Goal: Task Accomplishment & Management: Use online tool/utility

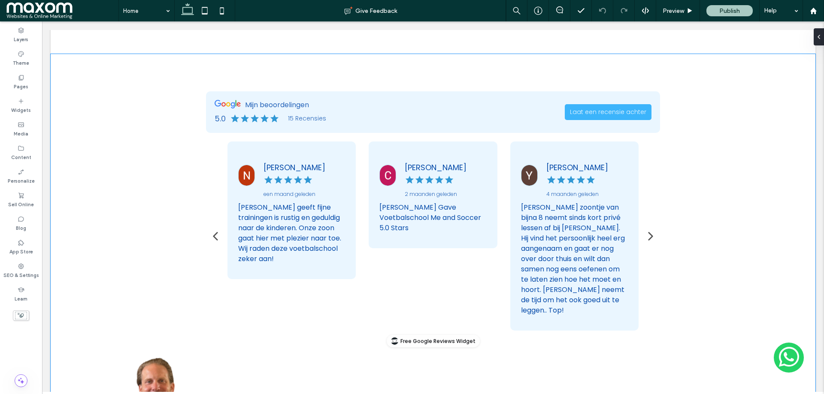
scroll to position [3046, 0]
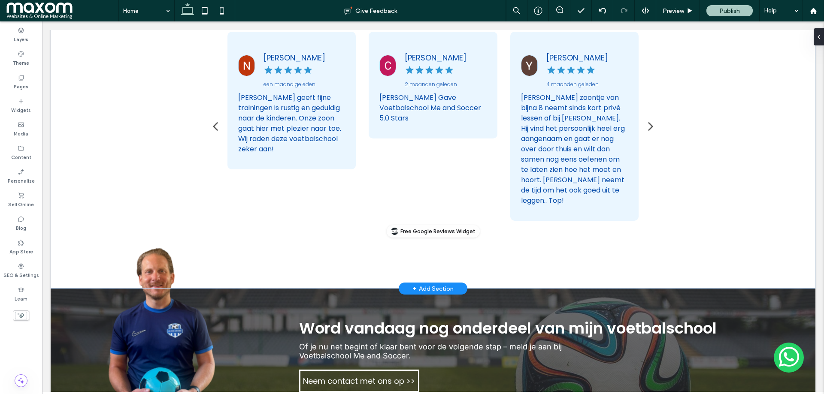
click at [437, 191] on div "Youssef Aberbach 4 maanden geleden Mijn zoontje van bijna 8 neemt sinds kort pr…" at bounding box center [433, 126] width 411 height 189
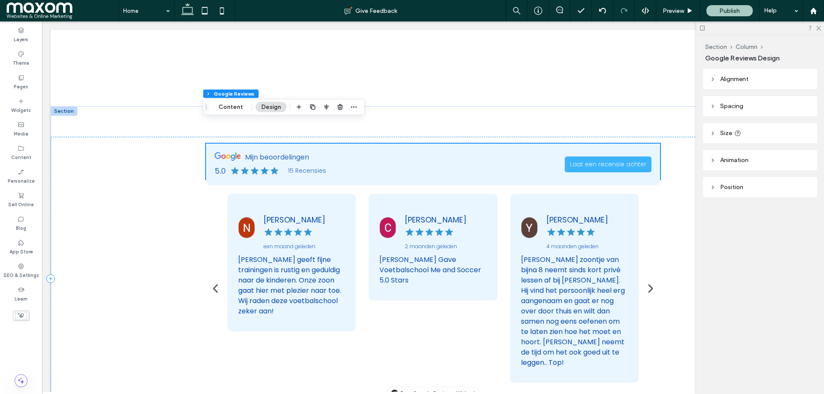
scroll to position [2898, 0]
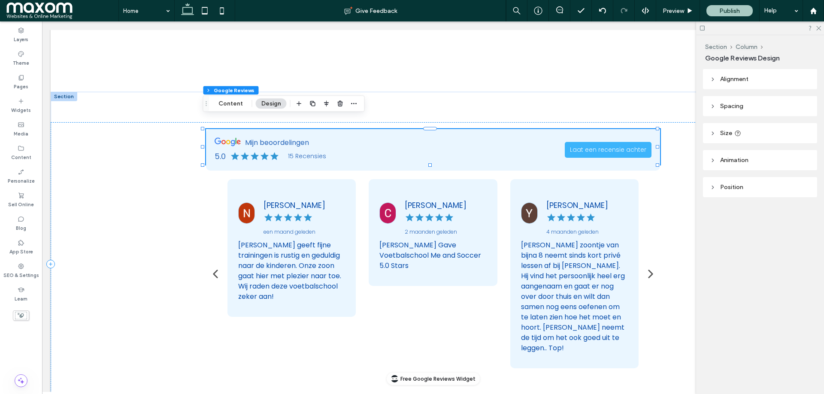
click at [312, 260] on div "[PERSON_NAME] geeft fijne trainingen is rustig en geduldig naar de kinderen. On…" at bounding box center [291, 271] width 107 height 62
click at [284, 290] on div "Nicole Maessen een maand geleden Ralph geeft fijne trainingen is rustig en gedu…" at bounding box center [292, 248] width 128 height 138
click at [234, 160] on div "Mijn beoordelingen 5.0 15 Recensies Laat een recensie achter Youssef Aberbach 4…" at bounding box center [433, 249] width 454 height 240
click at [260, 193] on div "Nicole Maessen een maand geleden" at bounding box center [291, 213] width 107 height 46
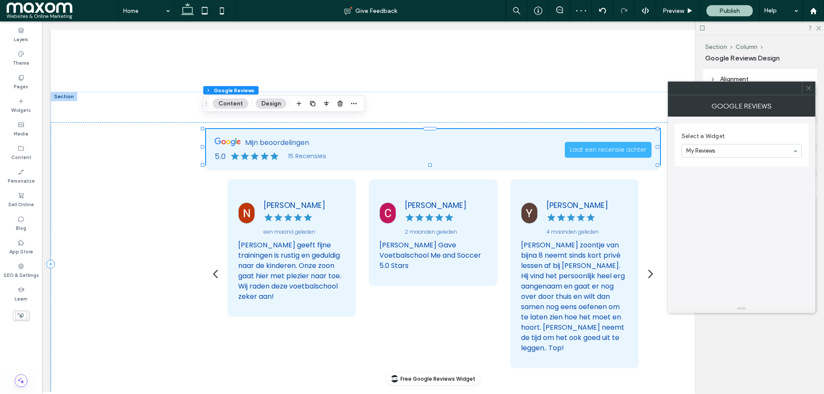
click at [807, 91] on icon at bounding box center [809, 88] width 6 height 6
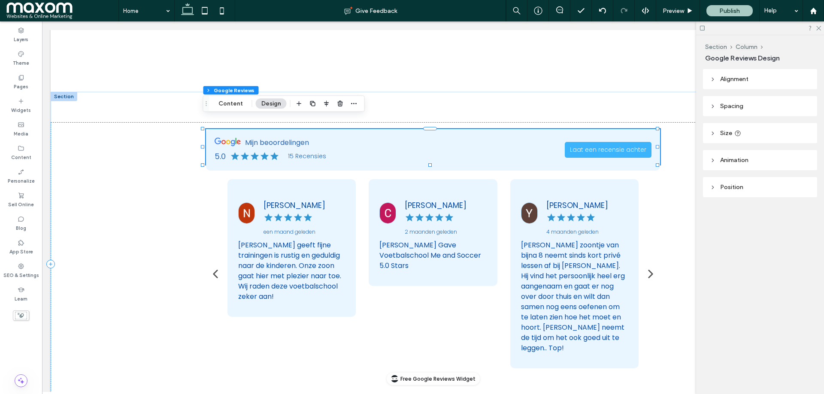
click at [614, 300] on div "[PERSON_NAME] zoontje van bijna 8 neemt sinds kort privé lessen af bij [PERSON_…" at bounding box center [574, 296] width 107 height 113
click at [595, 100] on div at bounding box center [433, 264] width 765 height 345
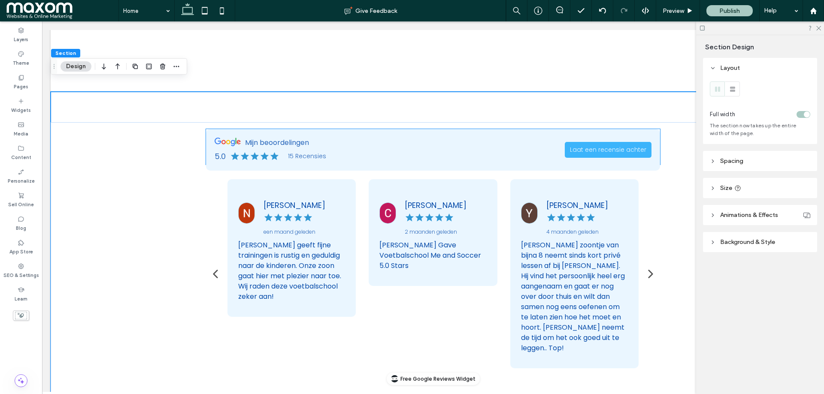
click at [375, 194] on div "Caroline Peeters 2 maanden geleden Caroline Peeters Gave Voetbalschool Me and S…" at bounding box center [433, 232] width 128 height 107
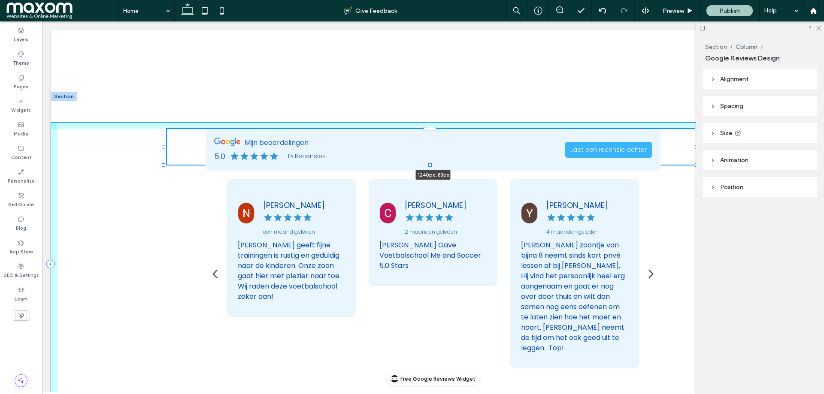
drag, startPoint x: 201, startPoint y: 136, endPoint x: 164, endPoint y: 136, distance: 36.9
click at [164, 146] on div at bounding box center [163, 147] width 3 height 3
type input "****"
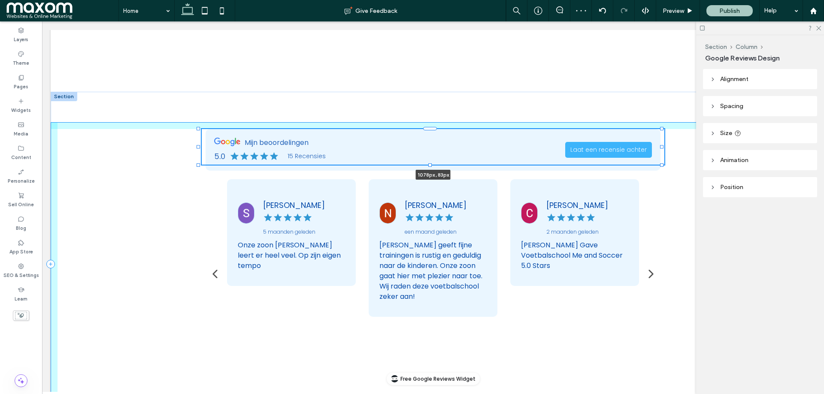
drag, startPoint x: 164, startPoint y: 136, endPoint x: 197, endPoint y: 136, distance: 32.6
click at [197, 146] on div at bounding box center [198, 147] width 3 height 3
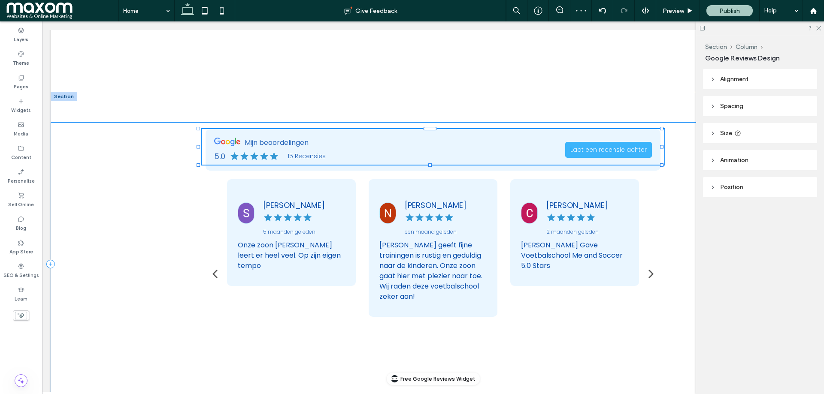
type input "****"
click at [676, 182] on div "1078px , 83px" at bounding box center [433, 263] width 765 height 283
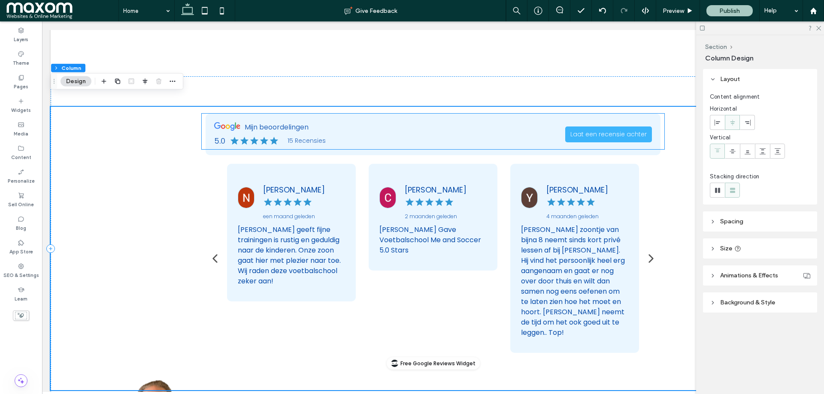
scroll to position [2914, 0]
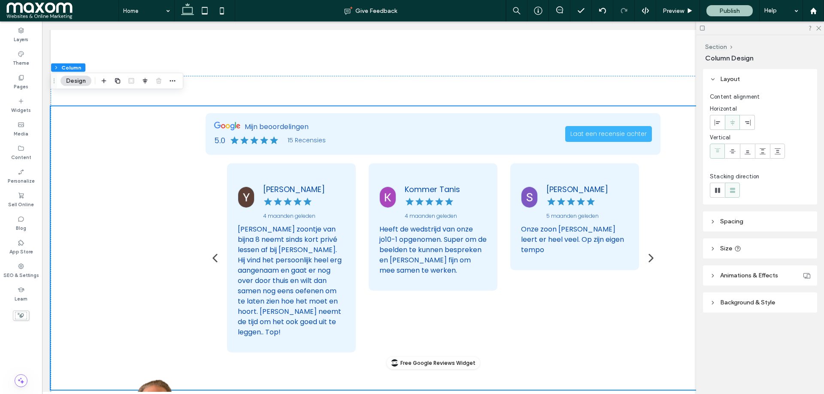
click at [710, 247] on icon at bounding box center [713, 249] width 6 height 6
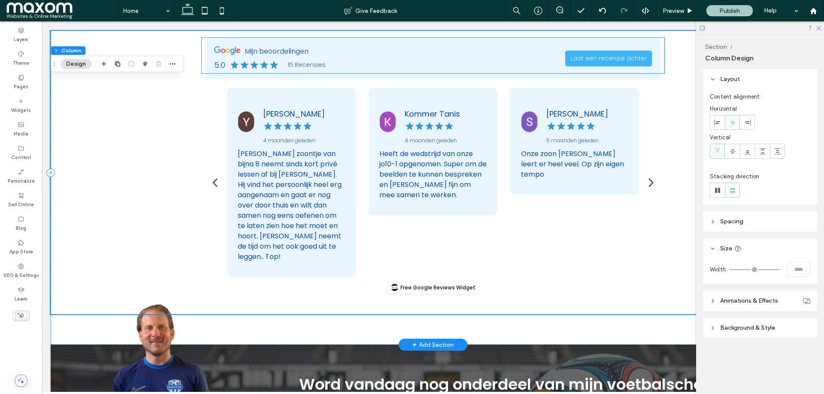
scroll to position [2990, 0]
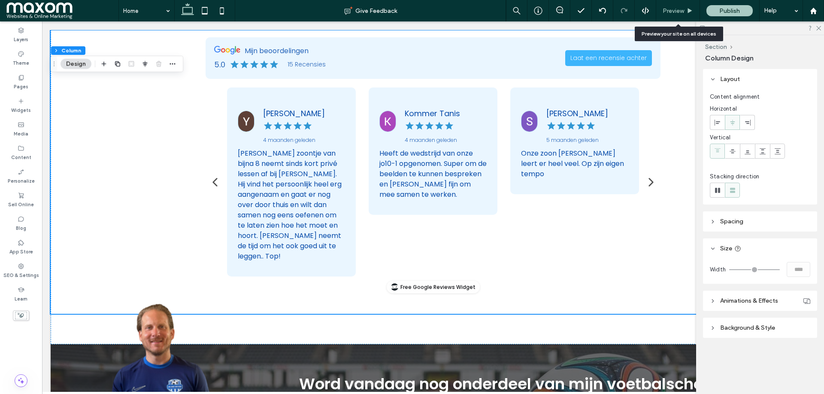
click at [680, 7] on span "Preview" at bounding box center [673, 10] width 21 height 7
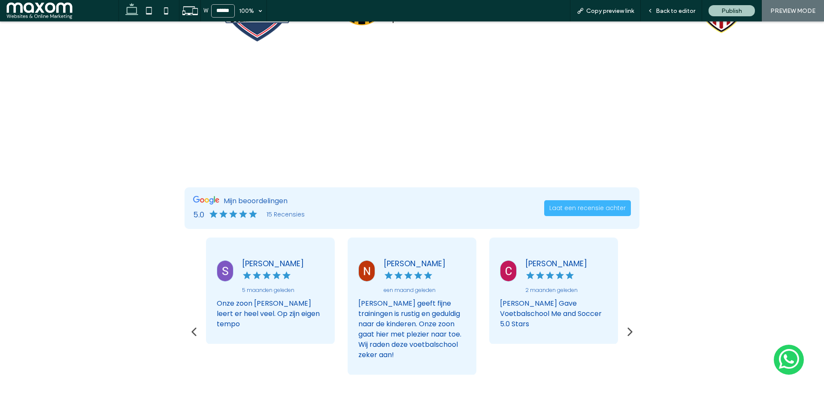
scroll to position [2868, 0]
click at [676, 10] on span "Back to editor" at bounding box center [675, 10] width 39 height 7
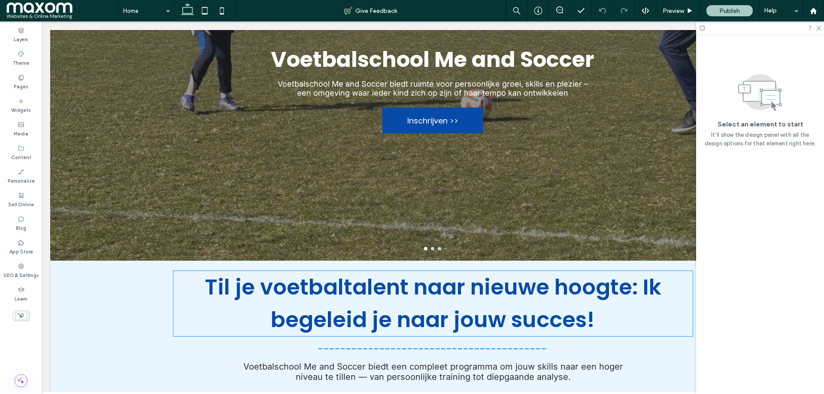
scroll to position [143, 0]
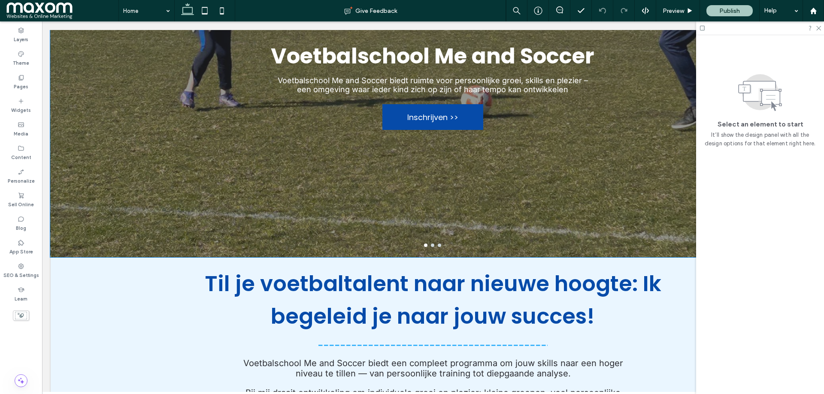
click at [231, 243] on div at bounding box center [432, 72] width 765 height 371
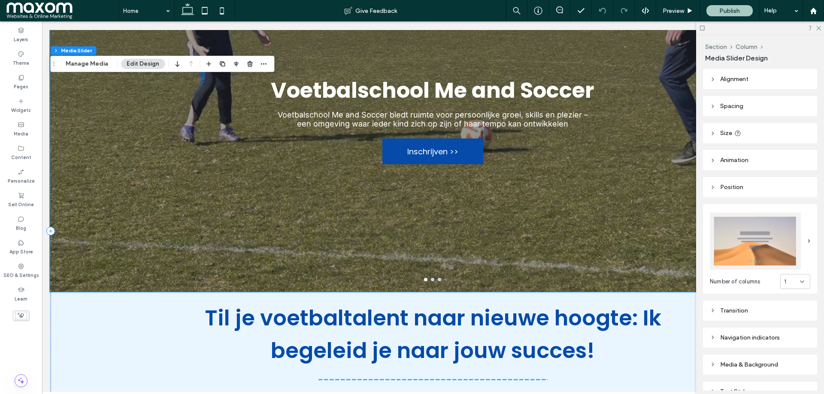
scroll to position [113, 0]
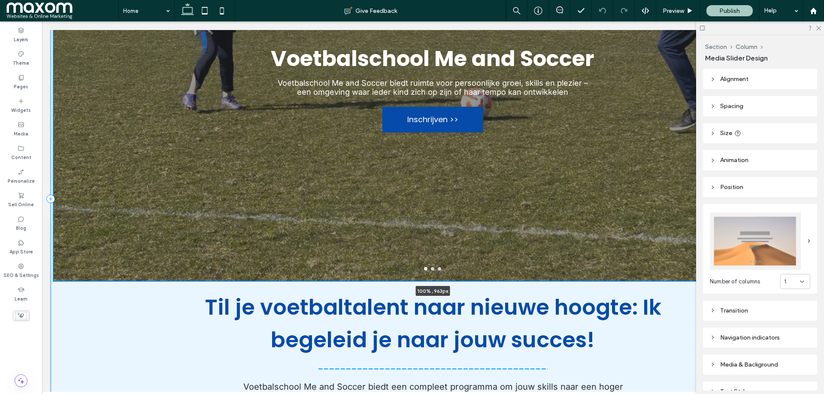
drag, startPoint x: 430, startPoint y: 283, endPoint x: 429, endPoint y: 307, distance: 24.5
click at [429, 307] on div "Voetbalschool Me and Soccer Voetbalschool Me and Soccer biedt ruimte voor perso…" at bounding box center [433, 199] width 765 height 663
type input "***"
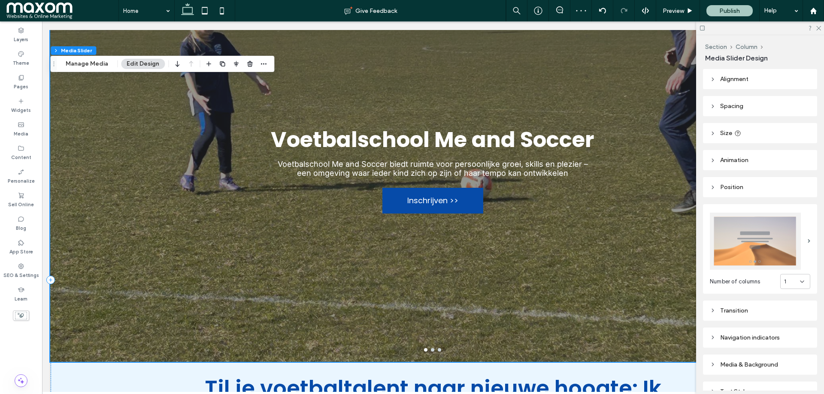
scroll to position [82, 0]
click at [455, 321] on div "Voetbalschool Me and Soccer Voetbalschool Me and Soccer biedt ruimte voor perso…" at bounding box center [432, 160] width 765 height 373
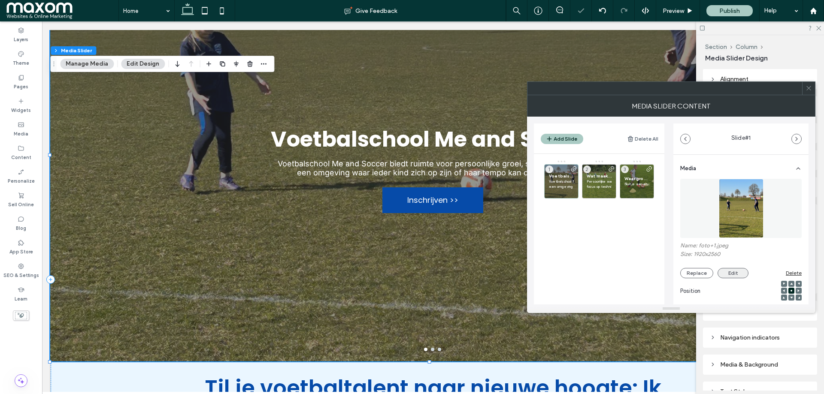
click at [721, 273] on button "Edit" at bounding box center [733, 273] width 31 height 10
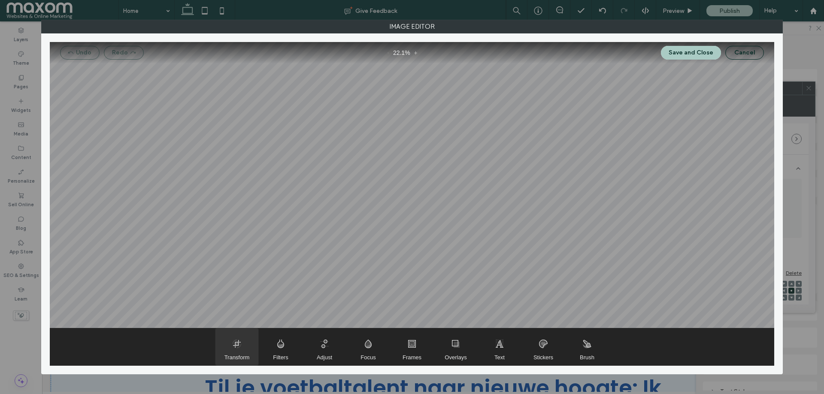
click at [244, 351] on span "Transform" at bounding box center [236, 347] width 43 height 37
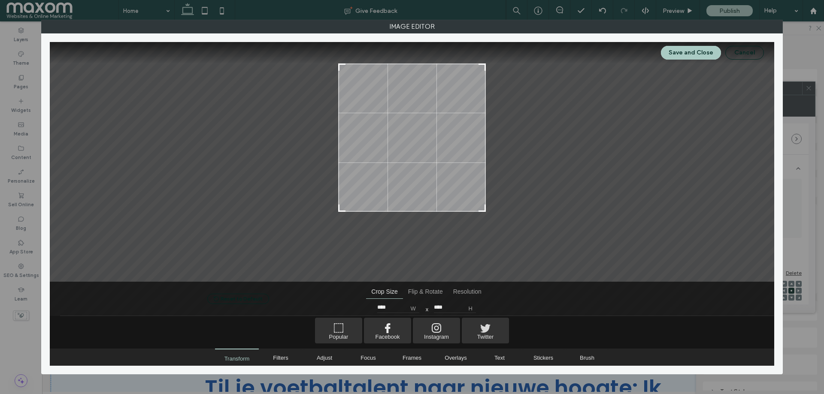
type input "****"
drag, startPoint x: 482, startPoint y: 259, endPoint x: 484, endPoint y: 209, distance: 50.3
click at [484, 209] on div at bounding box center [482, 206] width 10 height 10
click at [676, 52] on button "Save and Close" at bounding box center [691, 53] width 60 height 14
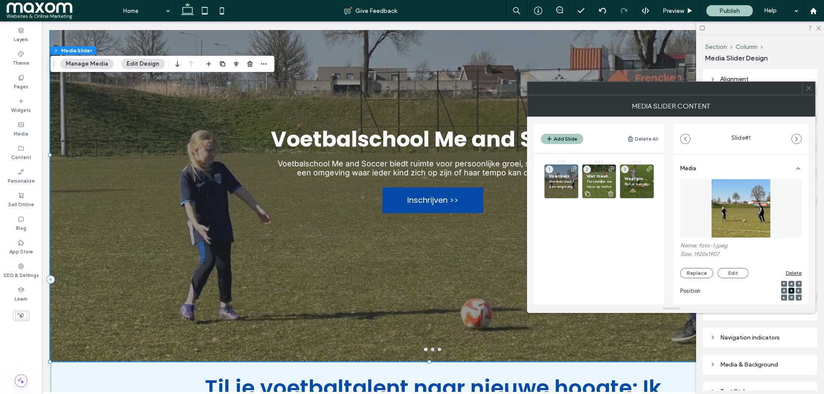
click at [598, 180] on p "Persoonlijke aandacht – programma’s die passen bij leeftijd en ontwikkeling –" at bounding box center [599, 181] width 25 height 5
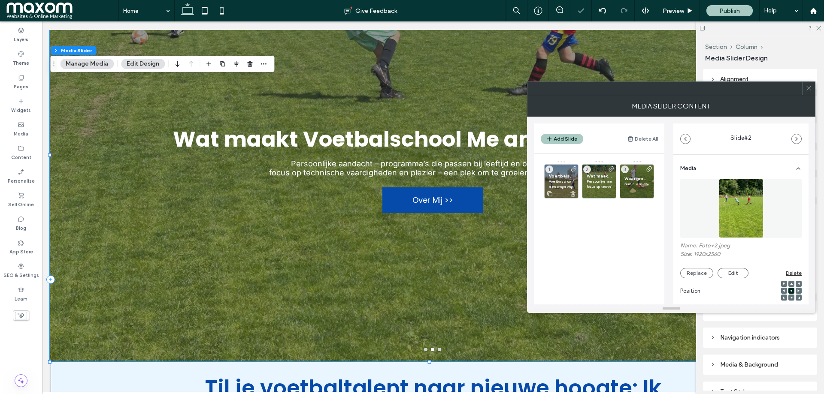
click at [559, 174] on span "Voetbalschool Me and Soccer" at bounding box center [561, 176] width 25 height 6
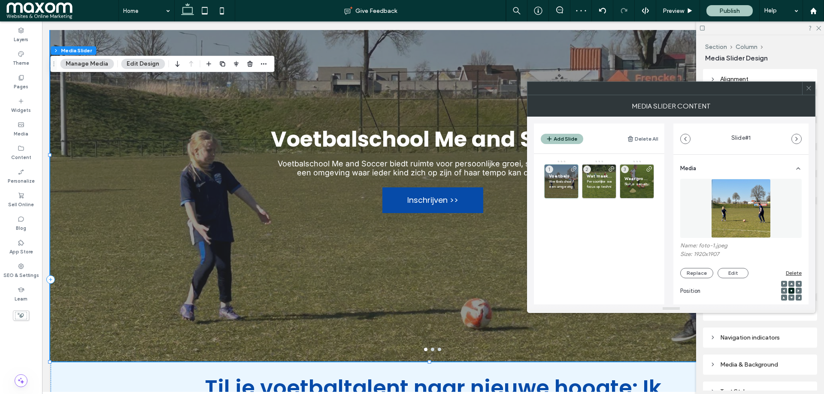
click at [813, 89] on div at bounding box center [808, 88] width 13 height 13
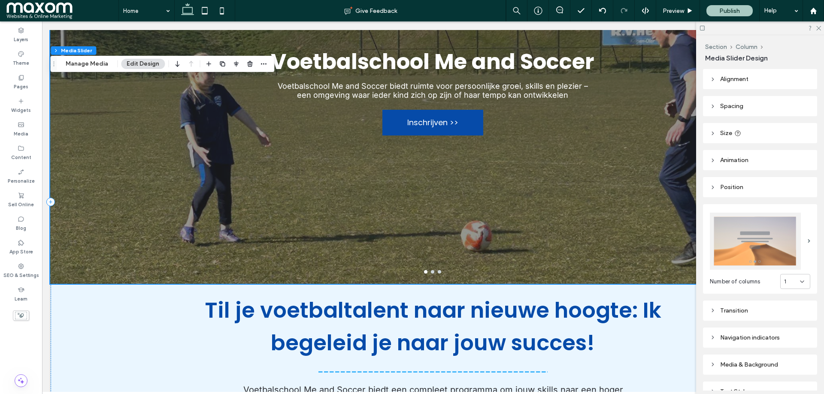
scroll to position [162, 0]
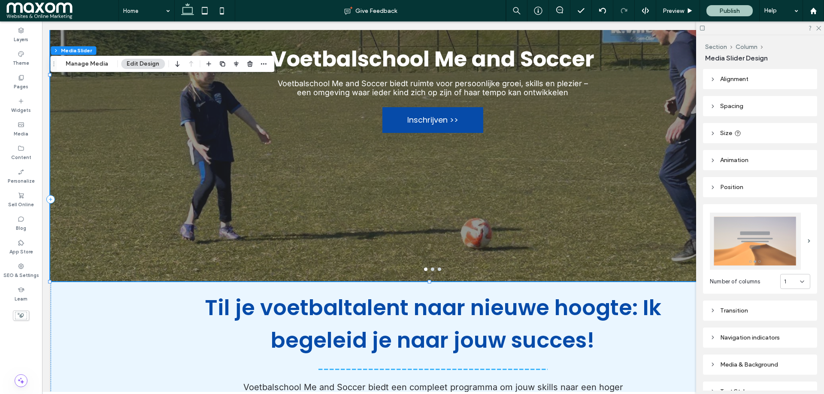
click at [379, 239] on div "Voetbalschool Me and Soccer Voetbalschool Me and Soccer biedt ruimte voor perso…" at bounding box center [432, 80] width 765 height 373
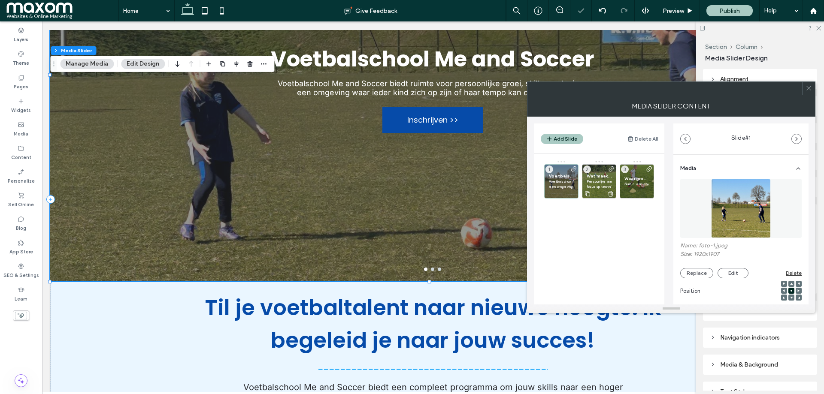
click at [601, 170] on div "Wat maakt Voetbalschool Me and Soccer uniek Persoonlijke aandacht – programma’s…" at bounding box center [599, 181] width 34 height 34
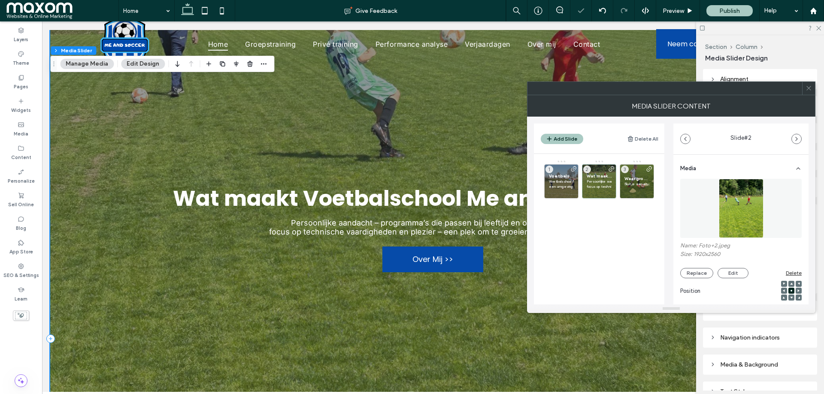
scroll to position [0, 0]
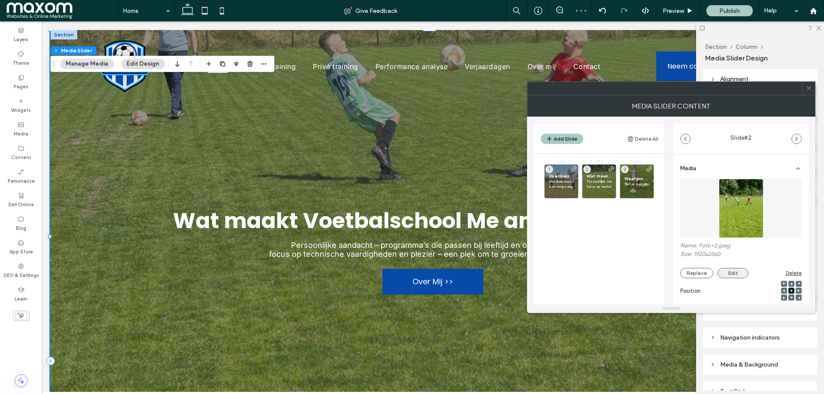
click at [727, 273] on button "Edit" at bounding box center [733, 273] width 31 height 10
click at [725, 271] on body ".wqwq-1{fill:#231f20;} .cls-1q, .cls-2q { fill-rule: evenodd; } .cls-2q { fill:…" at bounding box center [412, 197] width 824 height 394
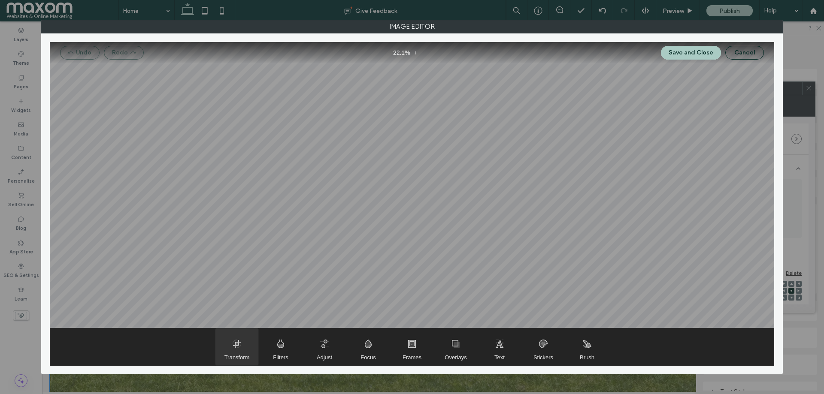
click at [248, 355] on span "Transform" at bounding box center [237, 358] width 25 height 6
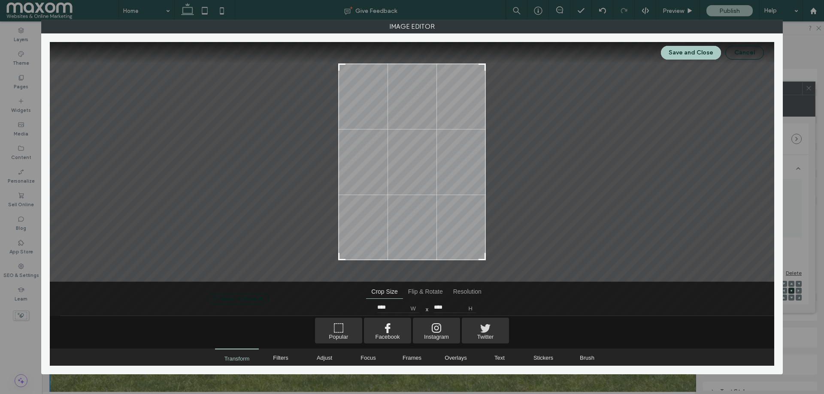
type input "****"
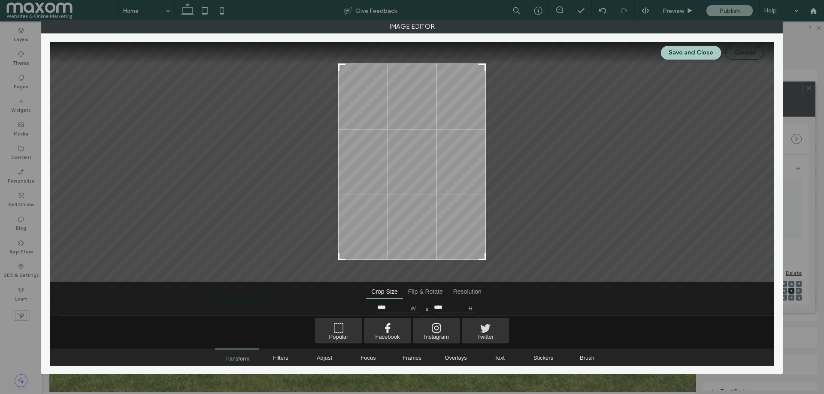
type input "****"
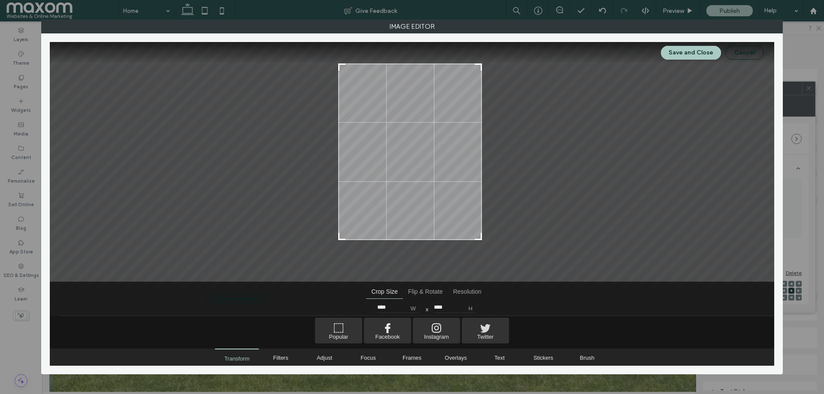
type input "****"
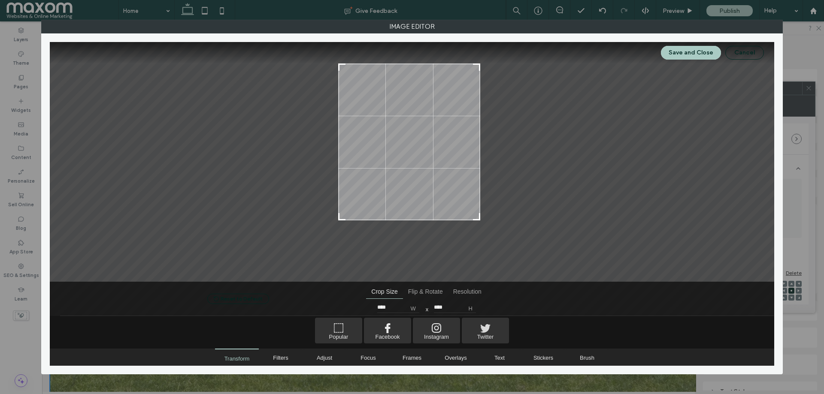
type input "****"
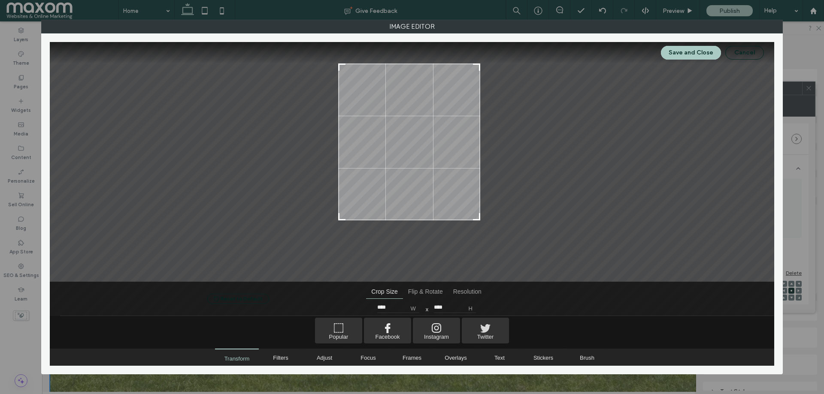
type input "****"
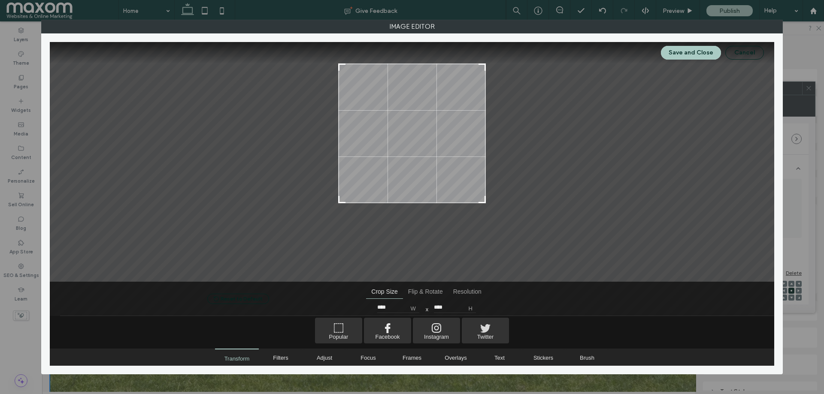
type input "****"
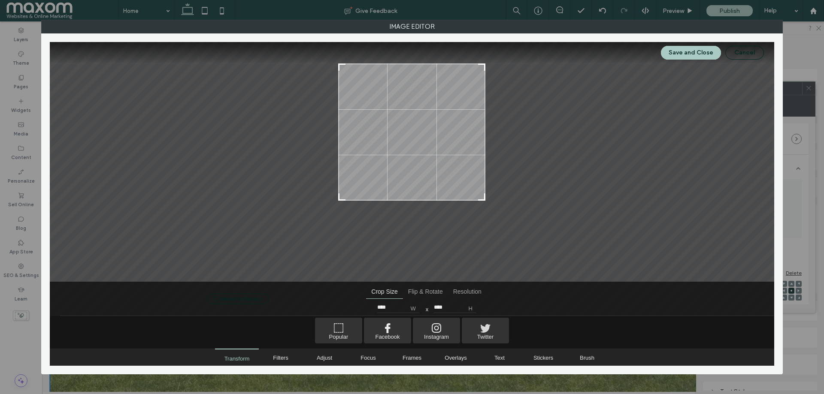
type input "****"
drag, startPoint x: 484, startPoint y: 258, endPoint x: 496, endPoint y: 186, distance: 72.7
click at [496, 186] on div at bounding box center [412, 162] width 725 height 240
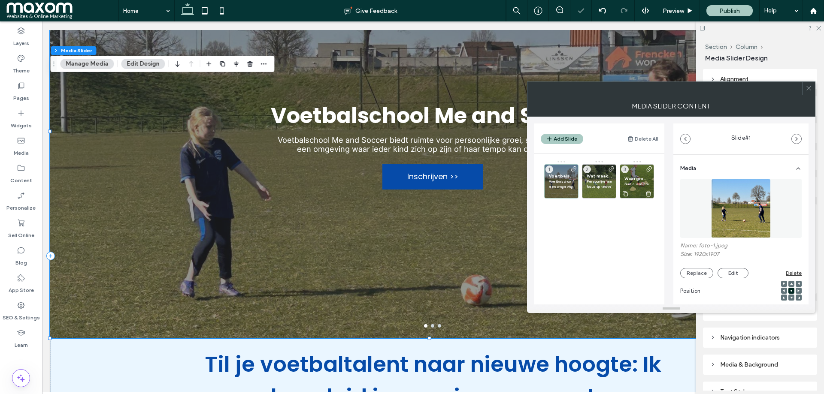
click at [635, 172] on div "Waar groei en begeleiding hand in hand gaan Sluit je aan en ontdek hoe leuk het…" at bounding box center [637, 181] width 34 height 34
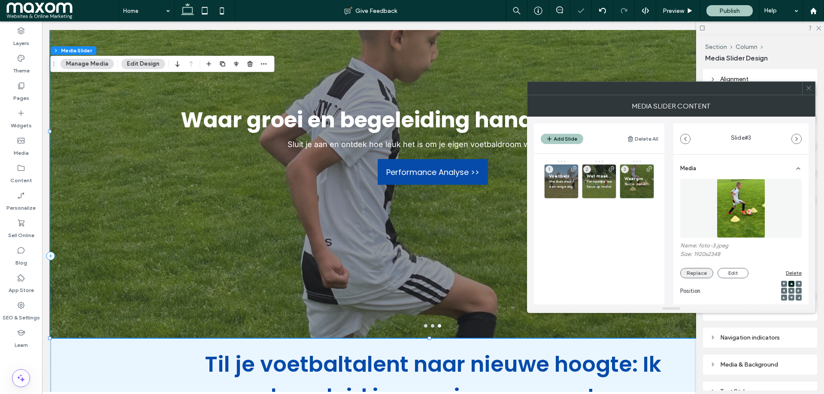
click at [701, 270] on button "Replace" at bounding box center [696, 273] width 33 height 10
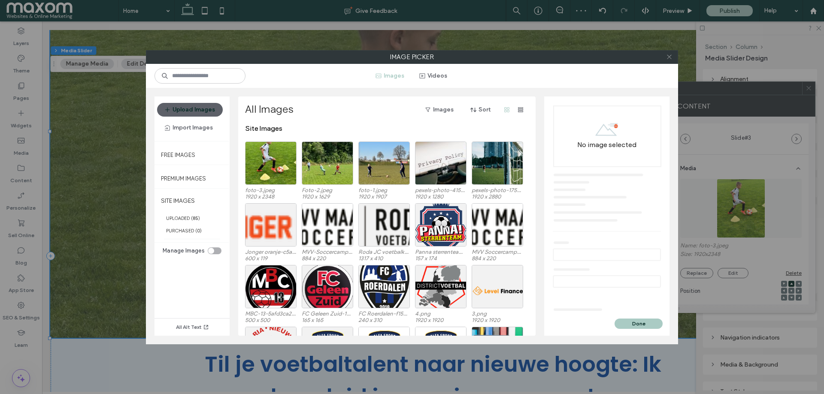
click at [669, 54] on icon at bounding box center [669, 57] width 6 height 6
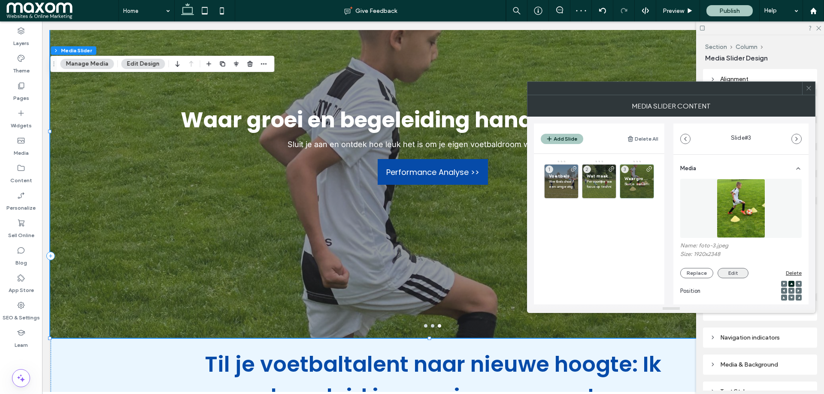
click at [737, 273] on button "Edit" at bounding box center [733, 273] width 31 height 10
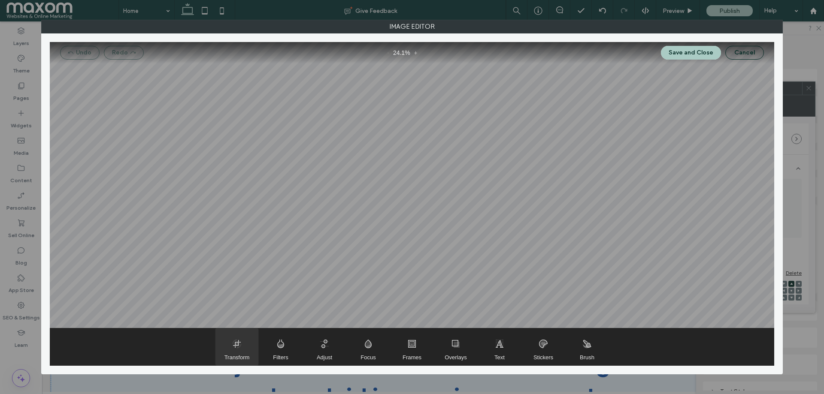
click at [241, 350] on span "Transform" at bounding box center [236, 347] width 43 height 37
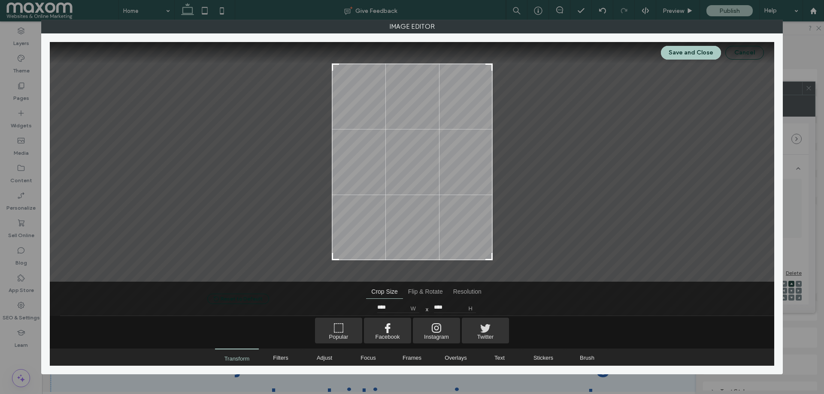
type input "****"
drag, startPoint x: 492, startPoint y: 65, endPoint x: 495, endPoint y: 27, distance: 37.5
click at [495, 27] on div "Image Editor Save and Close Cancel Reset to Default Crop Size Flip & Rotate Res…" at bounding box center [412, 197] width 742 height 355
click at [680, 56] on button "Save and Close" at bounding box center [691, 53] width 60 height 14
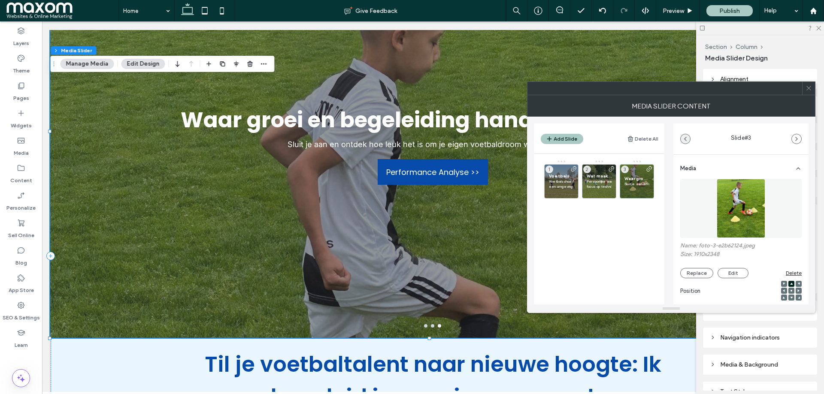
click at [682, 141] on icon "button" at bounding box center [685, 139] width 7 height 7
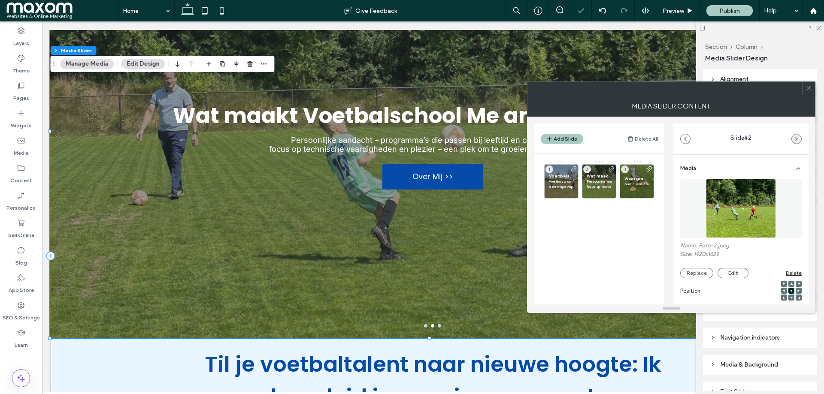
click at [796, 143] on span "button" at bounding box center [796, 138] width 9 height 9
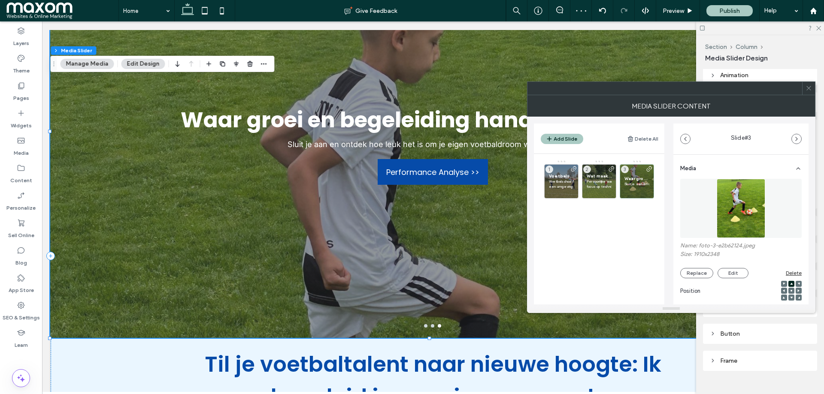
scroll to position [85, 0]
click at [809, 91] on icon at bounding box center [809, 88] width 6 height 6
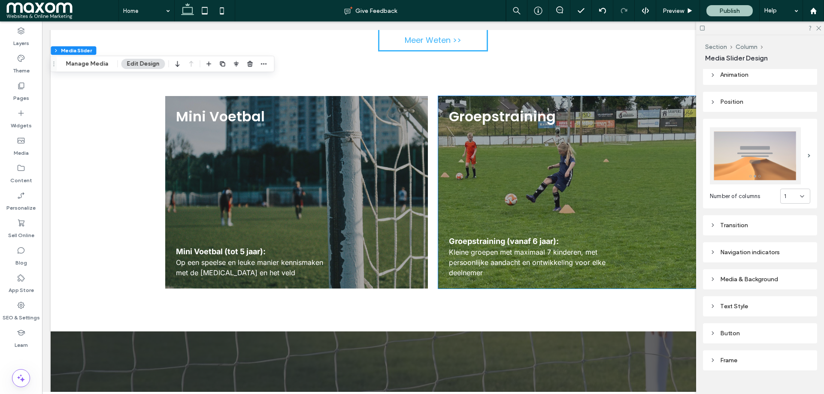
scroll to position [822, 0]
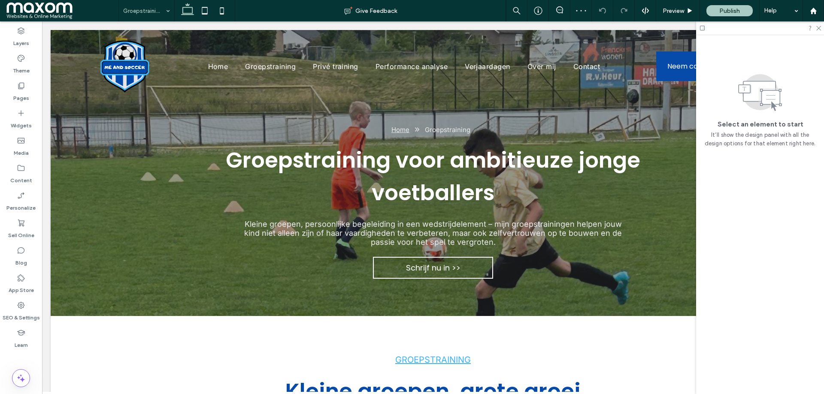
click at [146, 6] on input at bounding box center [144, 10] width 42 height 21
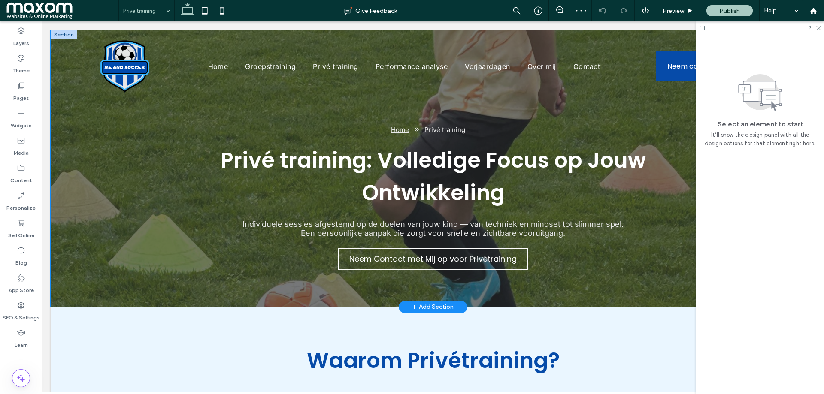
click at [143, 214] on div "Home Privé training Privé training: Volledige Focus op Jouw Ontwikkeling Indivi…" at bounding box center [433, 168] width 765 height 277
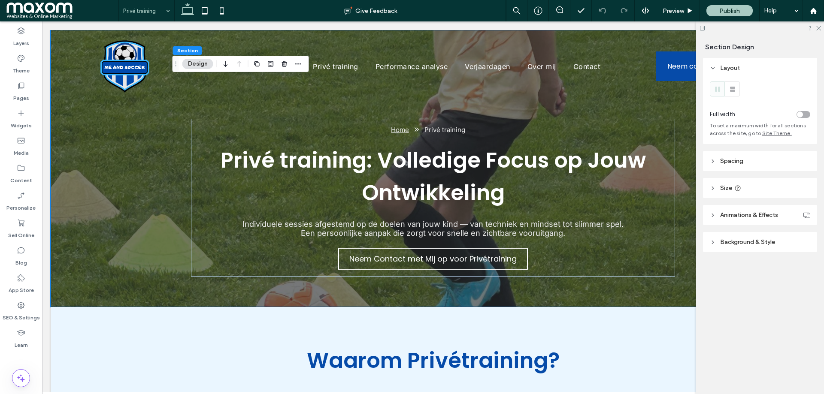
click at [722, 243] on span "Background & Style" at bounding box center [747, 242] width 55 height 7
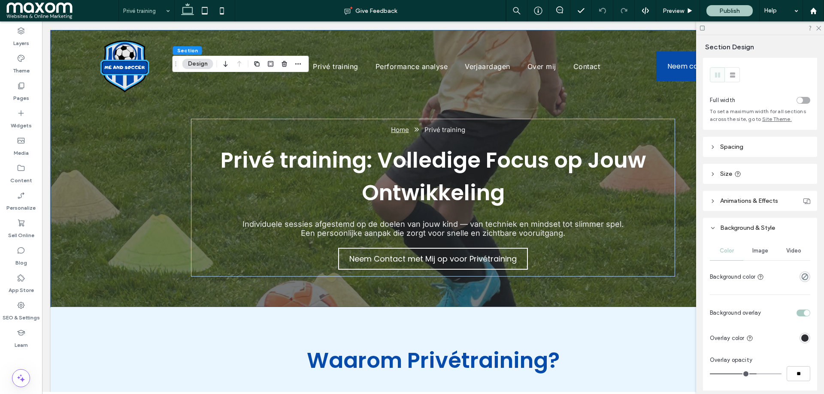
scroll to position [17, 0]
click at [755, 256] on div "Image" at bounding box center [759, 248] width 33 height 19
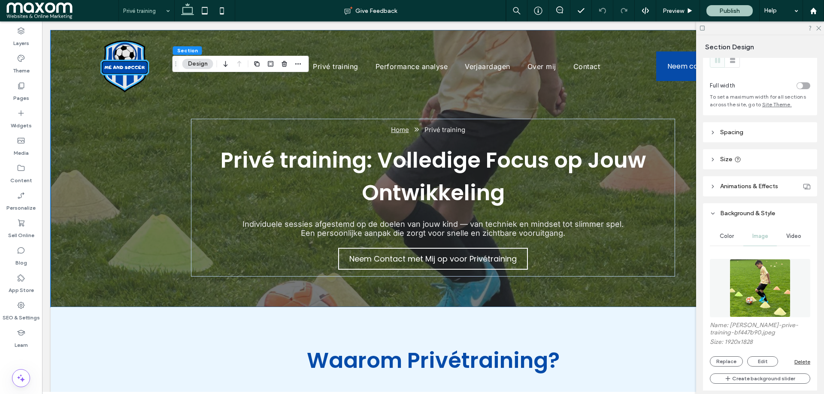
scroll to position [29, 0]
click at [753, 358] on button "Edit" at bounding box center [762, 361] width 31 height 10
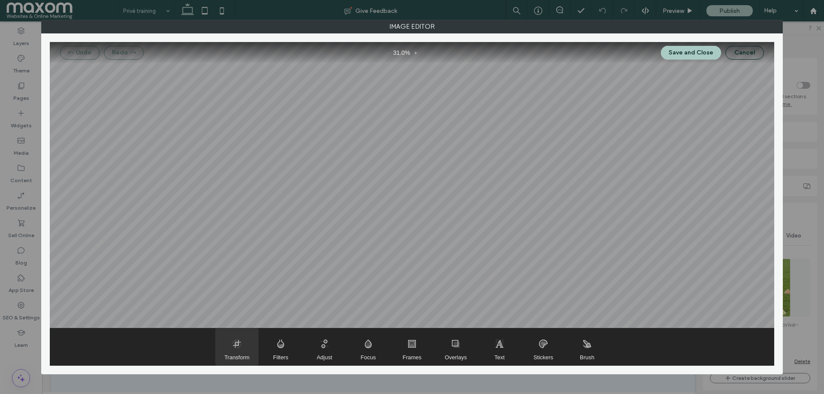
click at [232, 352] on span "Transform" at bounding box center [236, 347] width 43 height 37
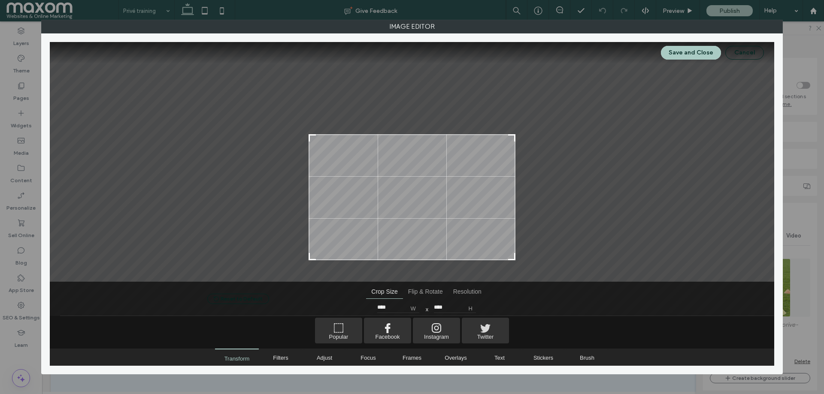
type input "****"
drag, startPoint x: 513, startPoint y: 65, endPoint x: 541, endPoint y: 140, distance: 79.3
click at [541, 140] on div at bounding box center [412, 162] width 725 height 240
click at [686, 56] on button "Save and Close" at bounding box center [691, 53] width 60 height 14
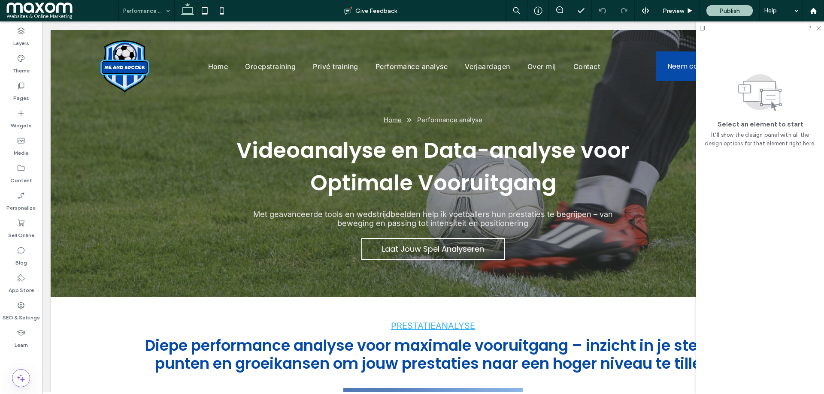
click at [148, 12] on input at bounding box center [144, 10] width 42 height 21
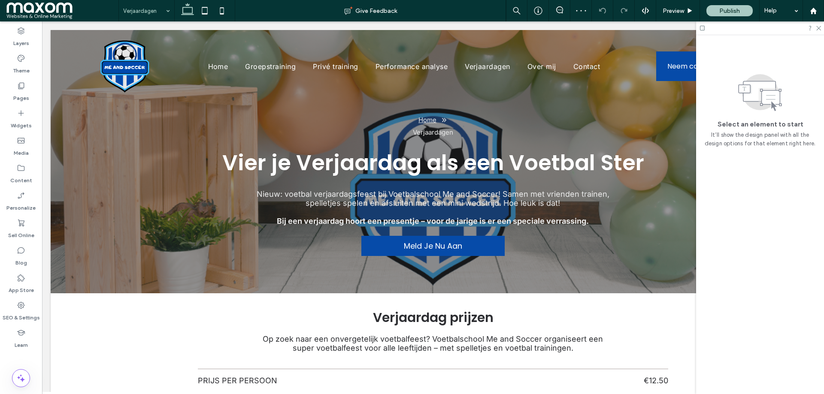
click at [152, 8] on input at bounding box center [144, 10] width 42 height 21
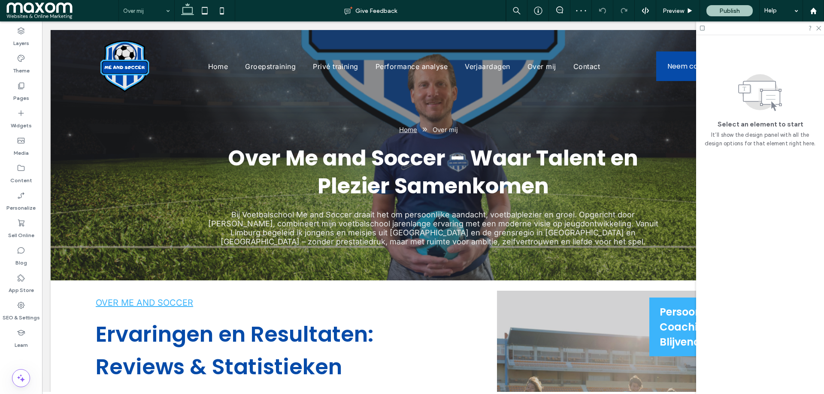
click at [164, 16] on div "Over mij" at bounding box center [146, 10] width 55 height 21
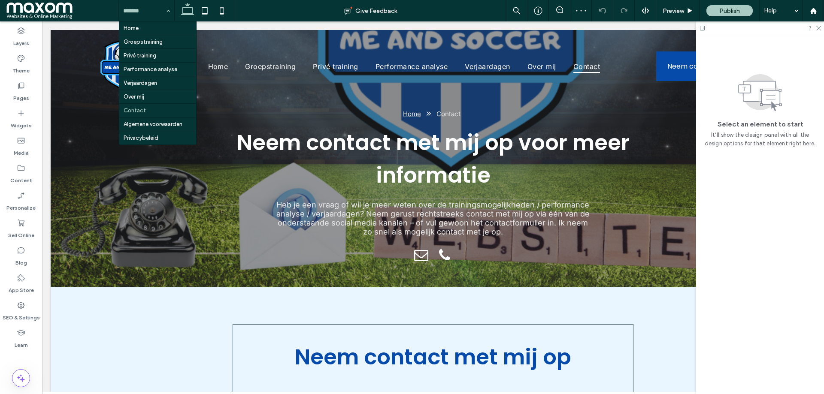
click at [163, 10] on div "Home Groepstraining Privé training Performance analyse Verjaardagen Over mij Co…" at bounding box center [146, 10] width 55 height 21
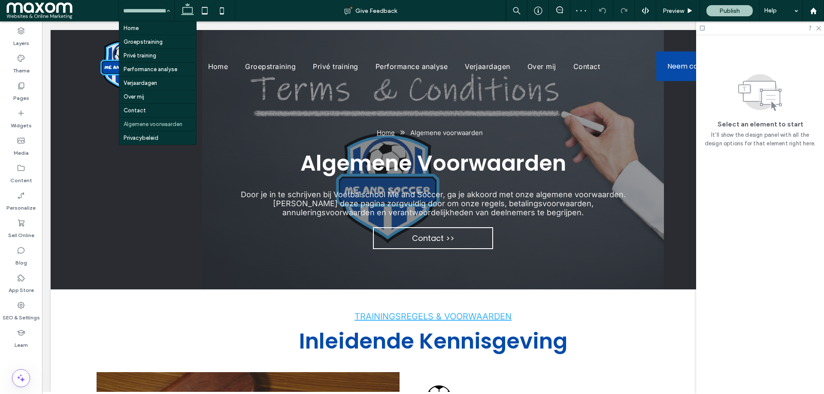
click at [135, 11] on input at bounding box center [144, 10] width 42 height 21
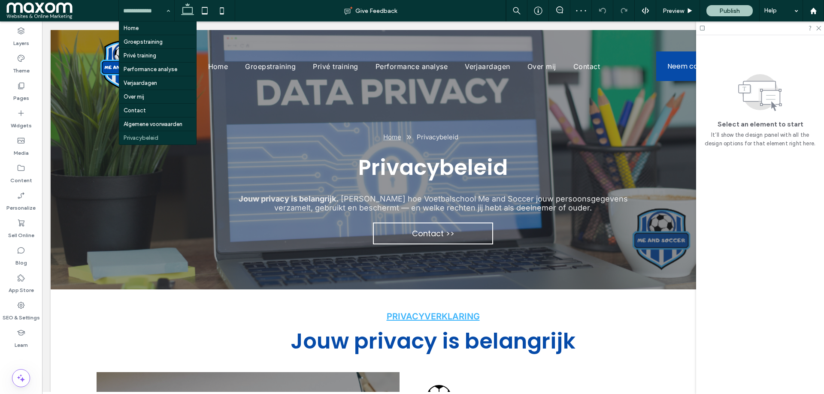
click at [149, 16] on input at bounding box center [144, 10] width 42 height 21
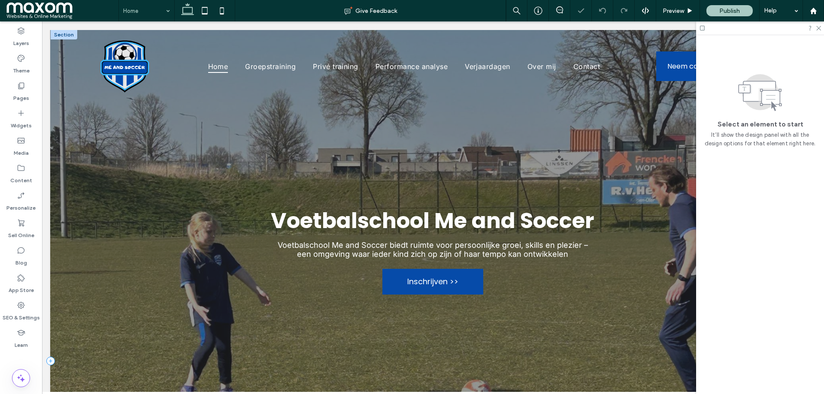
scroll to position [134, 0]
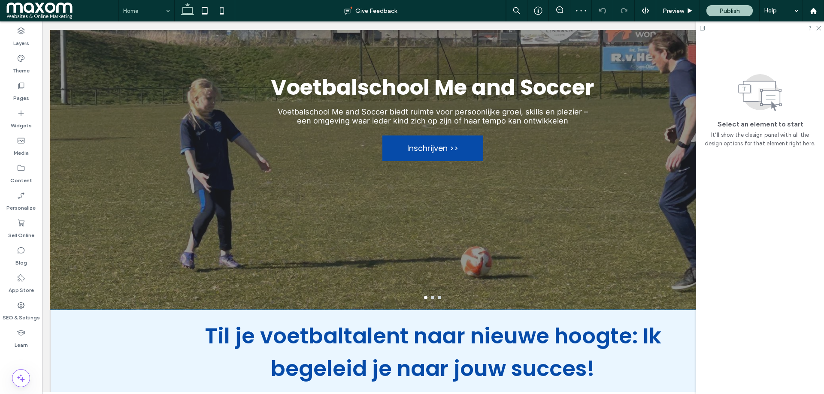
click at [438, 299] on button "go to slide 3" at bounding box center [439, 297] width 3 height 3
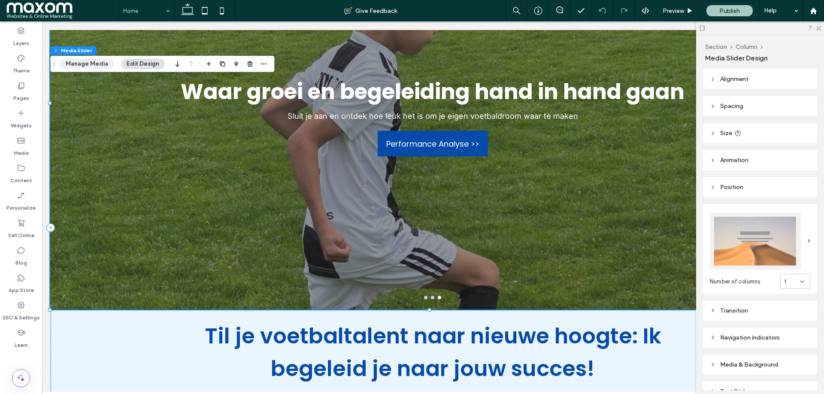
click at [103, 66] on button "Manage Media" at bounding box center [87, 64] width 54 height 10
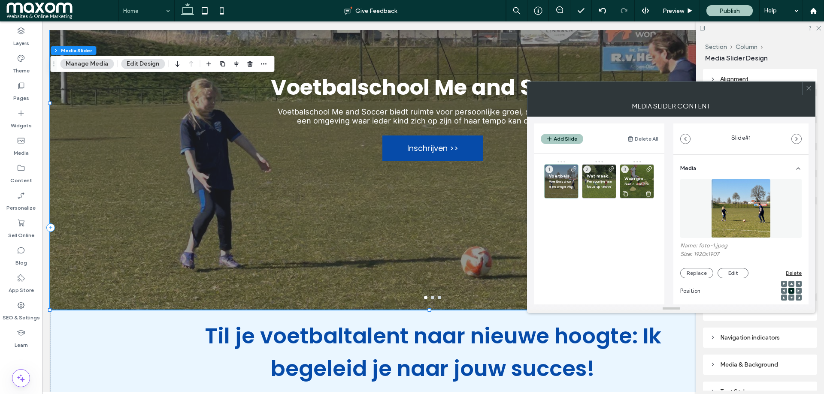
drag, startPoint x: 702, startPoint y: 274, endPoint x: 625, endPoint y: 174, distance: 126.0
click at [625, 174] on div "**********" at bounding box center [671, 211] width 275 height 188
click at [630, 174] on div "Waar groei en begeleiding hand in hand gaan Sluit je aan en ontdek hoe leuk het…" at bounding box center [637, 181] width 34 height 34
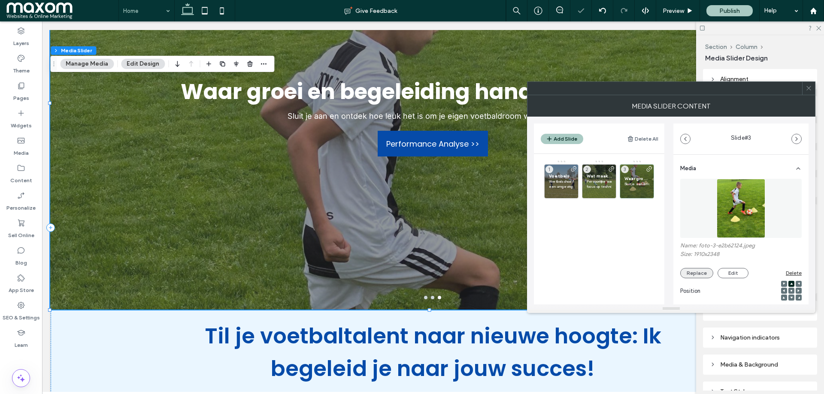
click at [692, 270] on button "Replace" at bounding box center [696, 273] width 33 height 10
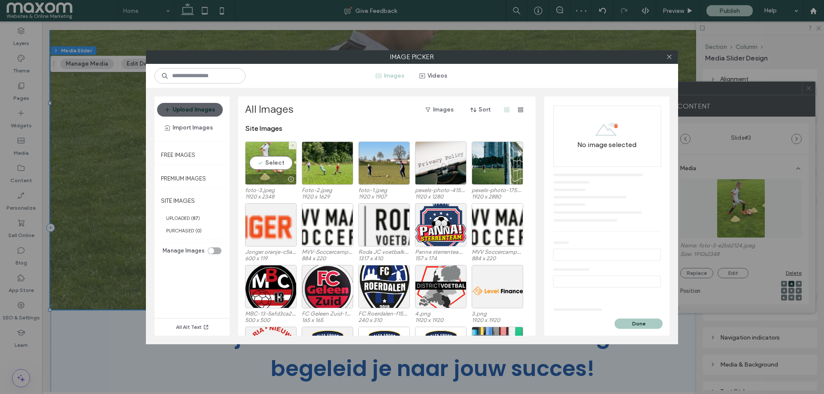
click at [274, 161] on div "Select" at bounding box center [271, 163] width 52 height 43
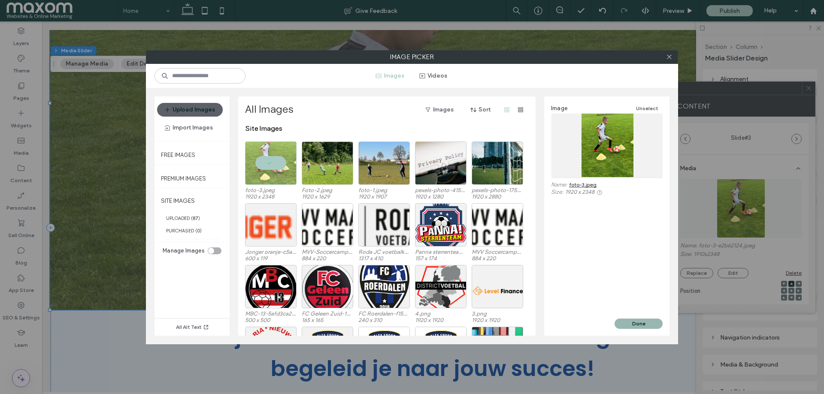
click at [638, 322] on button "Done" at bounding box center [639, 324] width 48 height 10
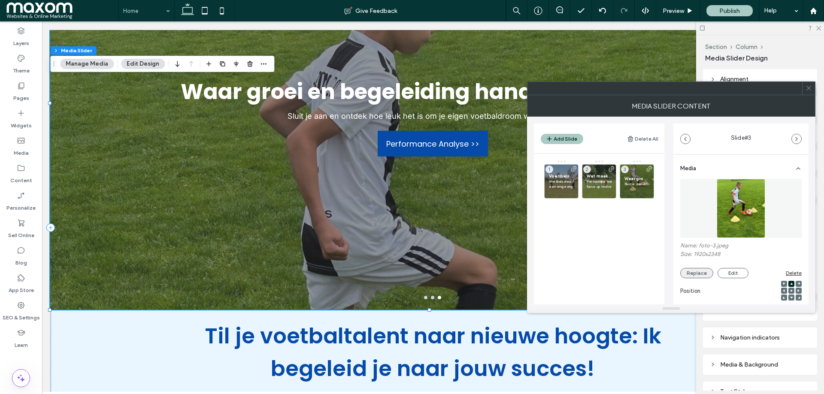
click at [704, 270] on button "Replace" at bounding box center [696, 273] width 33 height 10
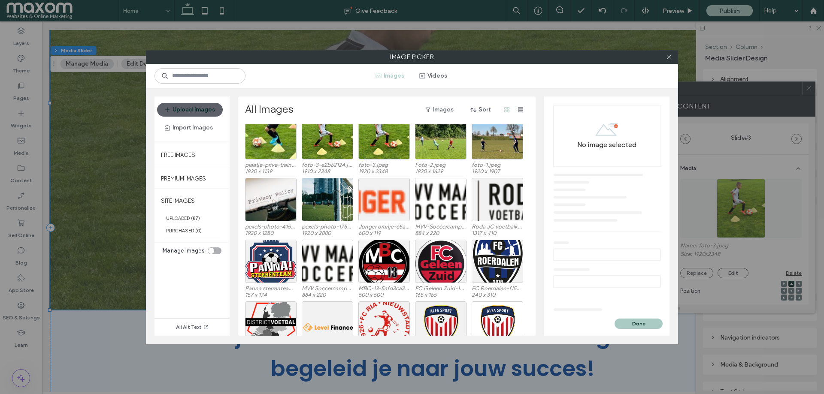
scroll to position [0, 0]
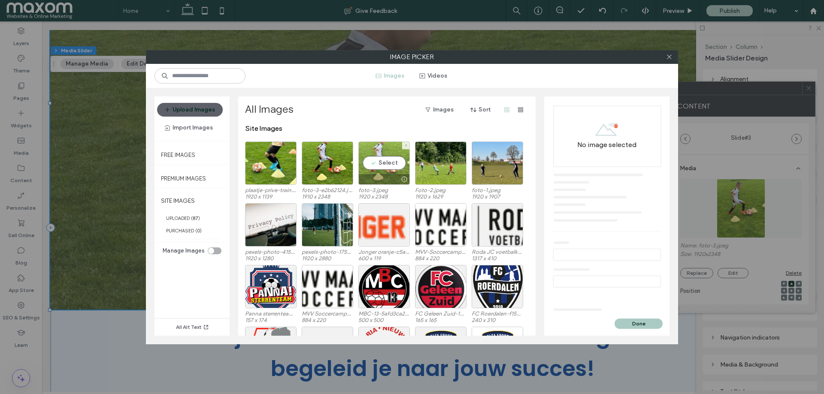
click at [379, 162] on div "Select" at bounding box center [384, 163] width 52 height 43
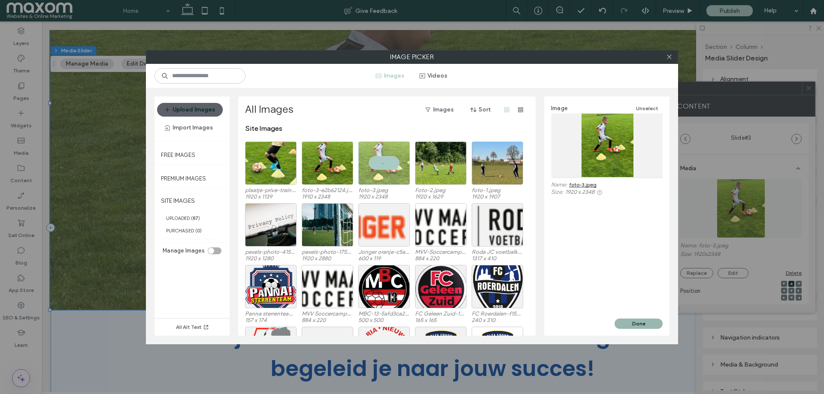
click at [628, 320] on button "Done" at bounding box center [639, 324] width 48 height 10
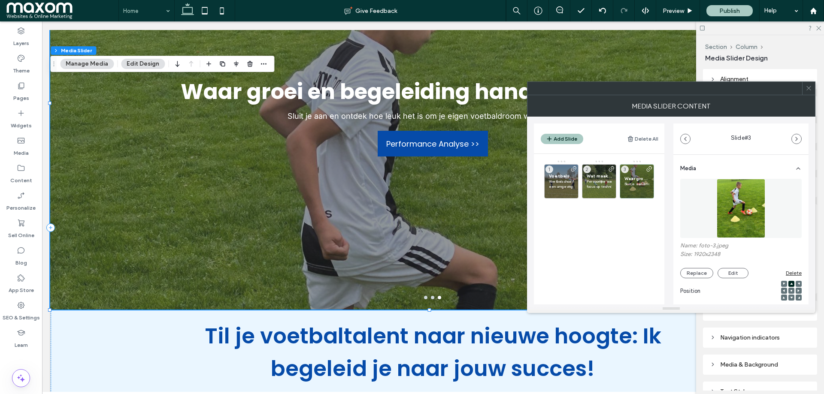
click at [806, 90] on icon at bounding box center [809, 88] width 6 height 6
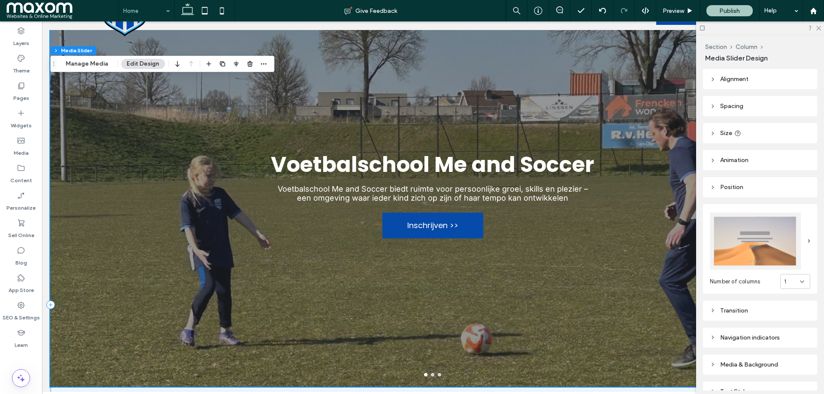
scroll to position [76, 0]
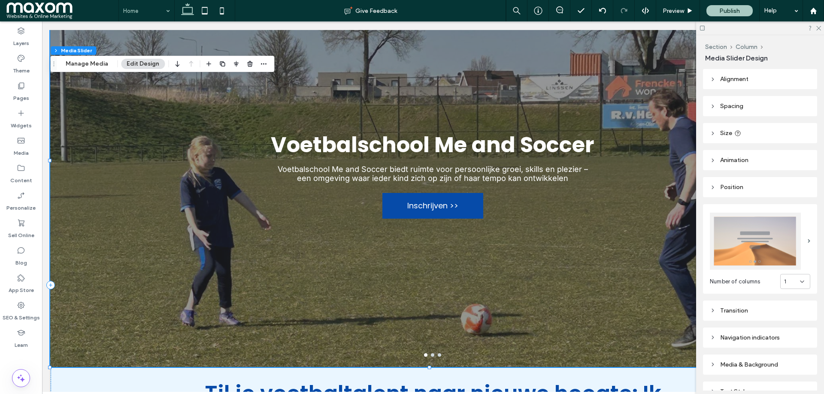
click at [438, 357] on button "go to slide 3" at bounding box center [439, 355] width 3 height 3
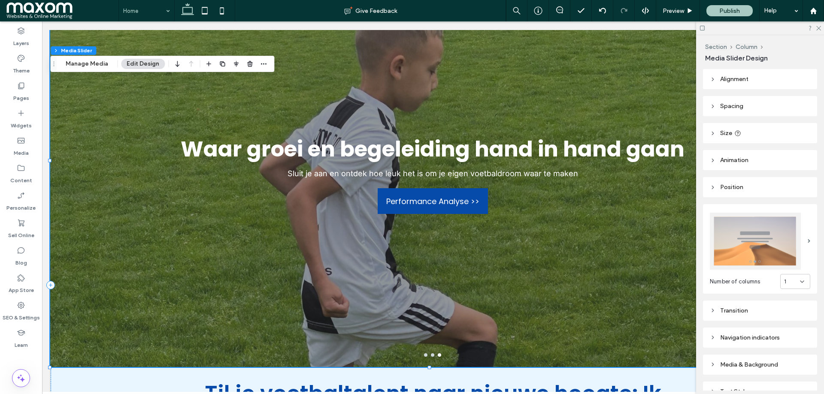
click at [420, 231] on div "Waar groei en begeleiding hand in hand gaan Sluit je aan en ontdek hoe leuk het…" at bounding box center [432, 160] width 765 height 413
click at [420, 231] on div "Waar groei en begeleiding hand in hand gaan Sluit je aan en ontdek hoe leuk het…" at bounding box center [432, 166] width 765 height 373
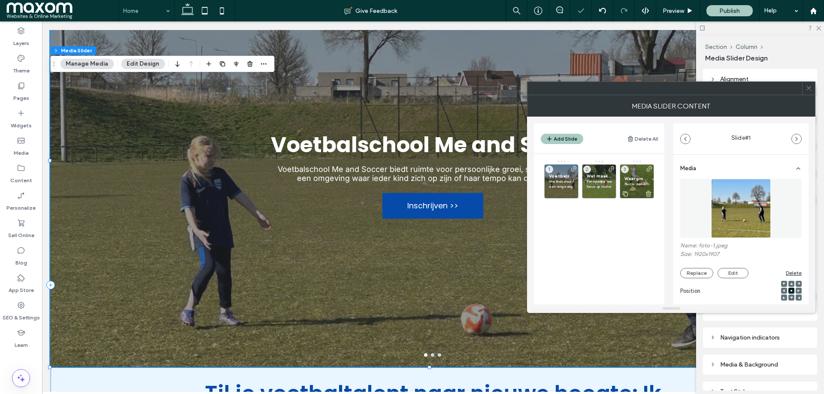
click at [630, 172] on div "Waar groei en begeleiding hand in hand gaan Sluit je aan en ontdek hoe leuk het…" at bounding box center [637, 181] width 34 height 34
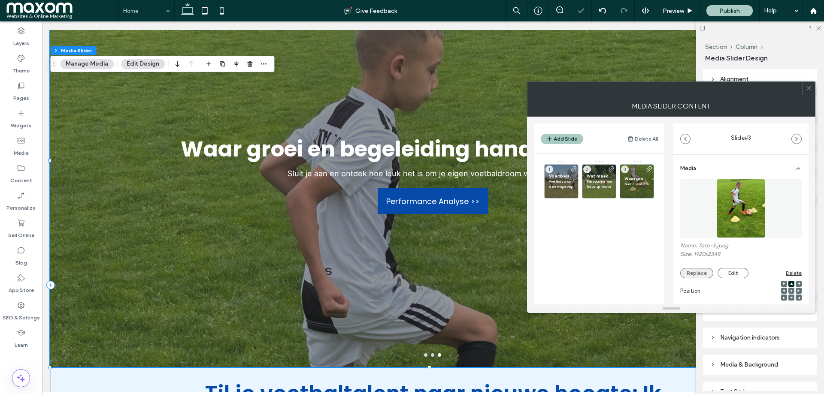
click at [692, 273] on button "Replace" at bounding box center [696, 273] width 33 height 10
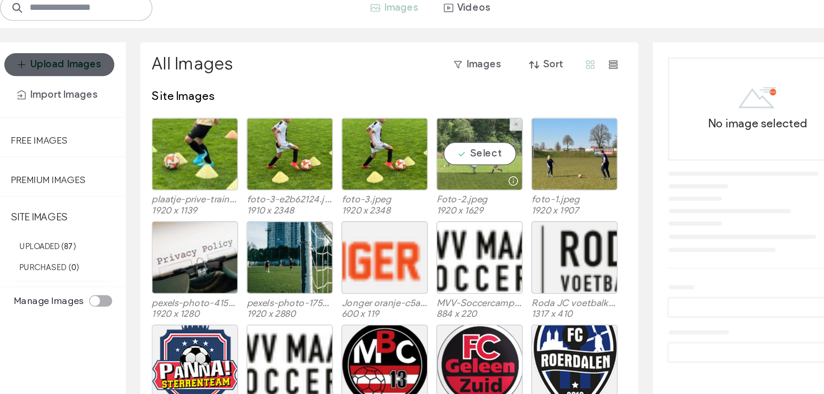
click at [435, 164] on div "Select" at bounding box center [441, 163] width 52 height 43
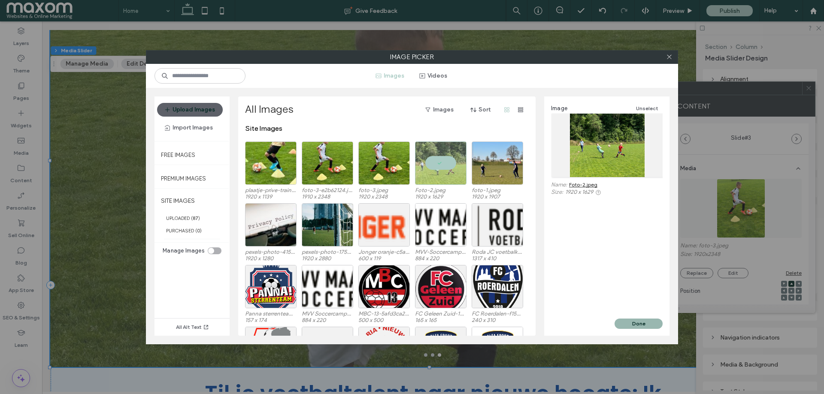
click at [644, 321] on button "Done" at bounding box center [639, 324] width 48 height 10
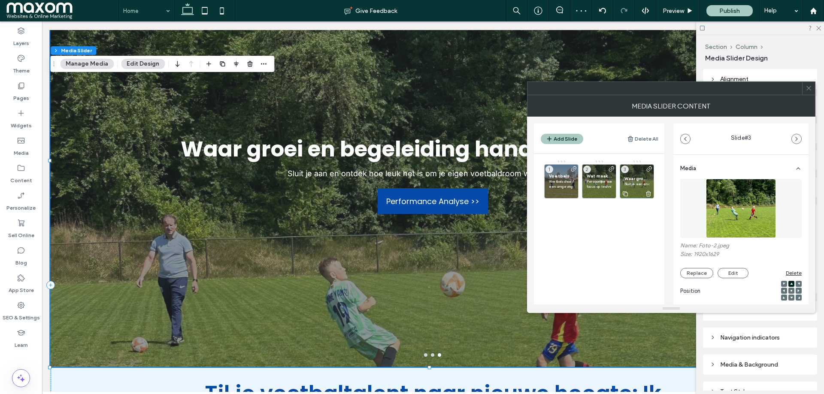
click at [632, 174] on div "Waar groei en begeleiding hand in hand gaan Sluit je aan en ontdek hoe leuk het…" at bounding box center [637, 181] width 34 height 34
click at [642, 174] on div "Waar groei en begeleiding hand in hand gaan Sluit je aan en ontdek hoe leuk het…" at bounding box center [637, 181] width 34 height 34
click at [700, 270] on button "Replace" at bounding box center [696, 273] width 33 height 10
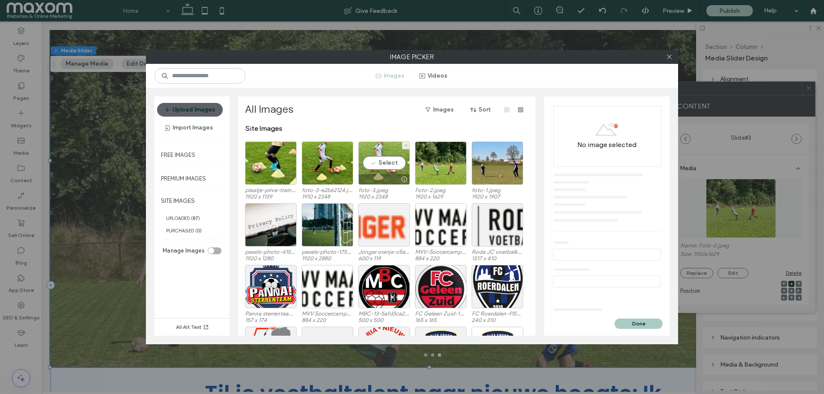
click at [384, 156] on div "Select" at bounding box center [384, 163] width 52 height 43
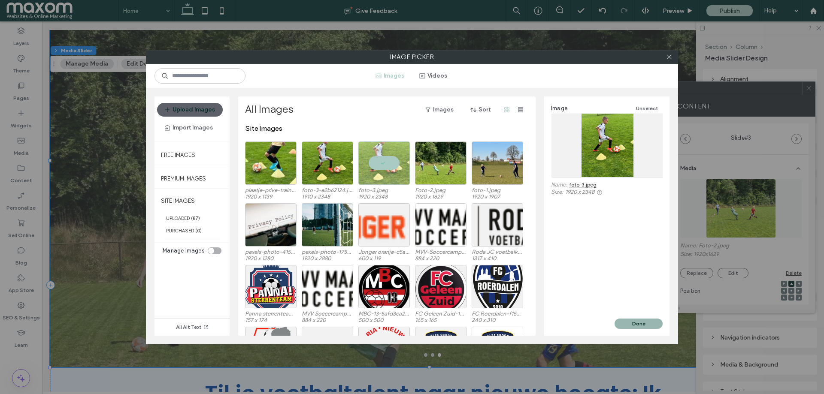
click at [634, 322] on button "Done" at bounding box center [639, 324] width 48 height 10
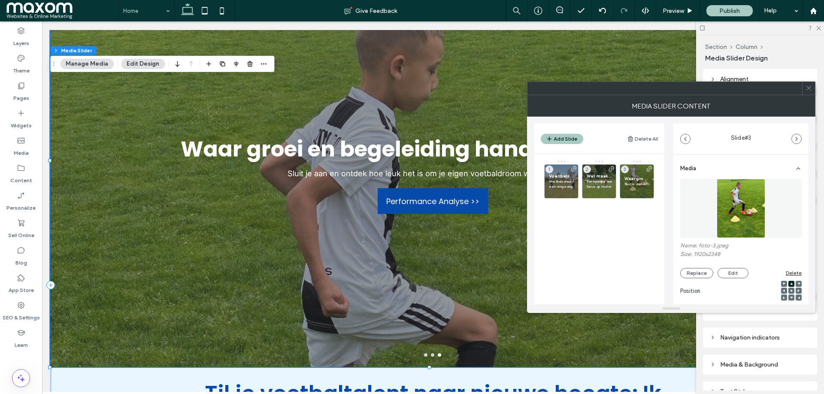
click at [812, 93] on span at bounding box center [809, 88] width 6 height 13
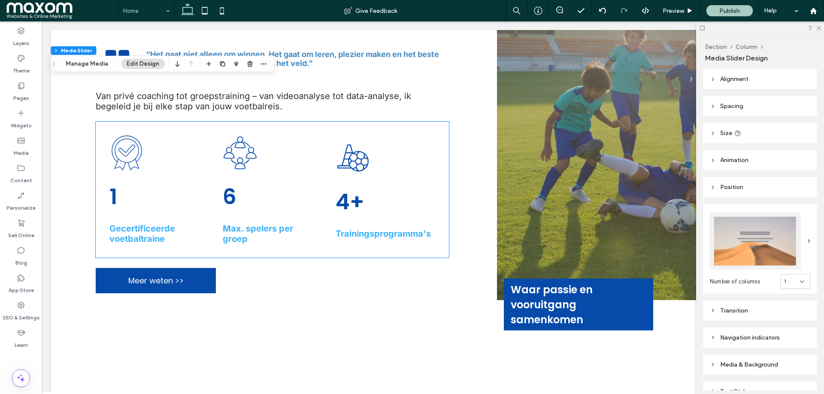
scroll to position [2414, 0]
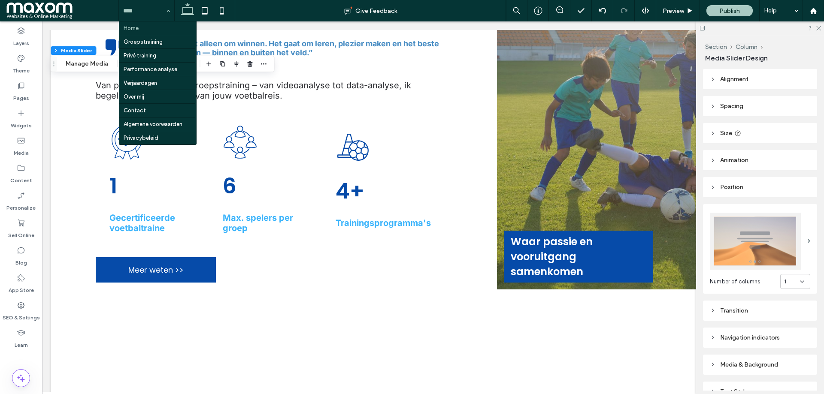
click at [159, 9] on input at bounding box center [144, 10] width 42 height 21
click at [171, 9] on div "Home Groepstraining Privé training Performance analyse Verjaardagen Over mij Co…" at bounding box center [146, 10] width 55 height 21
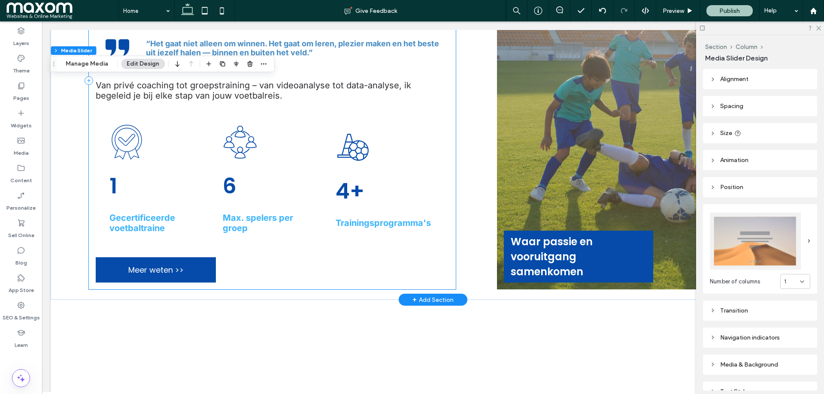
click at [316, 277] on div "Over Me and Soccer Betere spelers maken met passie en doelgerichtheid Voetbalsc…" at bounding box center [272, 80] width 367 height 419
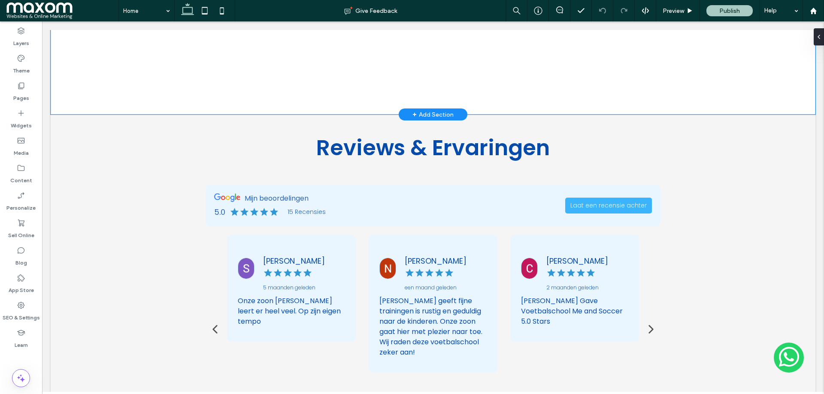
scroll to position [2918, 0]
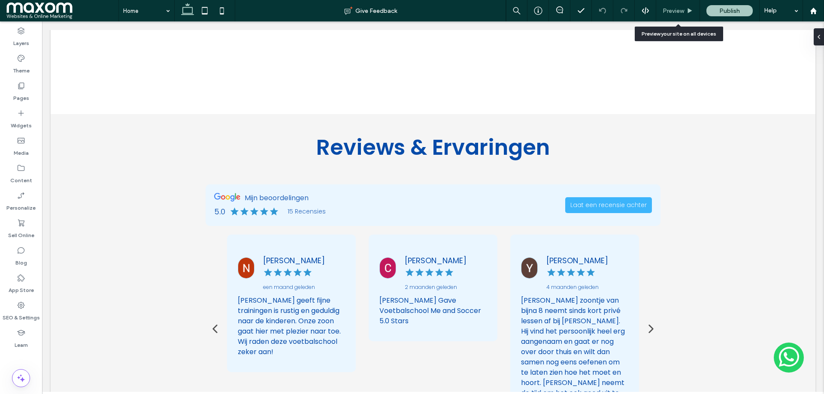
click at [666, 9] on span "Preview" at bounding box center [673, 10] width 21 height 7
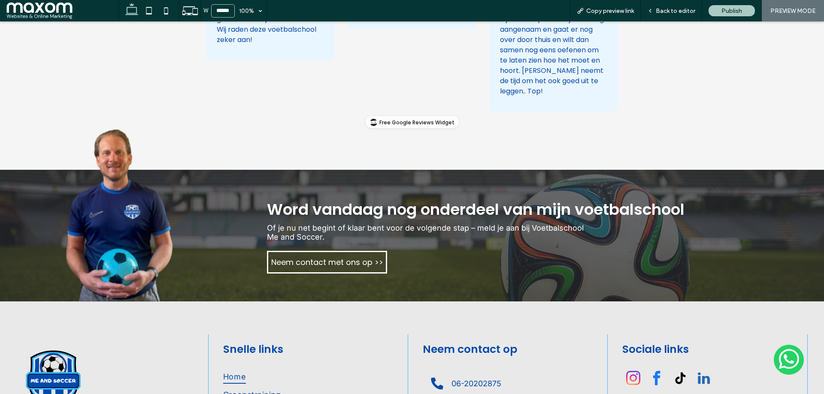
scroll to position [3254, 0]
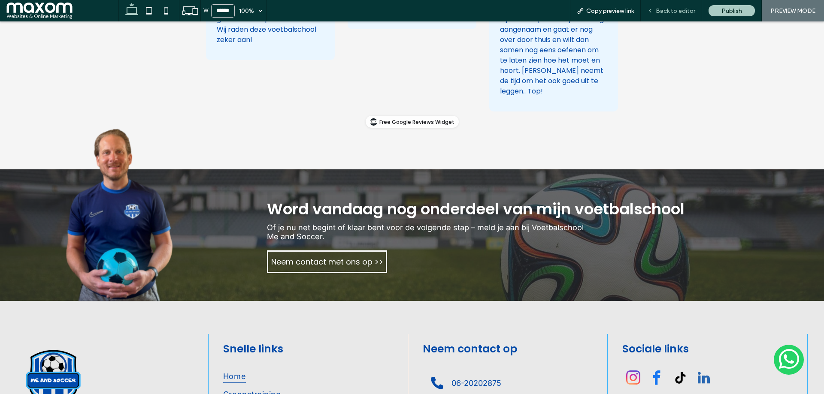
click at [659, 8] on span "Back to editor" at bounding box center [675, 10] width 39 height 7
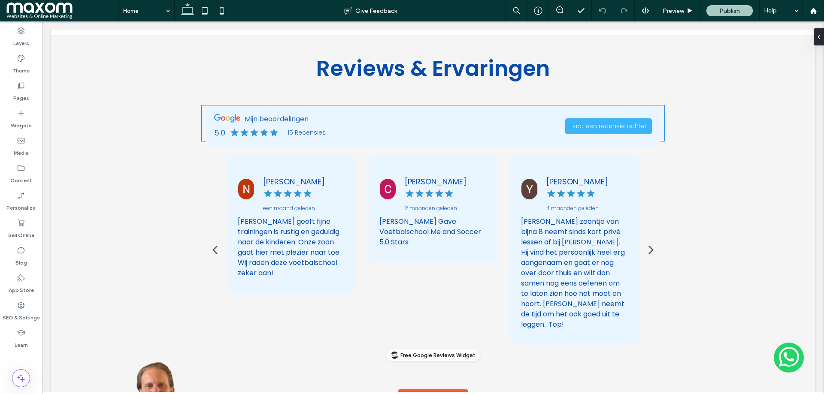
scroll to position [2991, 0]
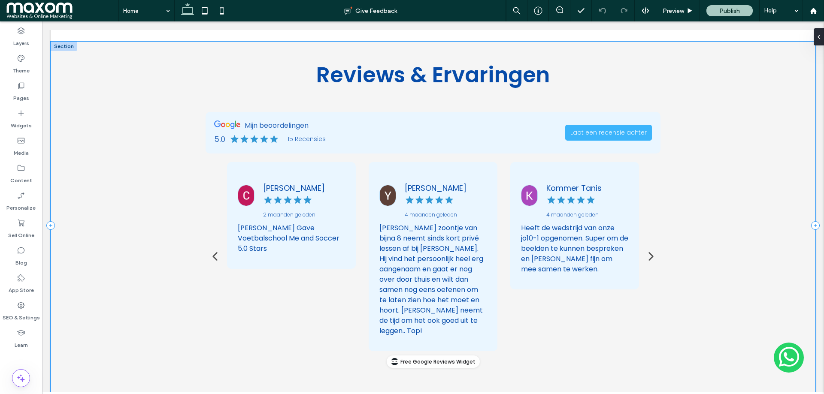
click at [66, 149] on div "Reviews & Ervaringen" at bounding box center [433, 226] width 765 height 368
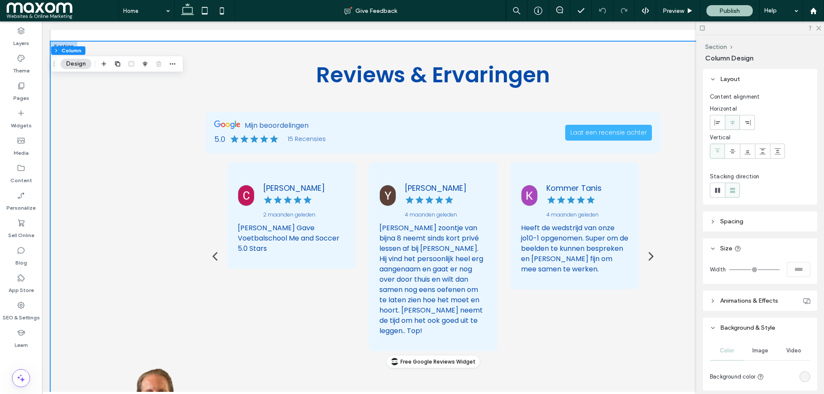
scroll to position [164, 0]
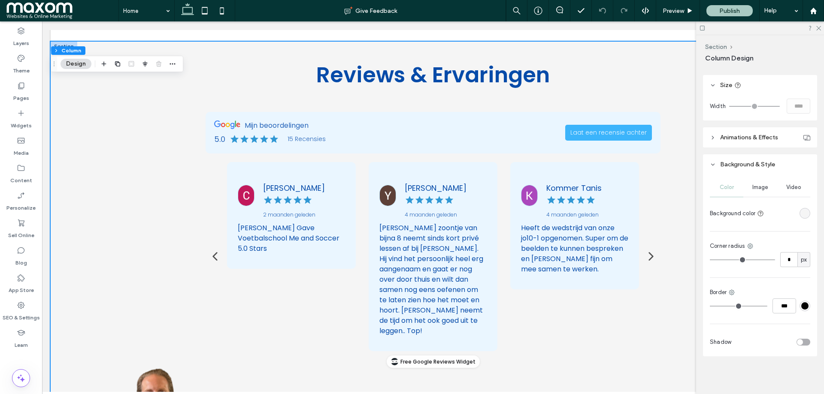
click at [801, 215] on div "rgba(245, 245, 245, 1)" at bounding box center [804, 213] width 7 height 7
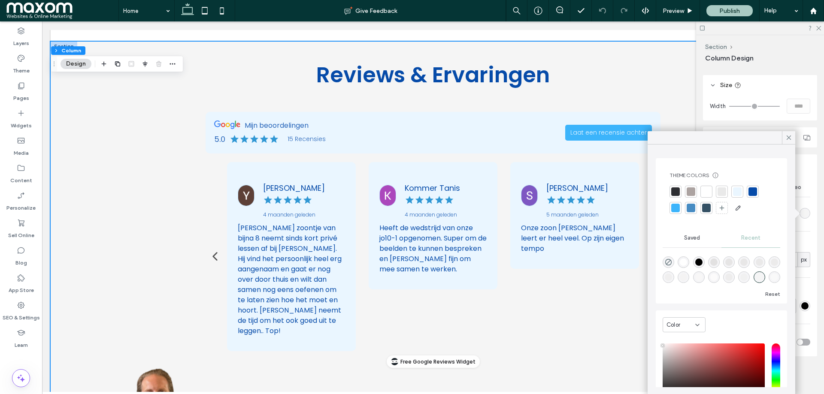
scroll to position [66, 0]
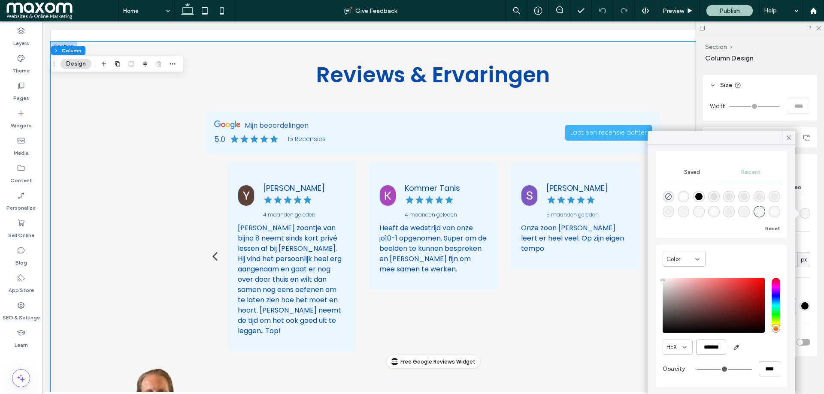
click at [709, 348] on input "*******" at bounding box center [711, 347] width 30 height 15
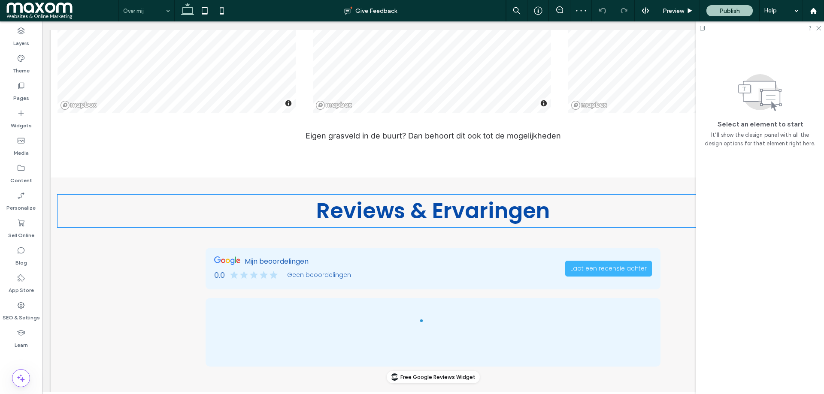
scroll to position [1569, 0]
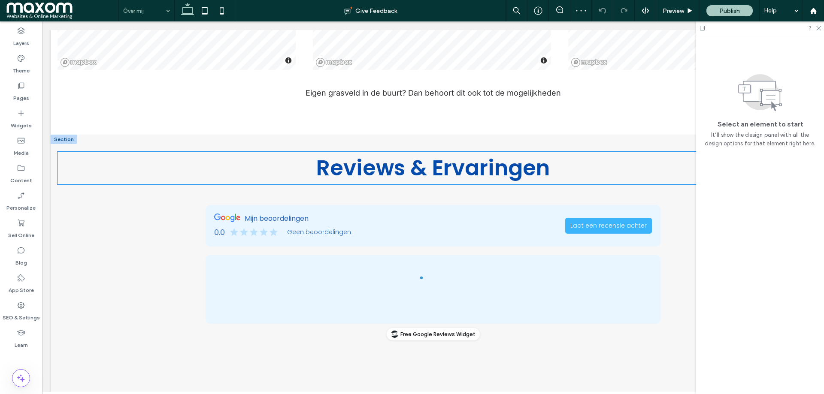
click at [75, 152] on h2 "Reviews & Ervaringen" at bounding box center [433, 168] width 751 height 33
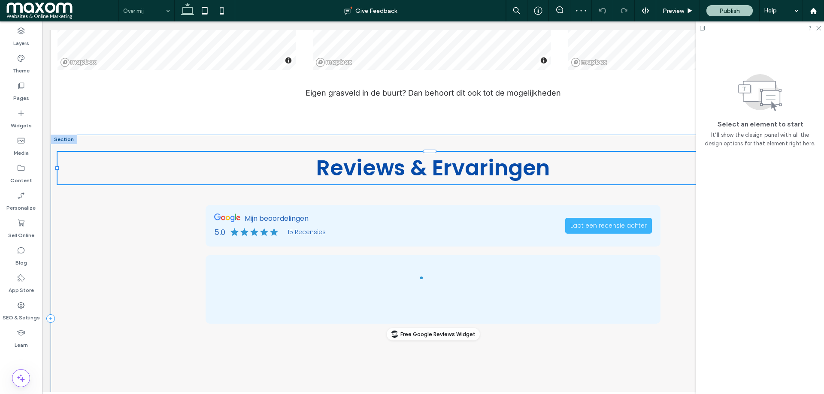
click at [62, 185] on div "Reviews & Ervaringen" at bounding box center [433, 319] width 765 height 368
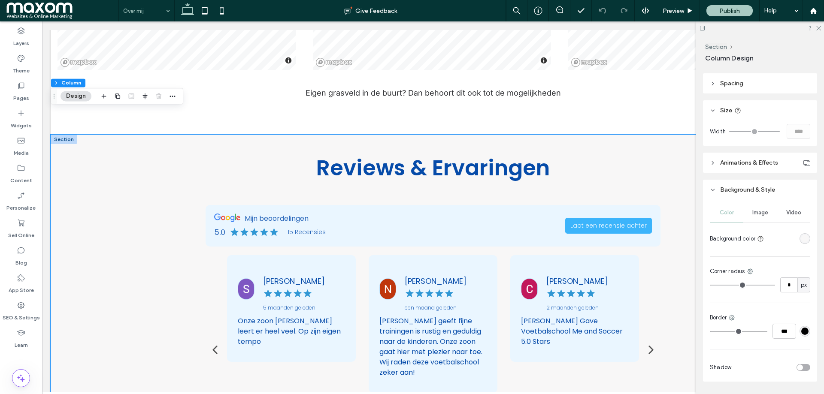
scroll to position [164, 0]
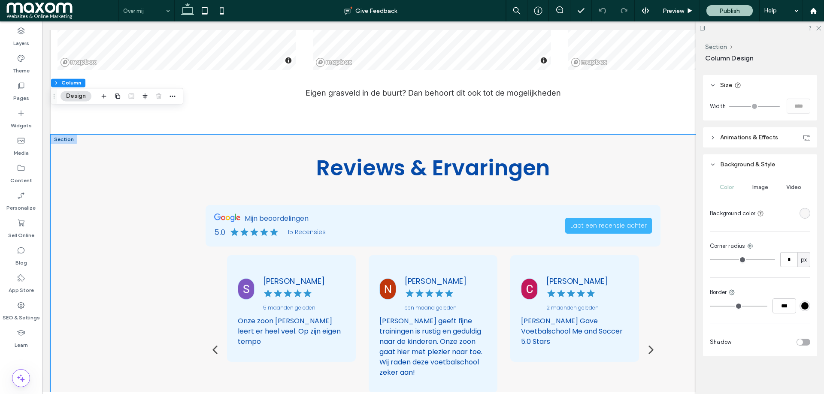
click at [801, 214] on div "rgba(248, 247, 247, 1)" at bounding box center [804, 213] width 7 height 7
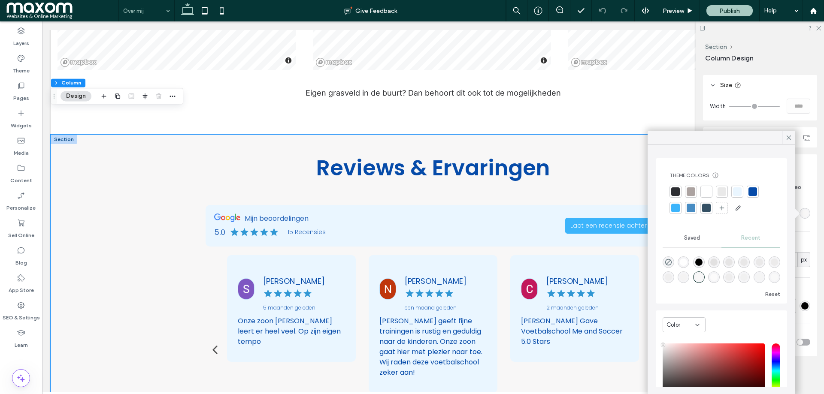
scroll to position [66, 0]
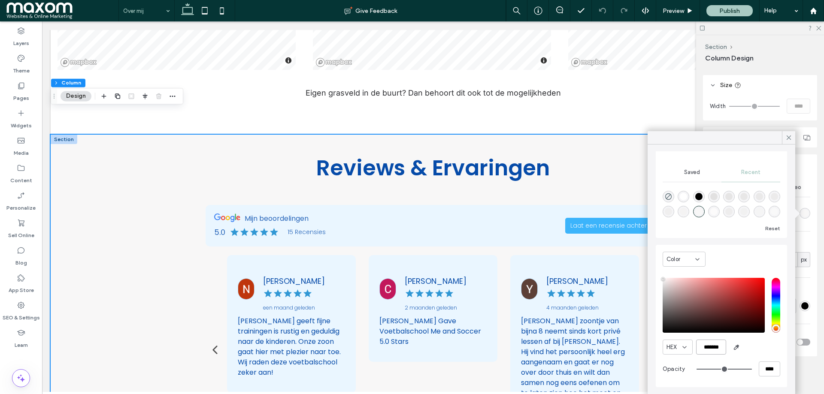
click at [719, 351] on input "*******" at bounding box center [711, 347] width 30 height 15
paste input "color picker textbox"
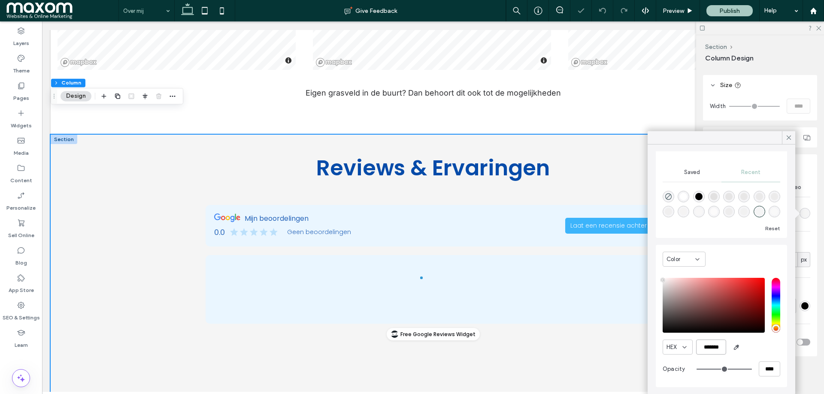
type input "*******"
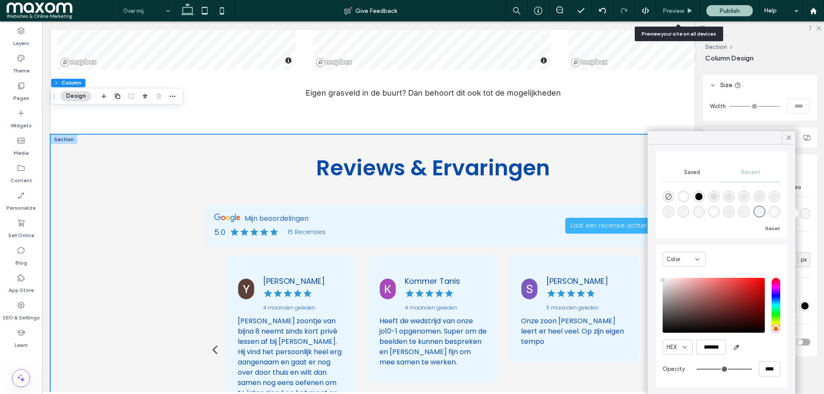
click at [666, 15] on div "Preview" at bounding box center [678, 10] width 44 height 21
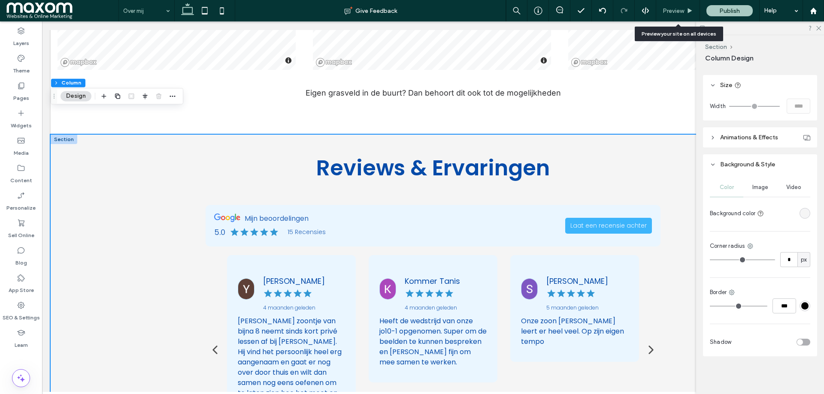
click at [682, 11] on span "Preview" at bounding box center [673, 10] width 21 height 7
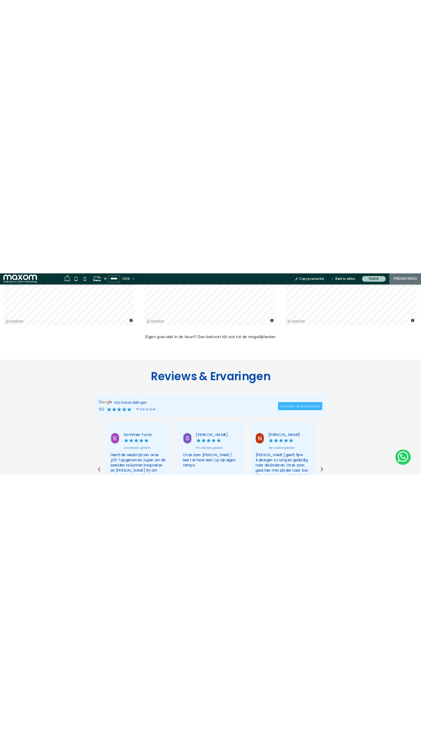
scroll to position [1539, 0]
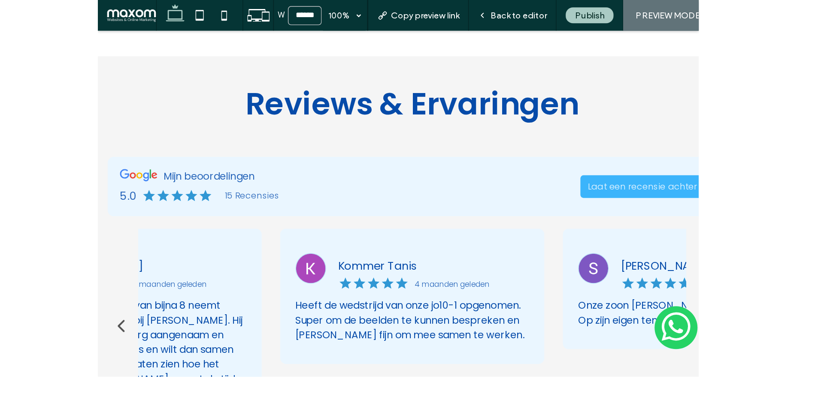
scroll to position [1702, 0]
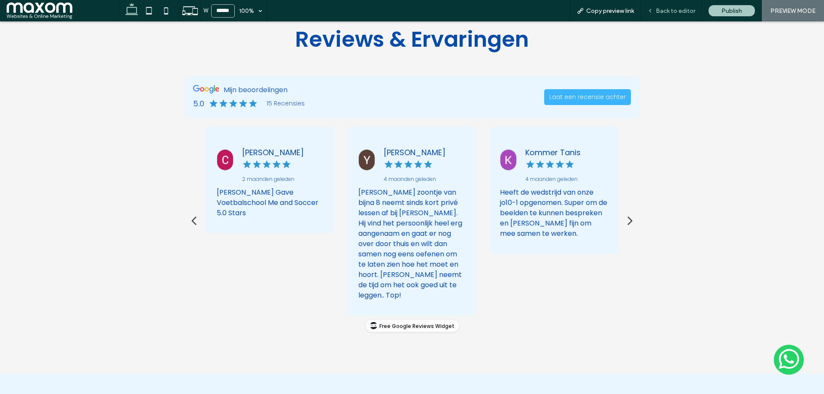
click at [670, 10] on span "Back to editor" at bounding box center [675, 10] width 39 height 7
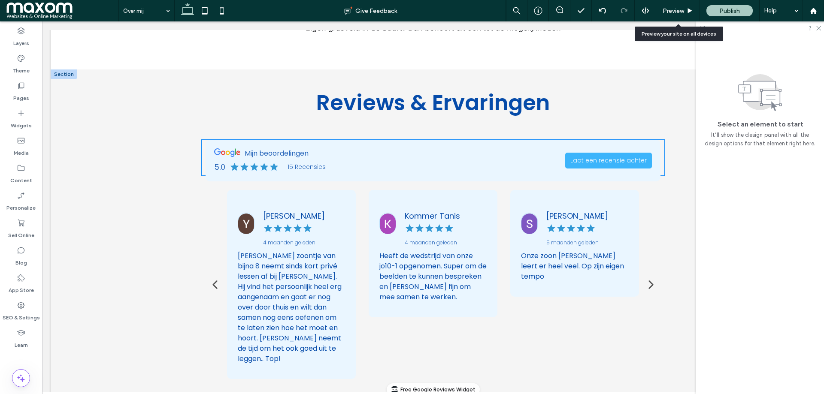
scroll to position [1629, 0]
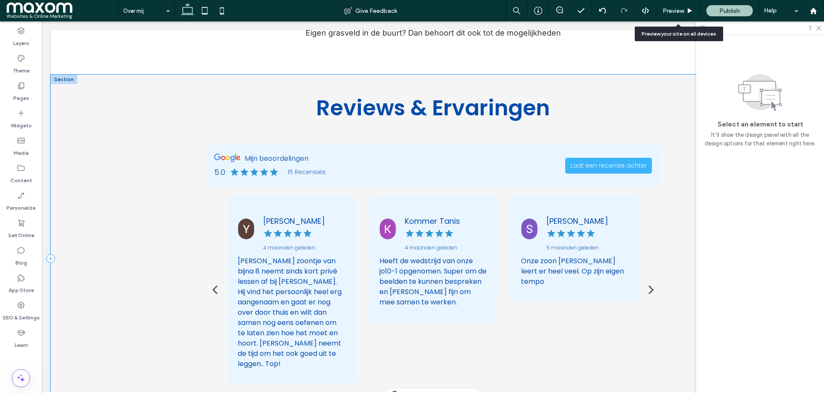
click at [161, 227] on div "Reviews & Ervaringen" at bounding box center [433, 259] width 765 height 368
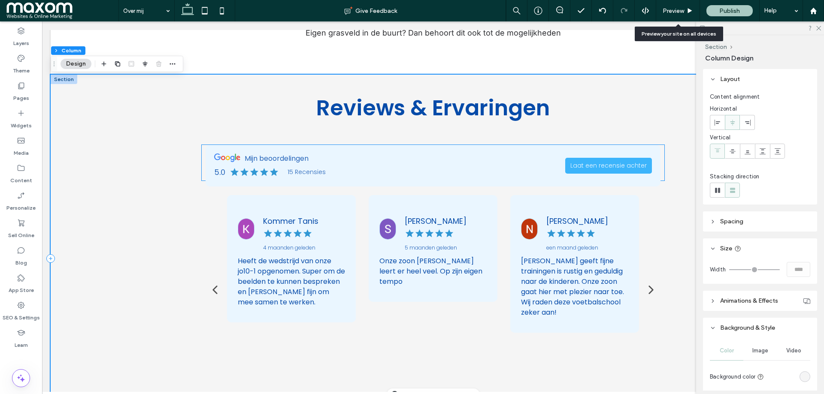
click at [208, 145] on div "Mijn beoordelingen 5.0 15 Recensies Laat een recensie achter" at bounding box center [433, 166] width 455 height 42
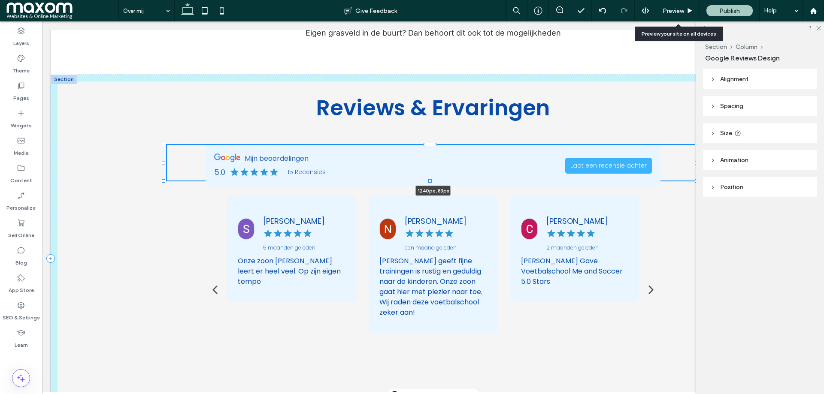
drag, startPoint x: 200, startPoint y: 137, endPoint x: 165, endPoint y: 137, distance: 34.8
click at [165, 161] on div at bounding box center [163, 162] width 3 height 3
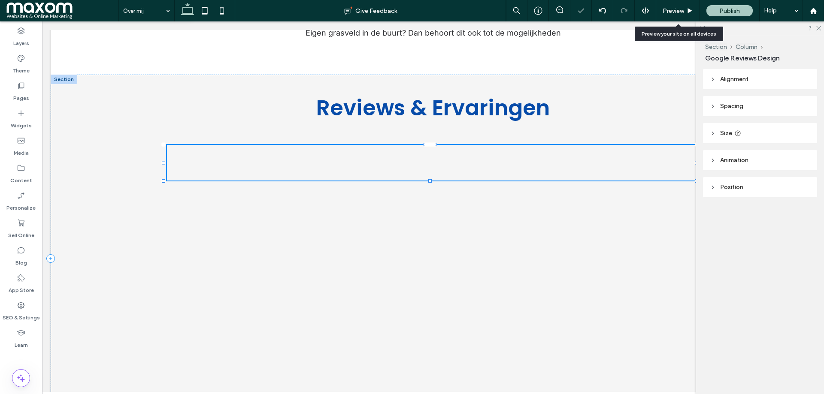
type input "****"
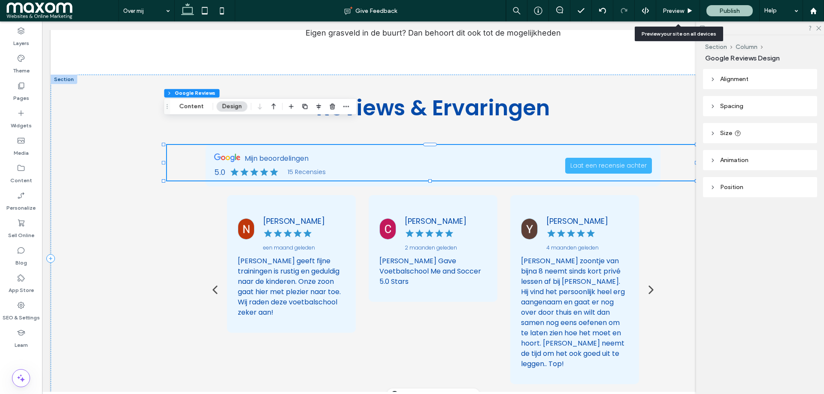
click at [654, 218] on div "Mijn beoordelingen 5.0 15 Recensies Laat een recensie achter Youssef Aberbach 4…" at bounding box center [433, 265] width 455 height 240
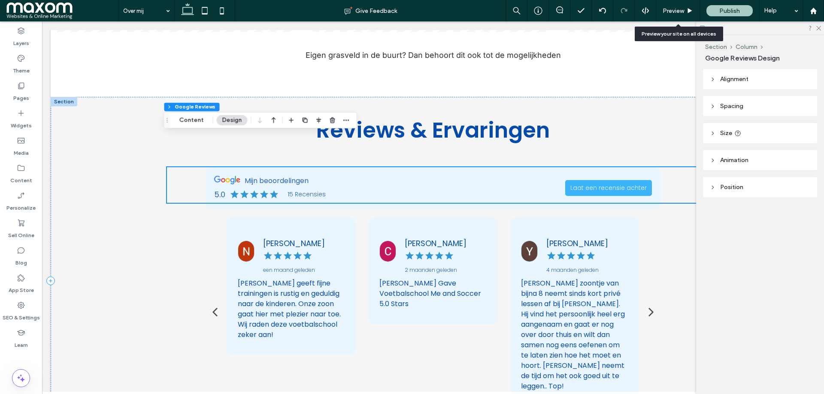
scroll to position [1616, 0]
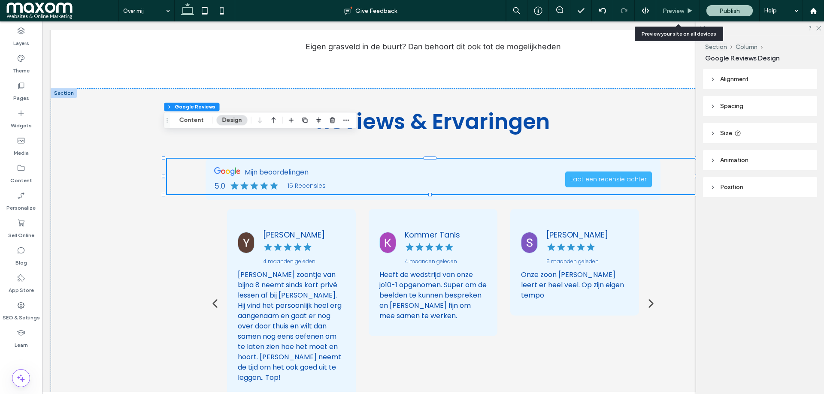
click at [671, 15] on div "Preview" at bounding box center [678, 10] width 44 height 21
click at [679, 12] on span "Preview" at bounding box center [673, 10] width 21 height 7
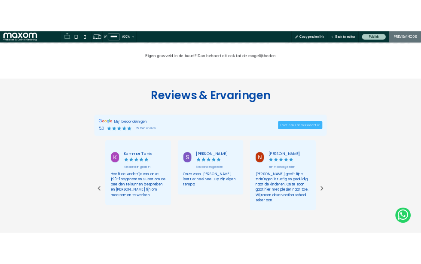
scroll to position [1623, 0]
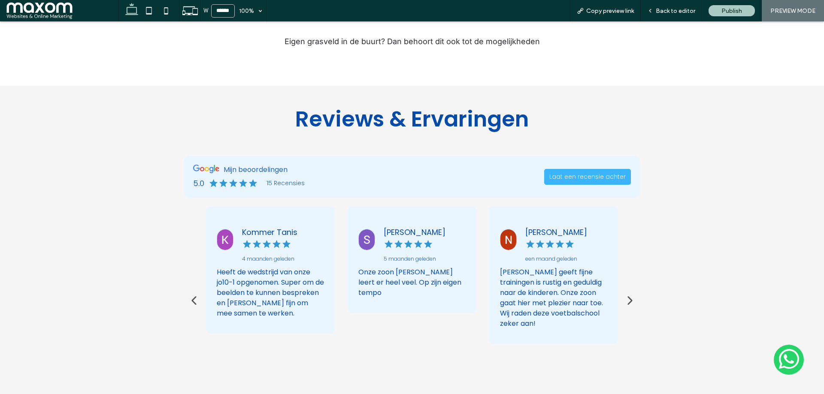
drag, startPoint x: 733, startPoint y: 23, endPoint x: 592, endPoint y: 119, distance: 170.7
click at [592, 119] on div "Reviews & Ervaringen" at bounding box center [412, 270] width 824 height 368
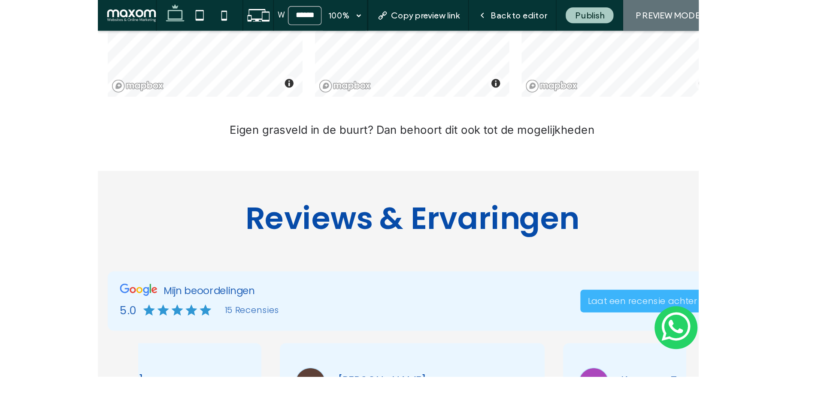
scroll to position [1789, 0]
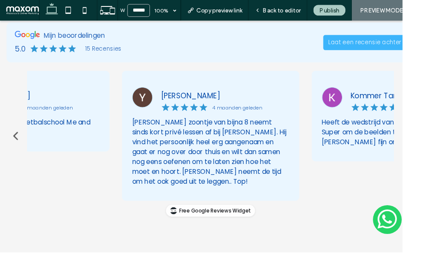
click at [349, 103] on img at bounding box center [347, 100] width 21 height 21
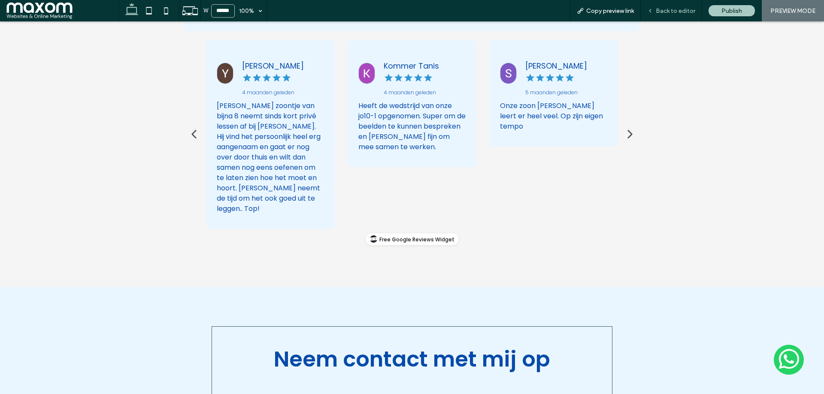
click at [686, 9] on span "Back to editor" at bounding box center [675, 10] width 39 height 7
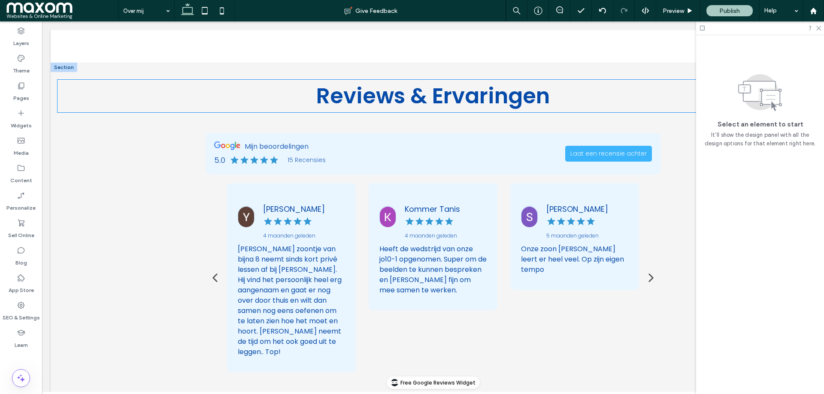
scroll to position [1641, 0]
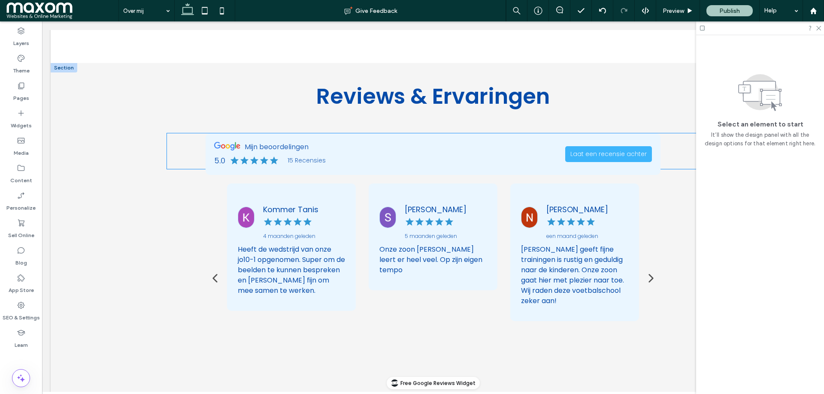
click at [340, 205] on h4 "Kommer Tanis" at bounding box center [304, 210] width 82 height 10
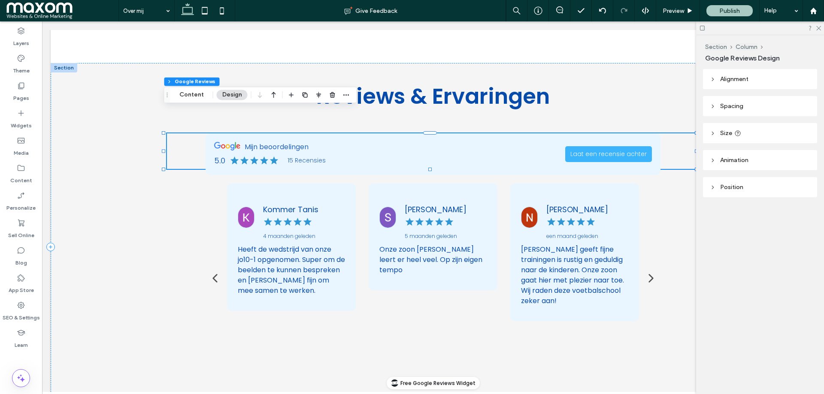
click at [333, 217] on div "4 maanden geleden" at bounding box center [304, 229] width 82 height 24
click at [680, 6] on div "Preview" at bounding box center [678, 10] width 44 height 21
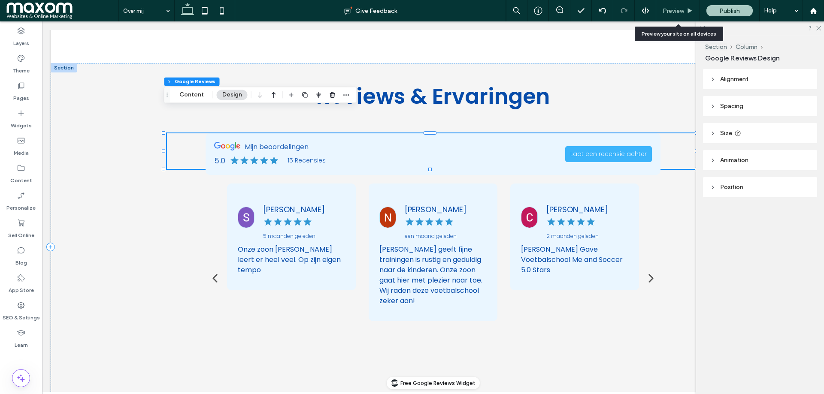
click at [683, 10] on span "Preview" at bounding box center [673, 10] width 21 height 7
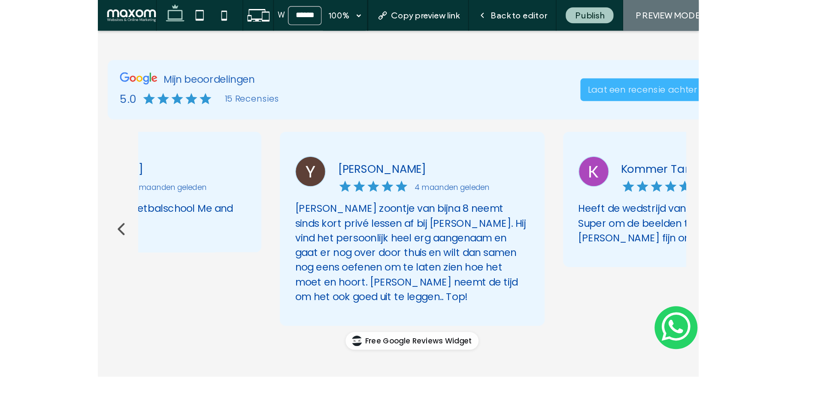
scroll to position [1771, 0]
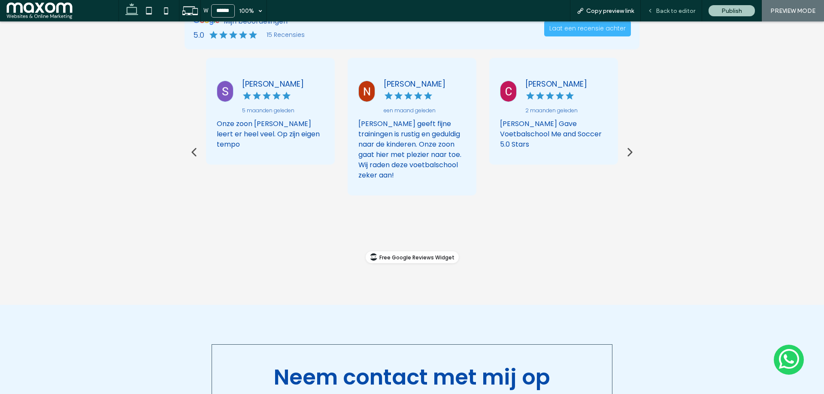
click at [686, 9] on span "Back to editor" at bounding box center [675, 10] width 39 height 7
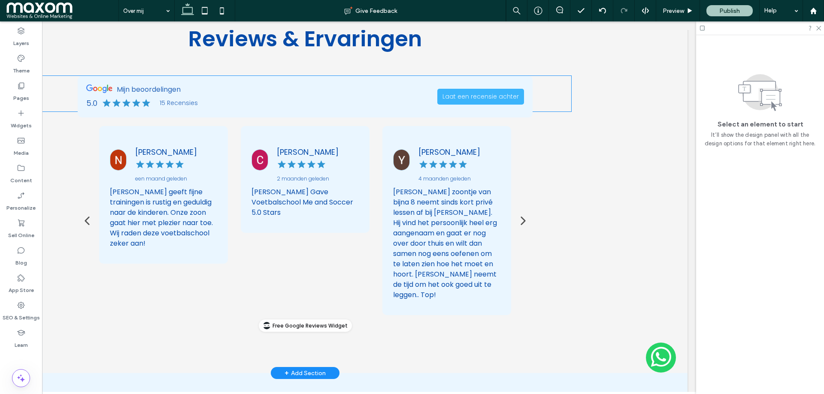
scroll to position [1699, 0]
click at [176, 187] on div "[PERSON_NAME] geeft fijne trainingen is rustig en geduldig naar de kinderen. On…" at bounding box center [163, 218] width 107 height 62
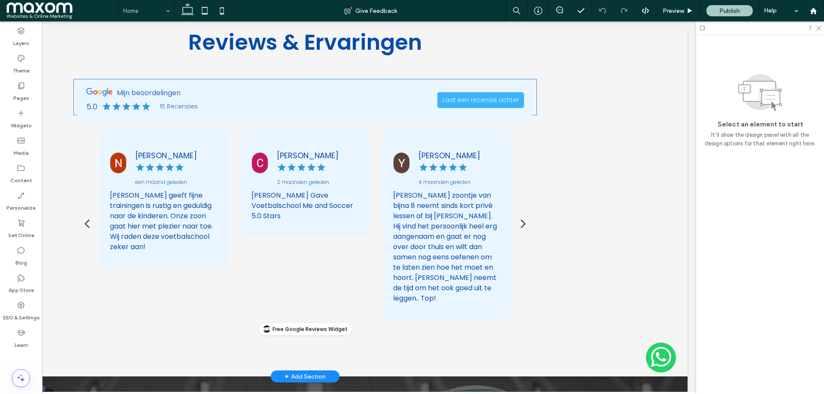
scroll to position [3024, 0]
click at [535, 216] on div "Reviews & Ervaringen" at bounding box center [305, 193] width 765 height 368
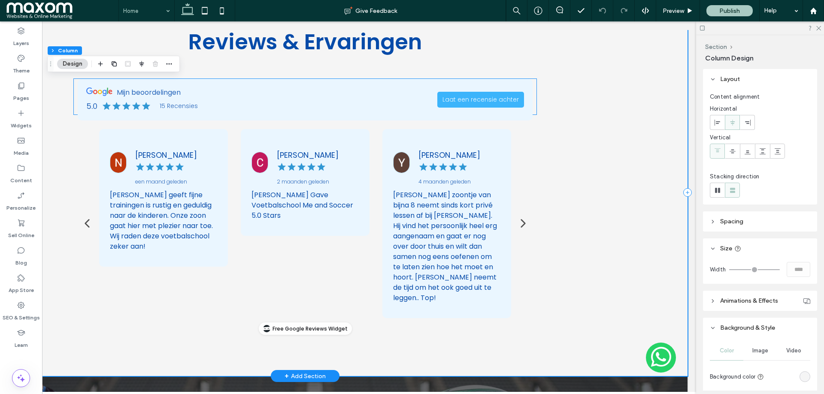
click at [527, 220] on button "button" at bounding box center [523, 223] width 19 height 19
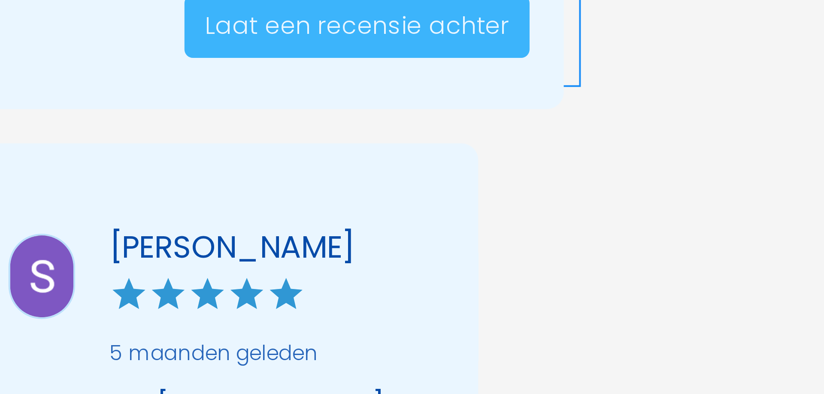
scroll to position [3023, 0]
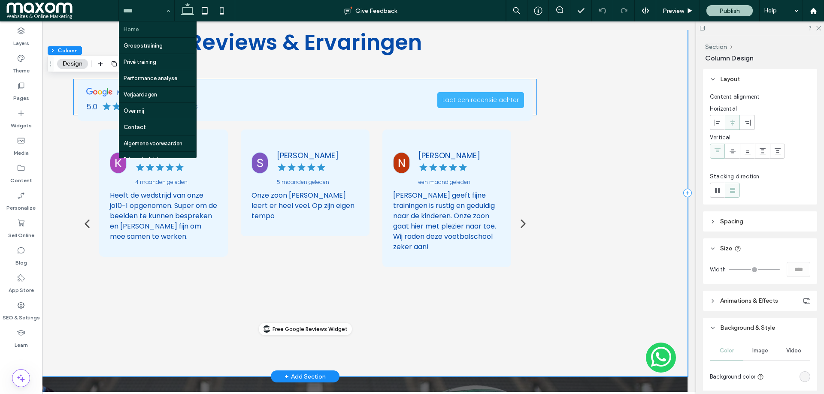
click at [112, 276] on div "Youssef Aberbach 4 maanden geleden Mijn zoontje van bijna 8 neemt sinds kort pr…" at bounding box center [305, 224] width 412 height 189
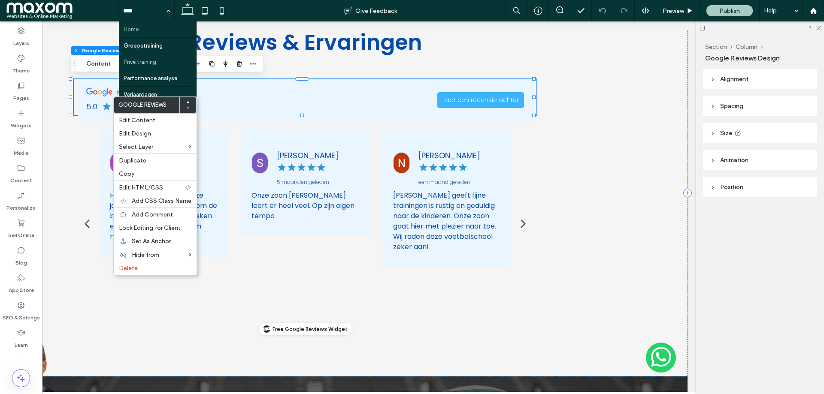
scroll to position [9, 0]
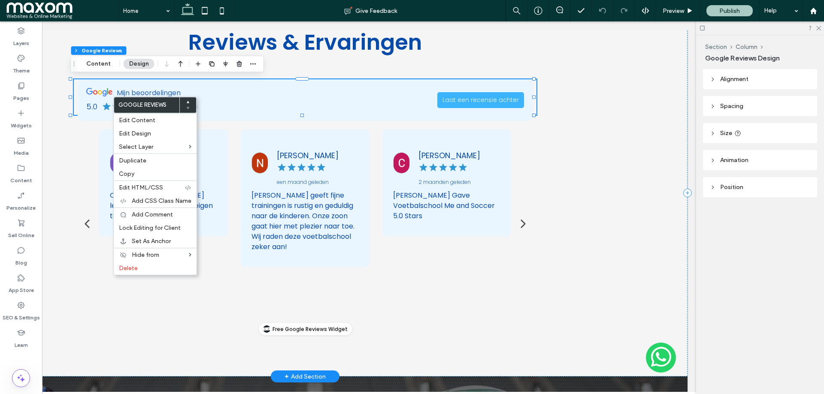
click at [577, 143] on div "Reviews & Ervaringen" at bounding box center [305, 193] width 765 height 368
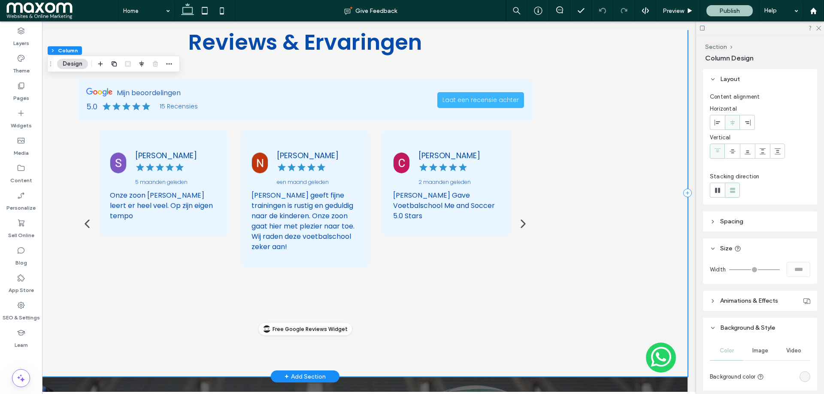
click at [577, 143] on div "Reviews & Ervaringen" at bounding box center [305, 193] width 765 height 368
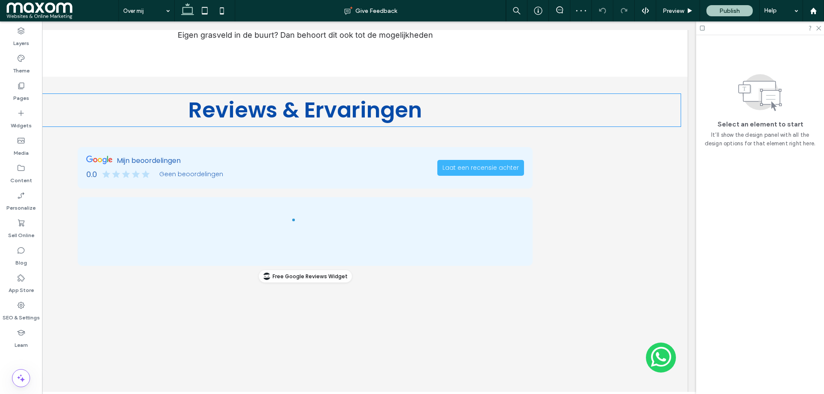
scroll to position [1537, 0]
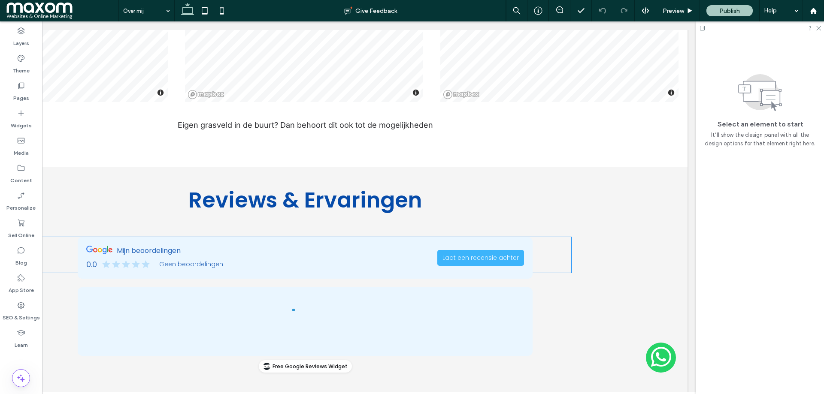
click at [305, 237] on div "Mijn beoordelingen 0.0 Geen beoordelingen Laat een recensie achter" at bounding box center [305, 258] width 455 height 42
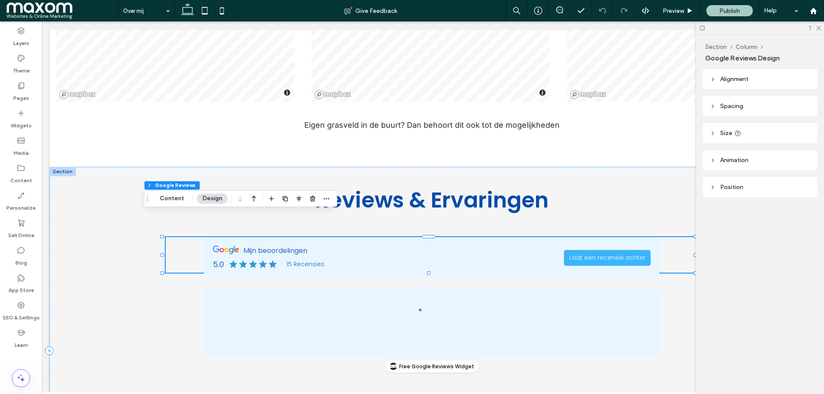
scroll to position [0, 0]
click at [348, 197] on icon "button" at bounding box center [346, 198] width 7 height 7
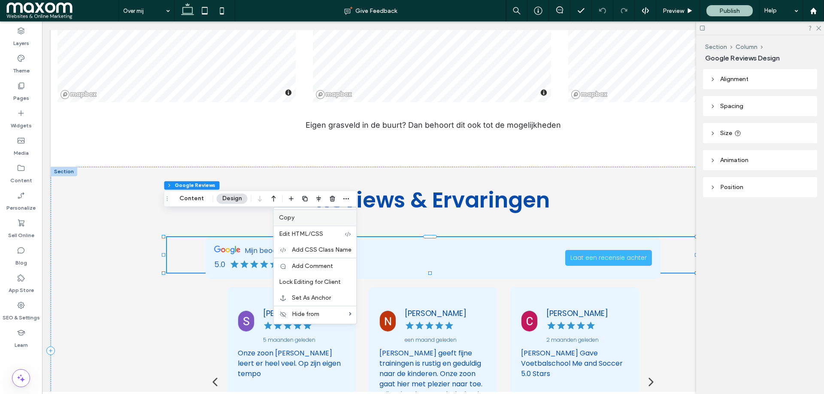
click at [284, 220] on span "Copy" at bounding box center [286, 217] width 15 height 7
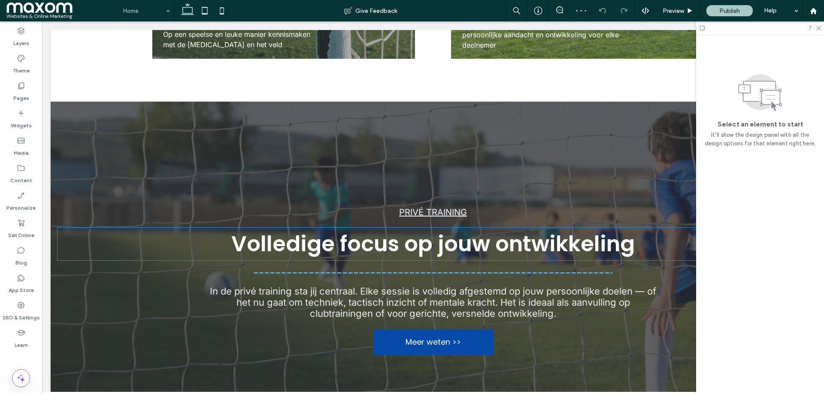
scroll to position [1051, 0]
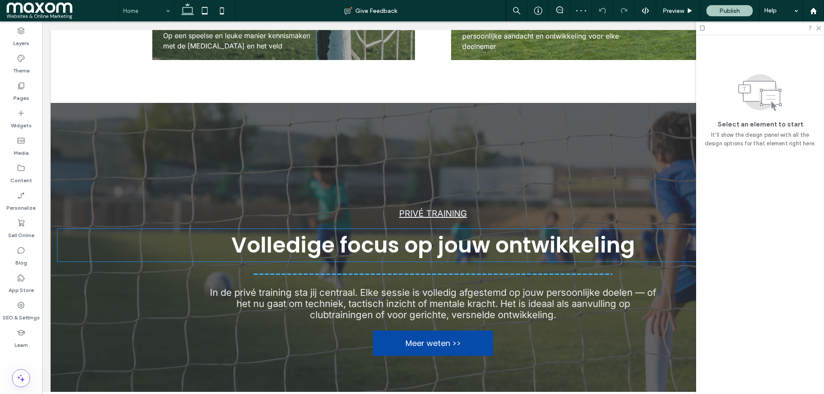
click at [176, 12] on div at bounding box center [204, 10] width 61 height 21
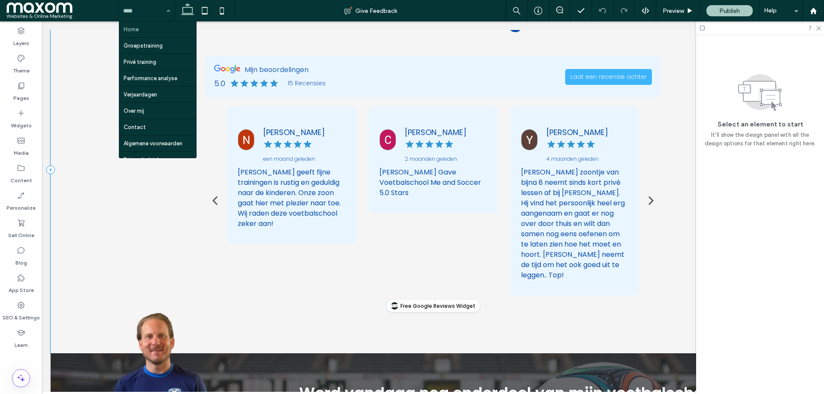
scroll to position [3046, 0]
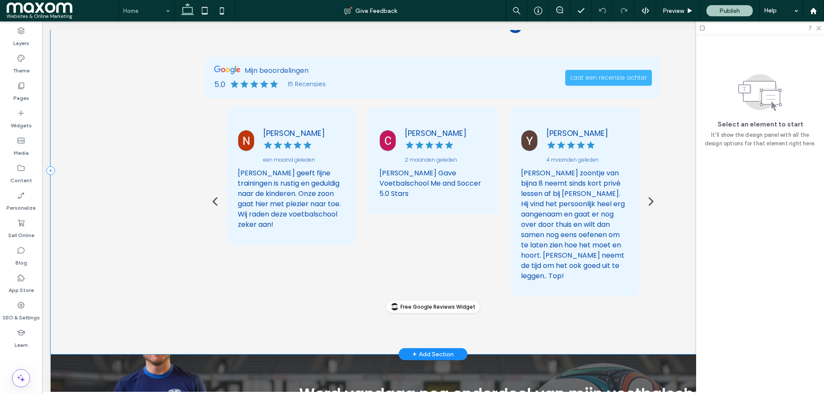
click at [148, 280] on div "Reviews & Ervaringen" at bounding box center [433, 171] width 765 height 368
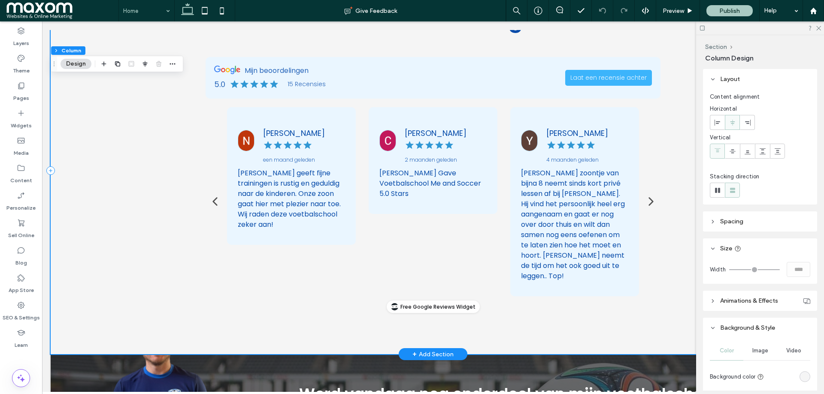
click at [174, 179] on div "Reviews & Ervaringen" at bounding box center [433, 171] width 765 height 368
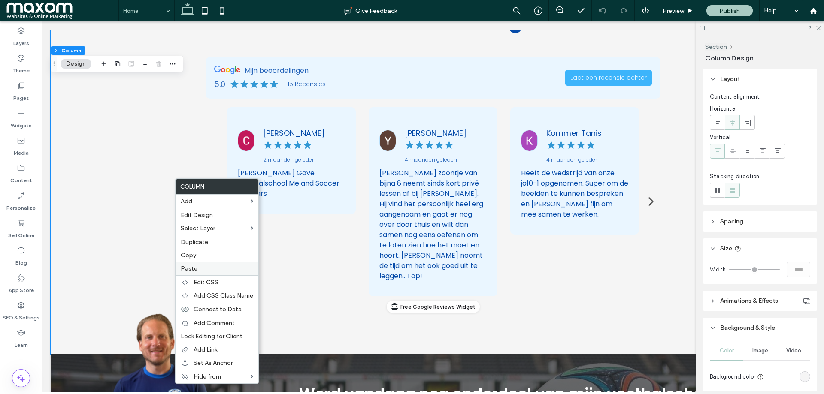
click at [195, 272] on span "Paste" at bounding box center [189, 268] width 17 height 7
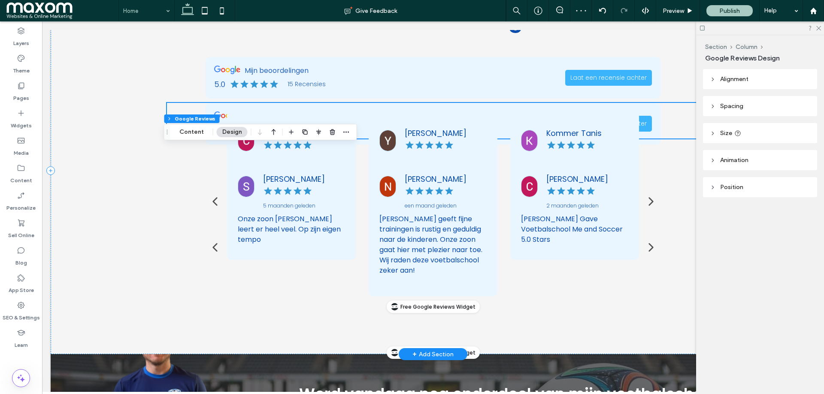
scroll to position [2997, 0]
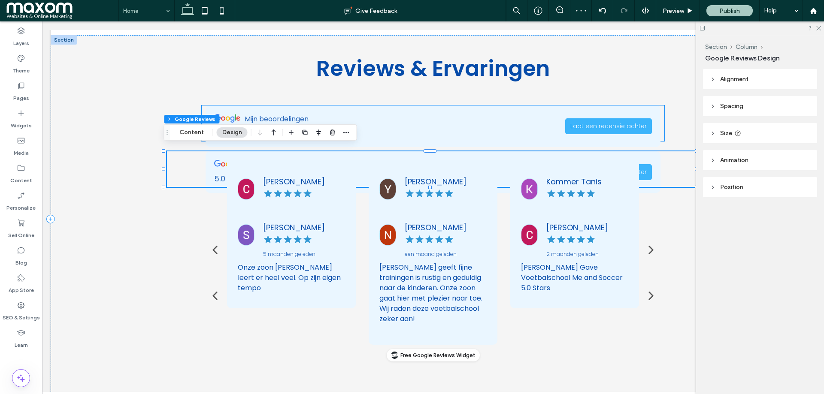
click at [355, 97] on div "Reviews & Ervaringen" at bounding box center [433, 219] width 765 height 368
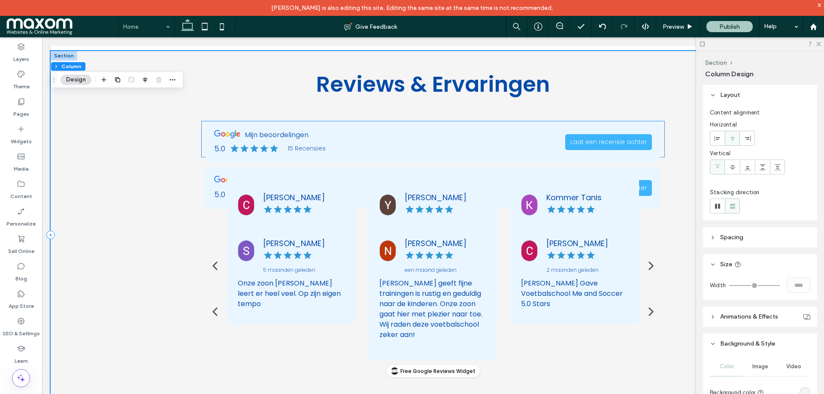
click at [366, 137] on div "Mijn beoordelingen 5.0 15 Recensies Laat een recensie achter" at bounding box center [433, 142] width 455 height 42
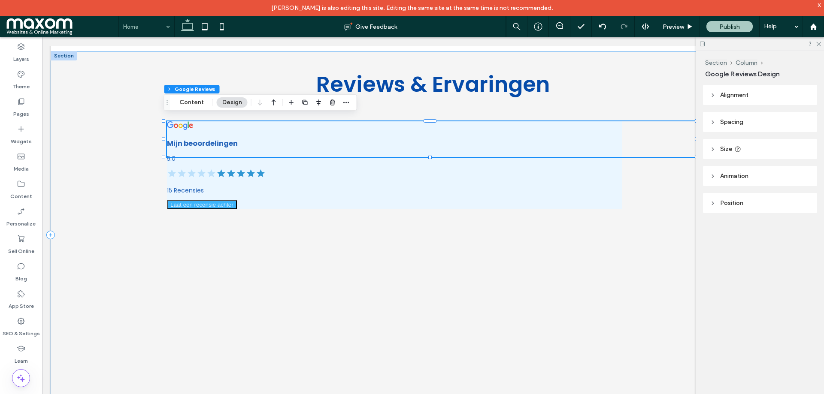
click at [135, 163] on div "Reviews & Ervaringen" at bounding box center [433, 235] width 765 height 368
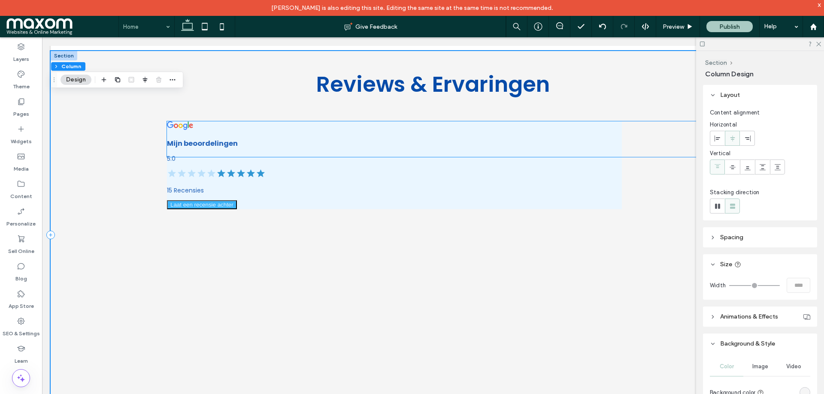
click at [241, 132] on div "Mijn beoordelingen" at bounding box center [394, 134] width 455 height 27
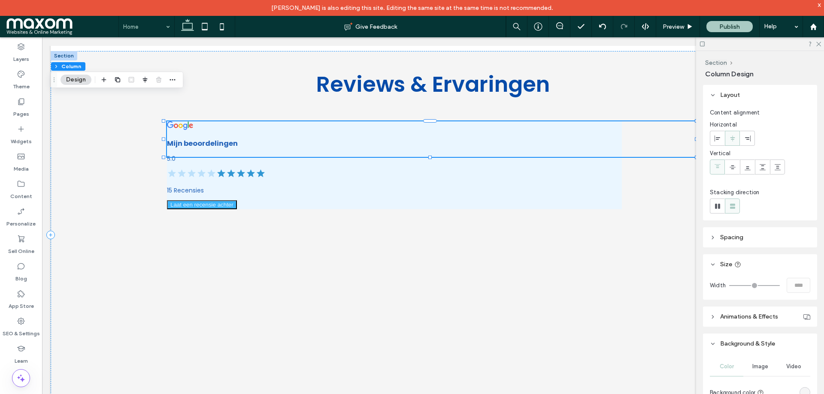
click at [241, 132] on div "Mijn beoordelingen" at bounding box center [394, 134] width 455 height 27
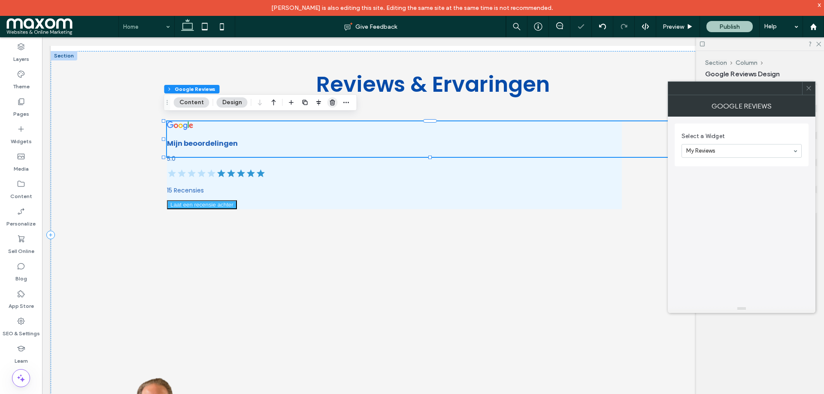
click at [329, 103] on icon "button" at bounding box center [332, 102] width 7 height 7
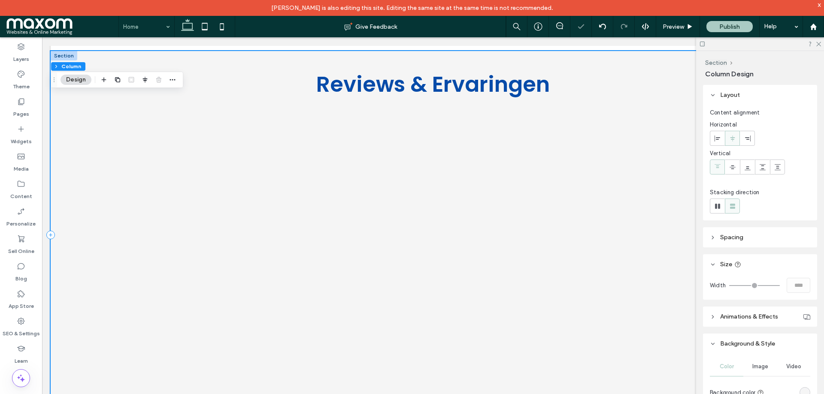
click at [129, 51] on div "Reviews & Ervaringen" at bounding box center [433, 235] width 765 height 368
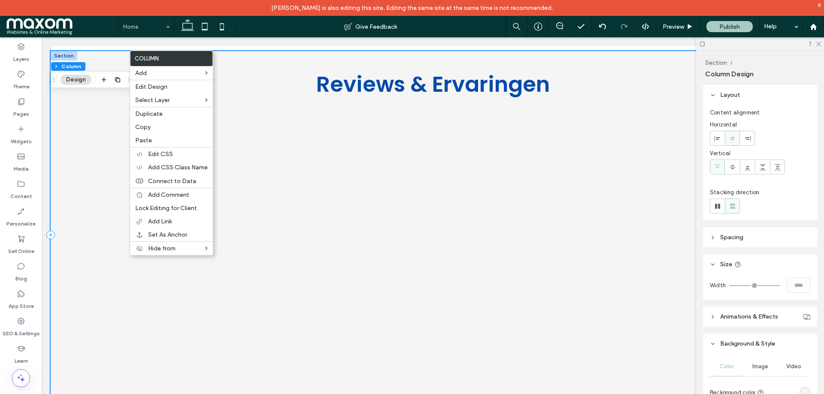
click at [104, 120] on div "Reviews & Ervaringen" at bounding box center [433, 235] width 765 height 368
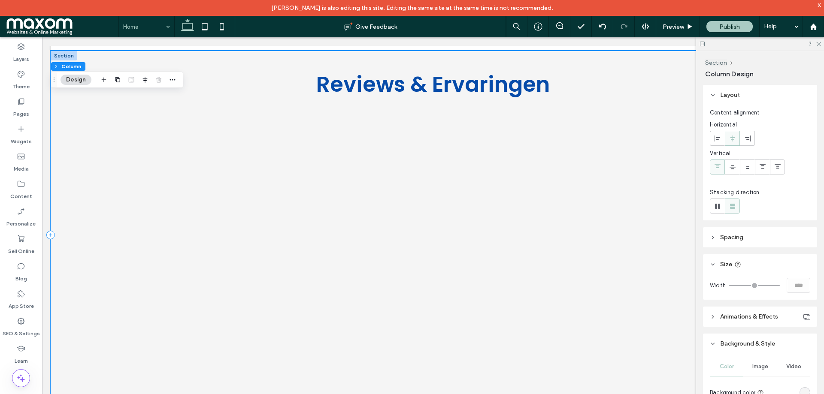
click at [83, 51] on div "Reviews & Ervaringen" at bounding box center [433, 235] width 765 height 368
drag, startPoint x: 65, startPoint y: 68, endPoint x: 23, endPoint y: 30, distance: 55.9
click at [65, 68] on button "Section" at bounding box center [64, 66] width 27 height 9
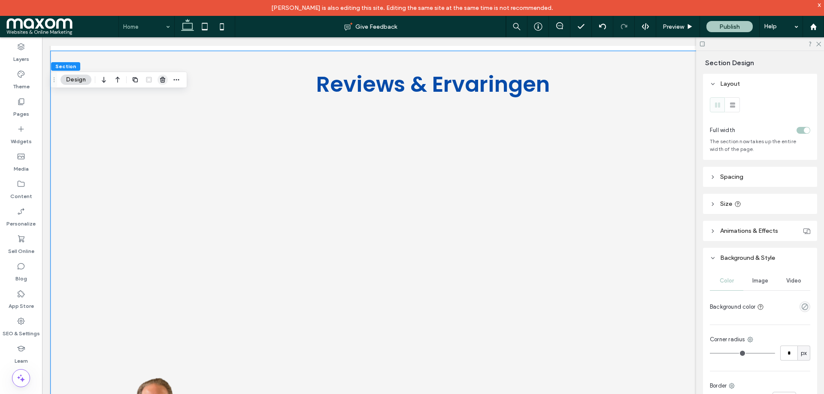
click at [163, 84] on span "button" at bounding box center [163, 80] width 10 height 10
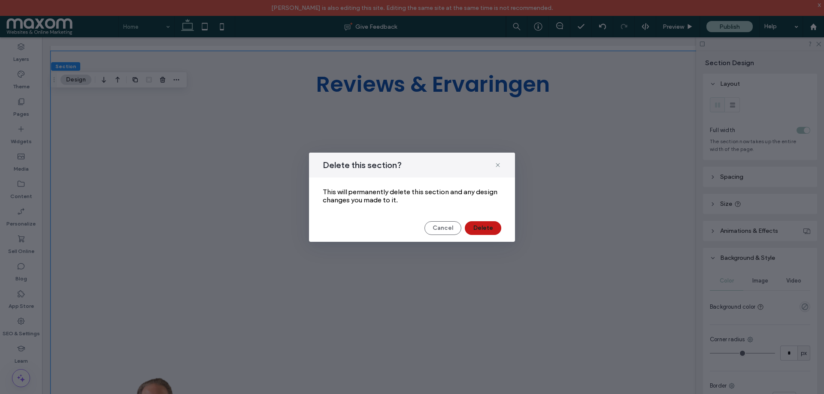
click at [477, 227] on button "Delete" at bounding box center [483, 228] width 36 height 14
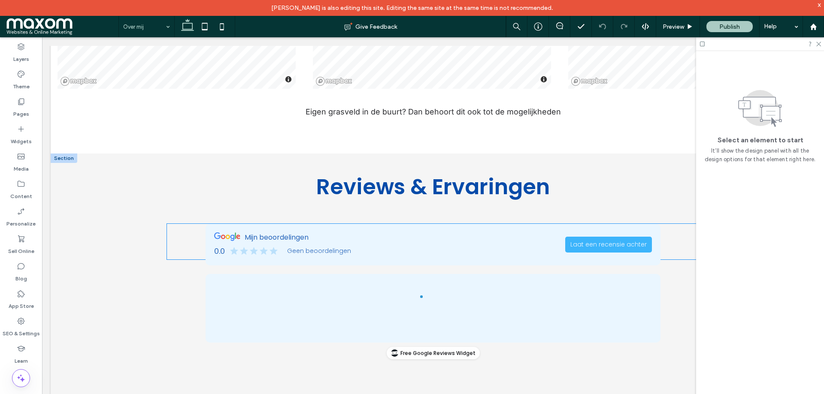
scroll to position [1566, 0]
click at [82, 154] on div "Reviews & Ervaringen" at bounding box center [433, 338] width 765 height 368
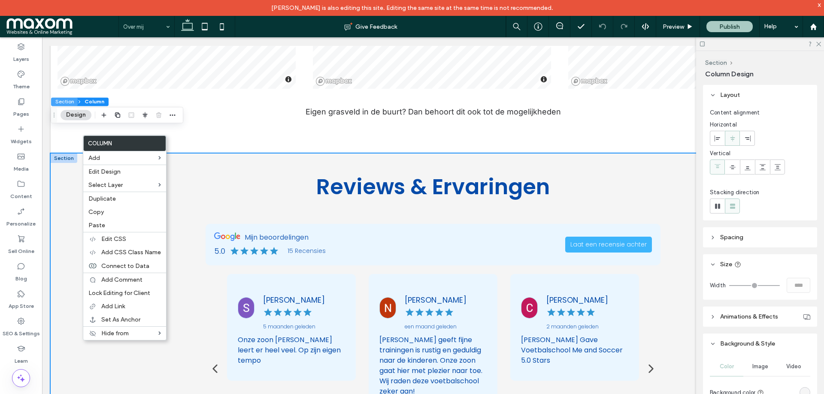
click at [64, 101] on button "Section" at bounding box center [64, 101] width 27 height 9
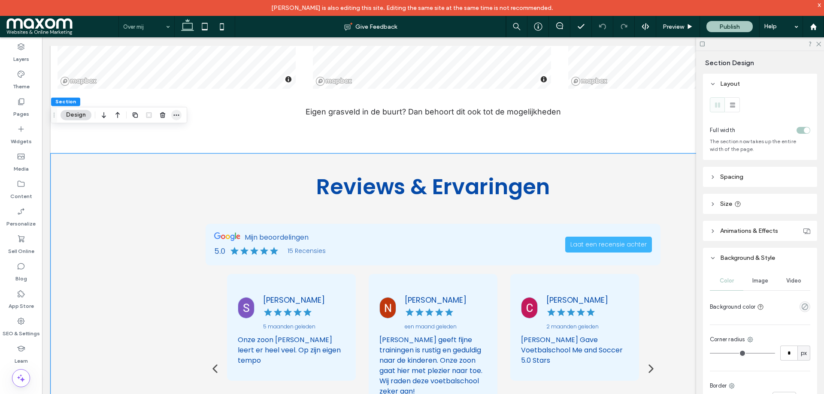
click at [176, 112] on icon "button" at bounding box center [176, 115] width 7 height 7
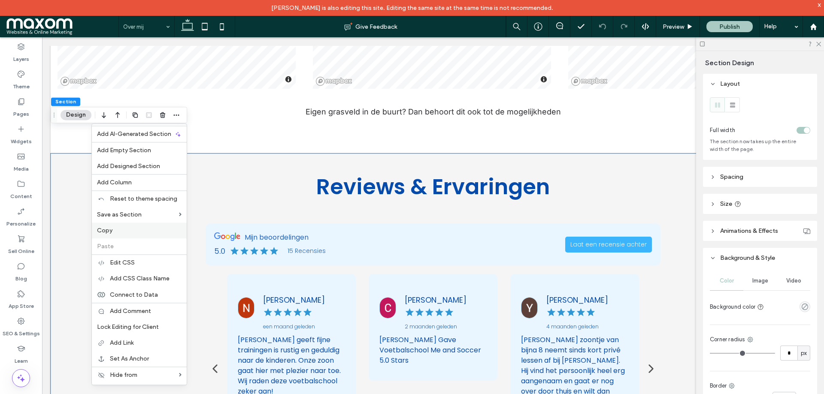
click at [116, 234] on label "Copy" at bounding box center [139, 230] width 85 height 7
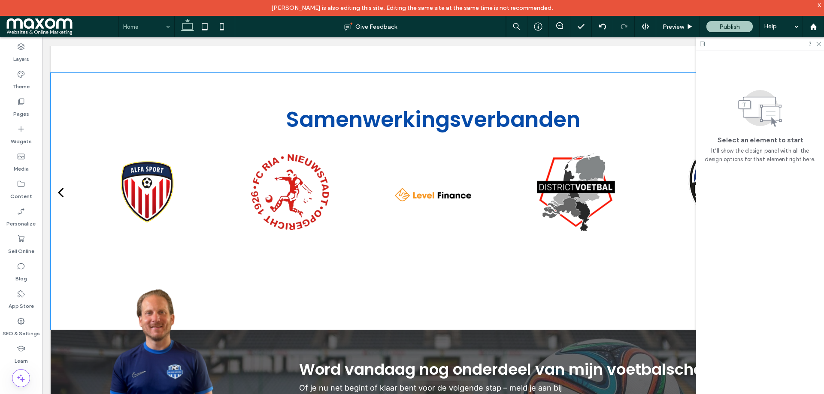
scroll to position [2717, 0]
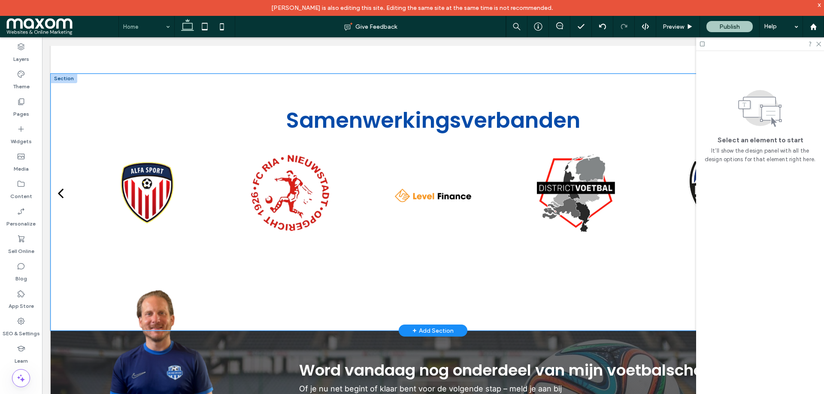
click at [100, 275] on div "Samenwerkingsverbanden a a a a" at bounding box center [433, 202] width 765 height 257
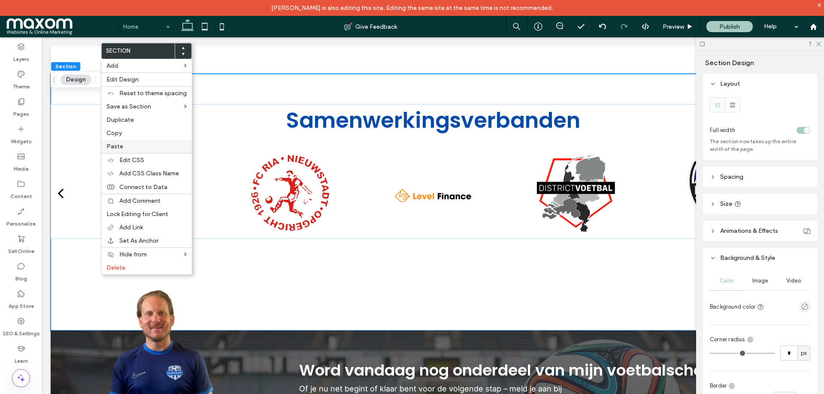
click at [135, 144] on label "Paste" at bounding box center [146, 146] width 80 height 7
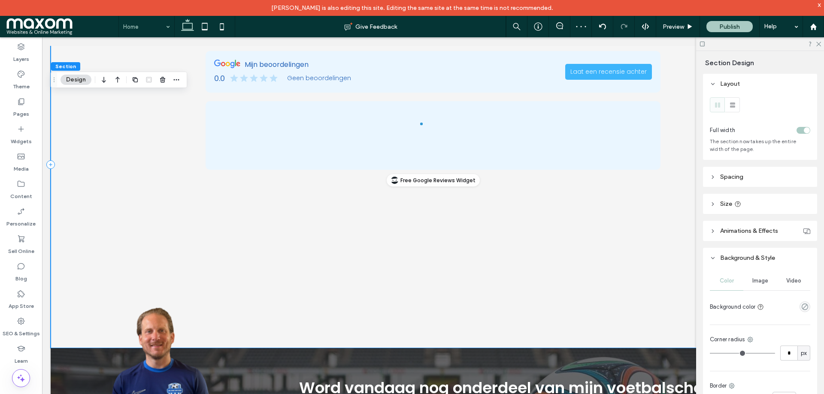
scroll to position [3084, 0]
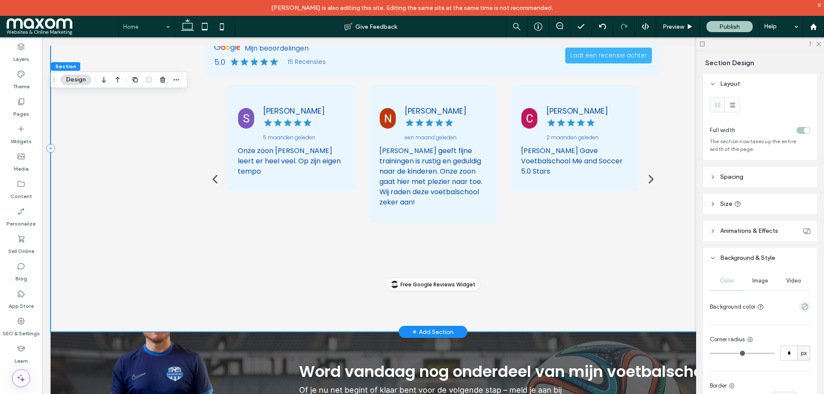
click at [158, 219] on div "Reviews & Ervaringen" at bounding box center [433, 148] width 765 height 368
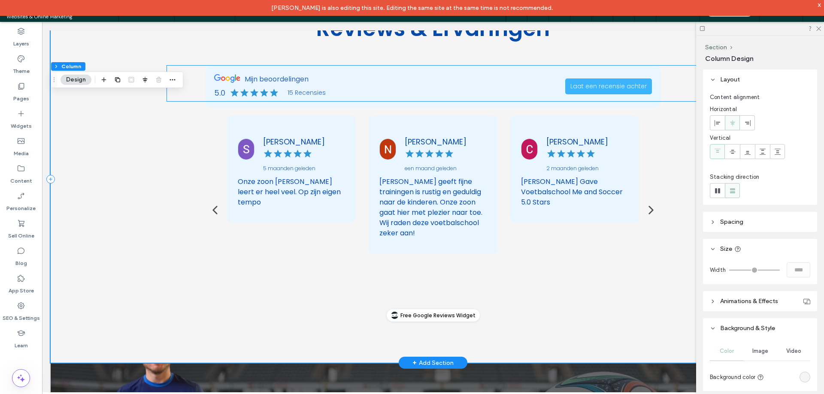
scroll to position [3032, 0]
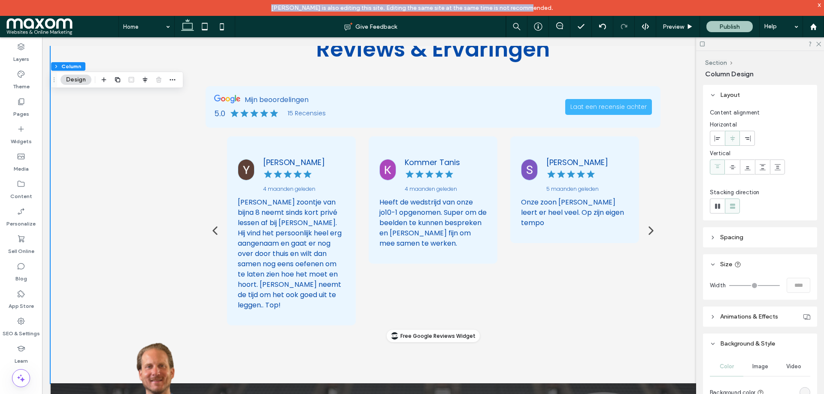
drag, startPoint x: 286, startPoint y: 8, endPoint x: 542, endPoint y: 8, distance: 255.8
click at [542, 8] on div "[PERSON_NAME] is also editing this site. Editing the same site at the same time…" at bounding box center [412, 8] width 824 height 16
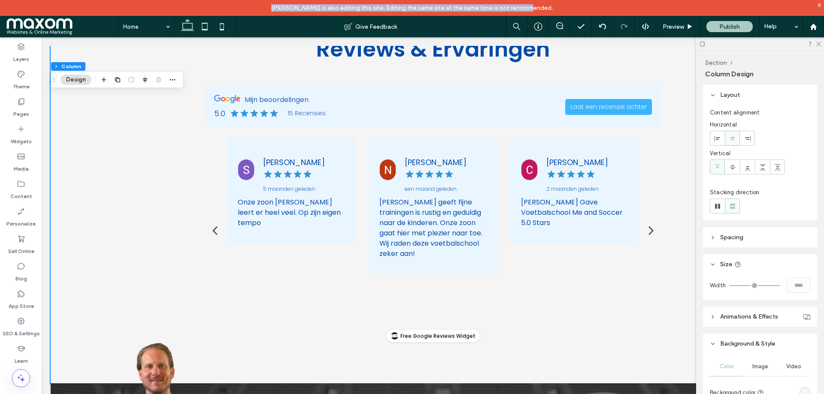
drag, startPoint x: 279, startPoint y: 9, endPoint x: 547, endPoint y: 12, distance: 268.3
click at [547, 12] on div "[PERSON_NAME] is also editing this site. Editing the same site at the same time…" at bounding box center [412, 8] width 824 height 16
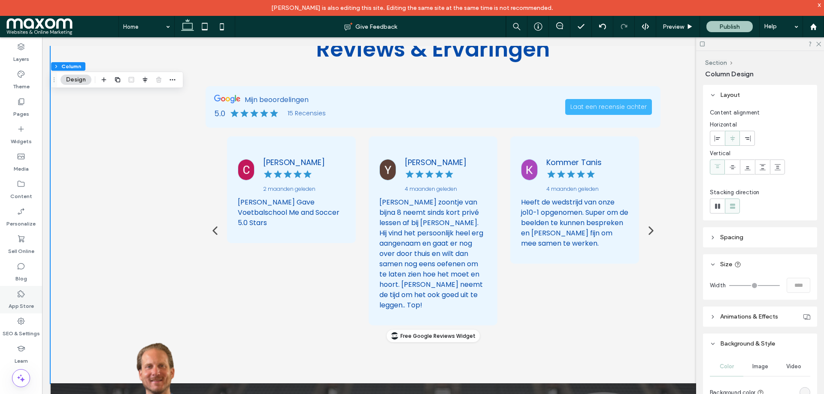
click at [21, 296] on use at bounding box center [21, 294] width 7 height 7
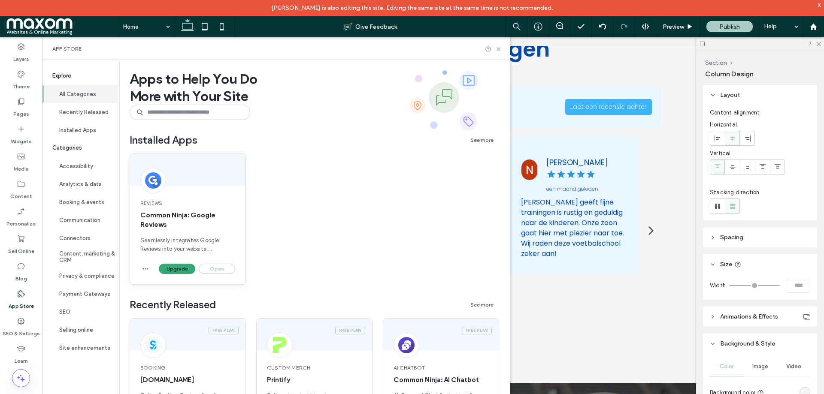
click at [184, 187] on div "Reviews Common Ninja: Google Reviews Seamlessly integrates Google Reviews into …" at bounding box center [188, 219] width 116 height 131
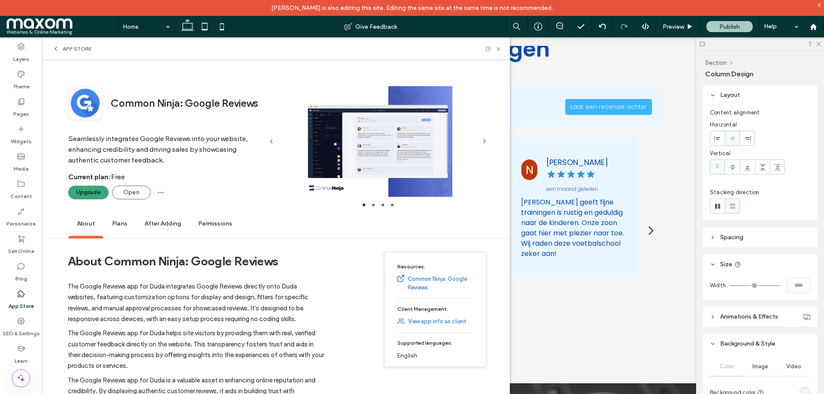
click at [184, 187] on div "Upgrade Open" at bounding box center [165, 193] width 194 height 14
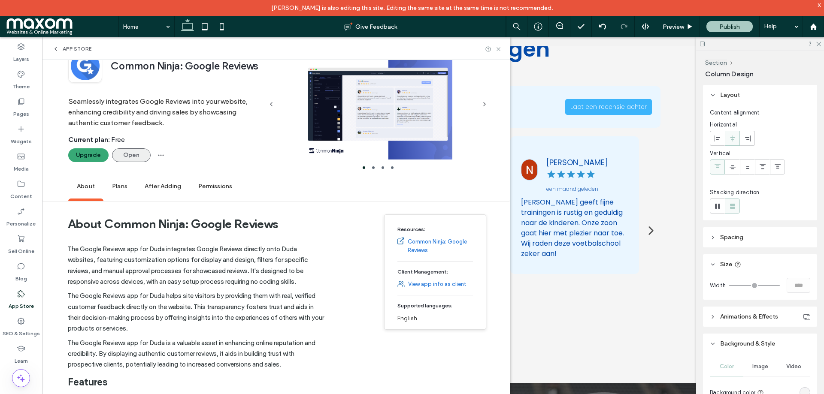
click at [130, 151] on button "Open" at bounding box center [131, 156] width 39 height 14
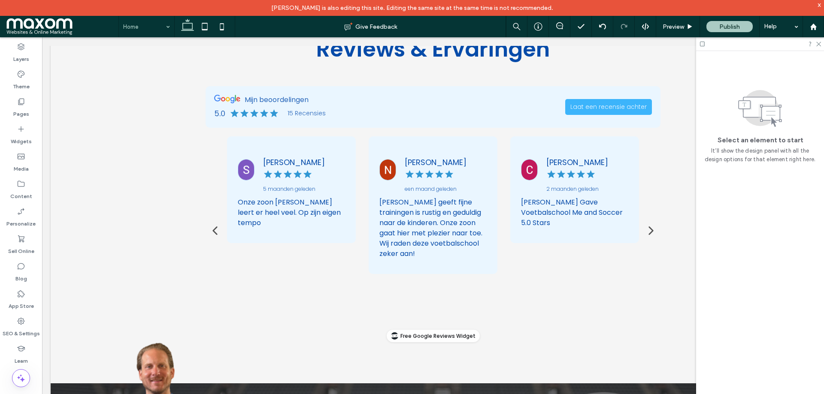
scroll to position [0, 60]
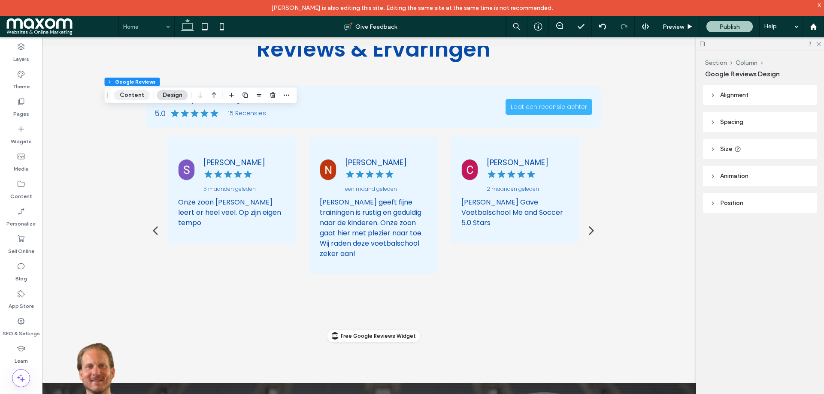
click at [138, 96] on button "Content" at bounding box center [132, 95] width 36 height 10
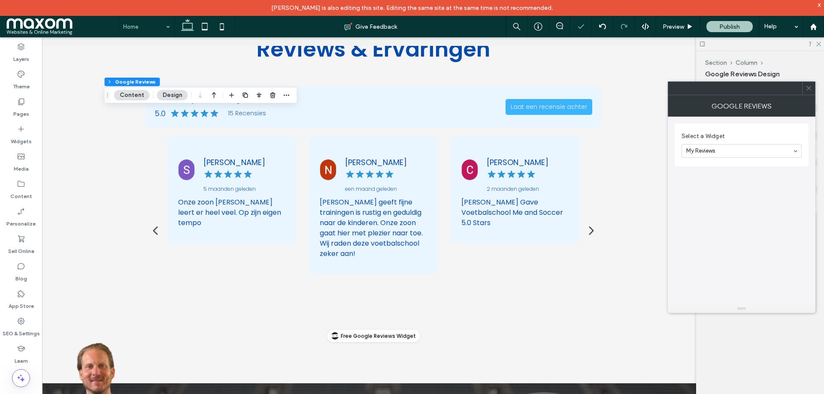
click at [187, 99] on div "Section Column Google Reviews Content Design" at bounding box center [200, 95] width 193 height 16
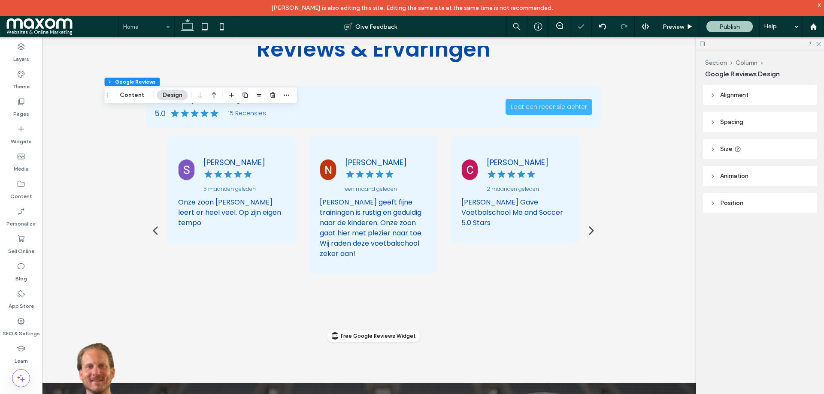
click at [177, 95] on button "Design" at bounding box center [172, 95] width 31 height 10
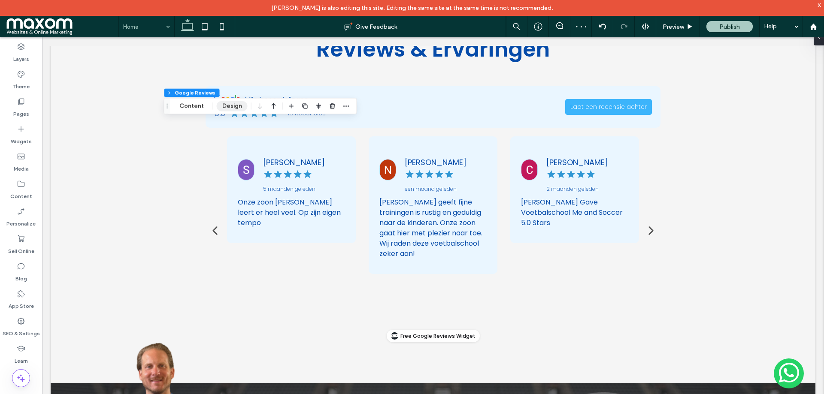
scroll to position [0, 0]
click at [178, 95] on button "Section" at bounding box center [177, 92] width 27 height 9
click at [221, 107] on button "Design" at bounding box center [232, 106] width 31 height 10
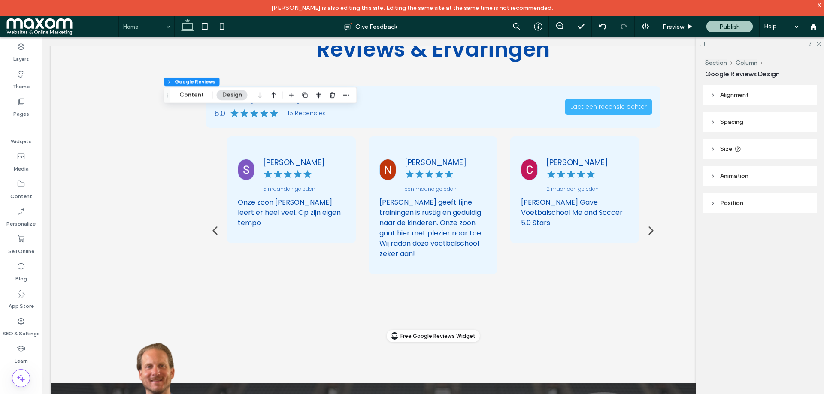
click at [721, 153] on header "Size" at bounding box center [760, 149] width 114 height 20
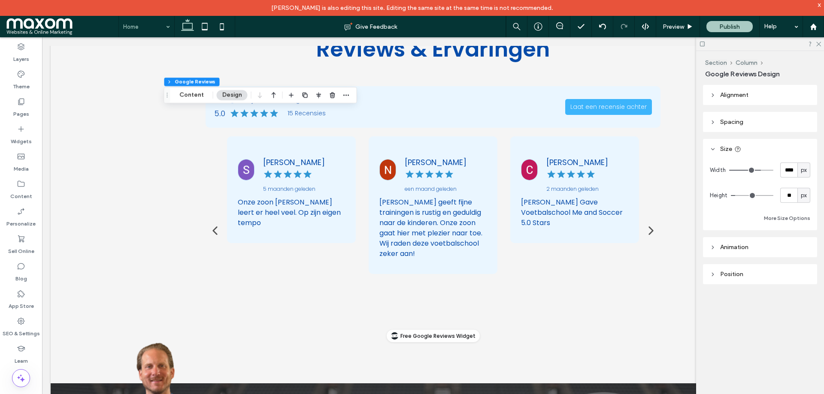
type input "****"
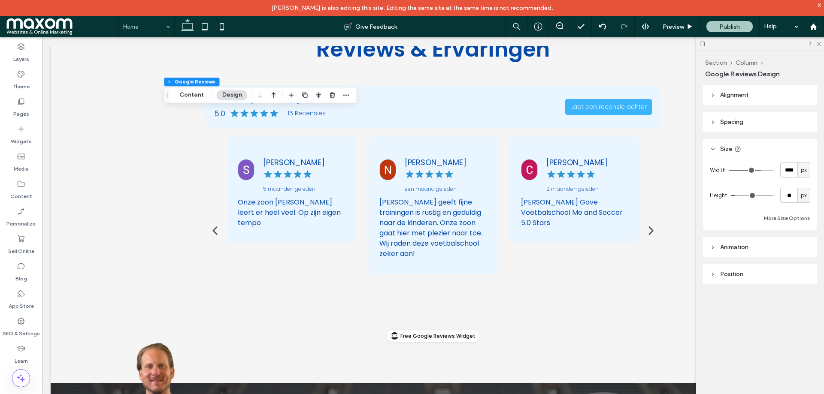
type input "****"
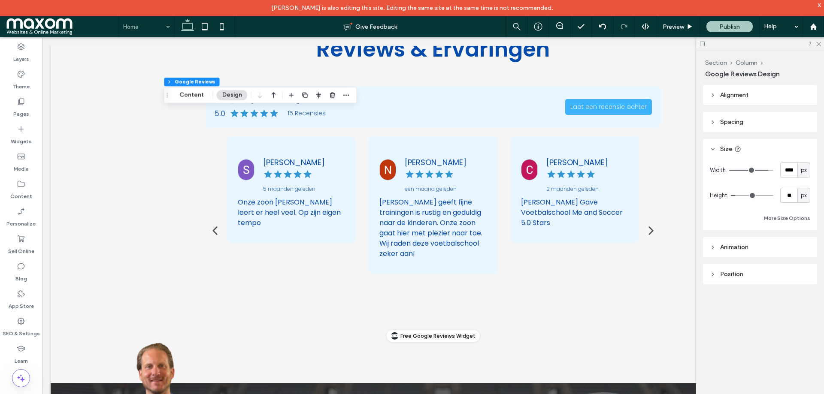
click at [766, 170] on input "range" at bounding box center [751, 170] width 44 height 1
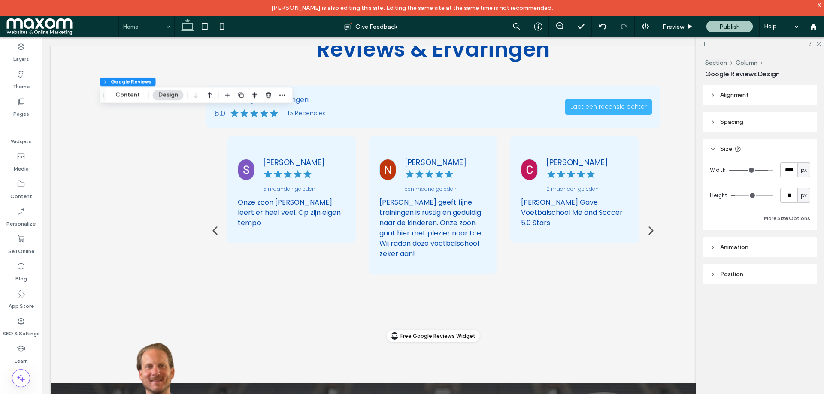
type input "****"
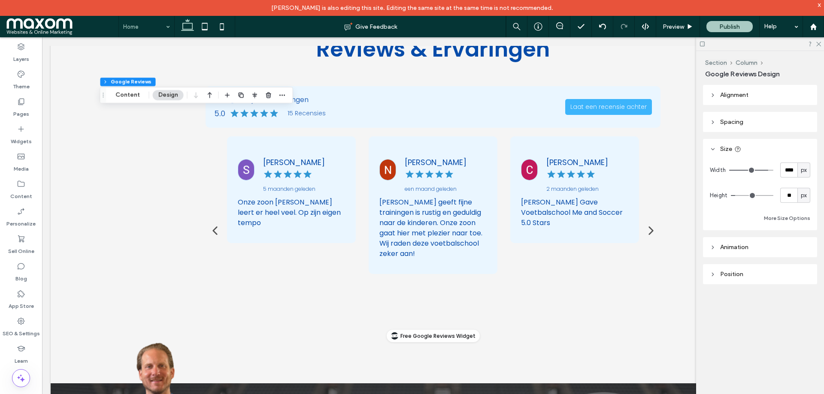
type input "****"
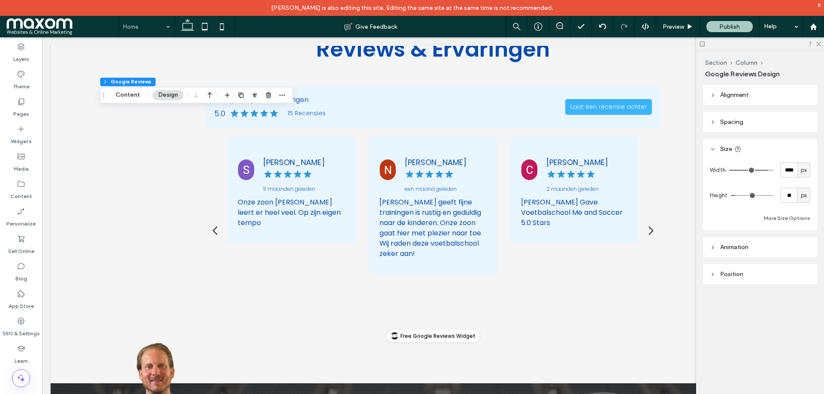
type input "****"
click at [763, 171] on input "range" at bounding box center [751, 170] width 44 height 1
type input "****"
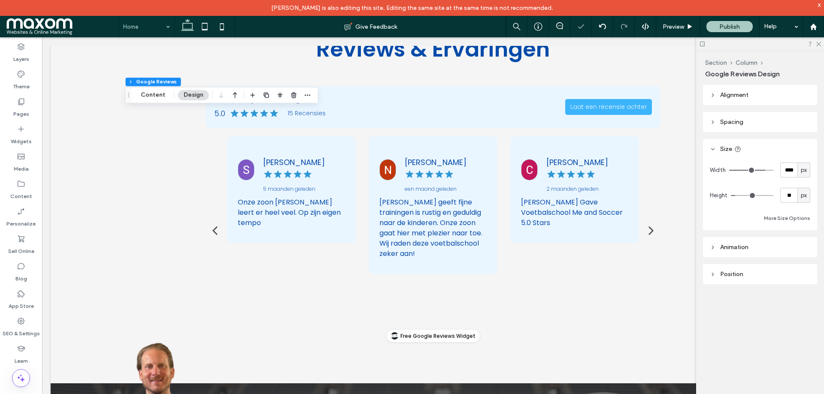
type input "****"
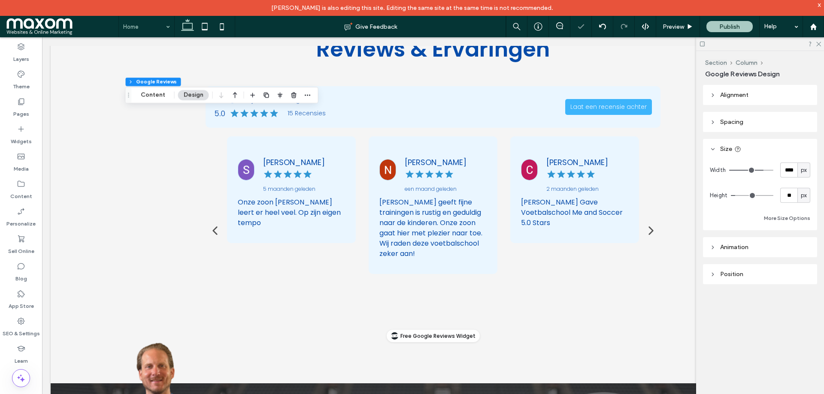
type input "****"
click at [760, 171] on input "range" at bounding box center [751, 170] width 44 height 1
type input "****"
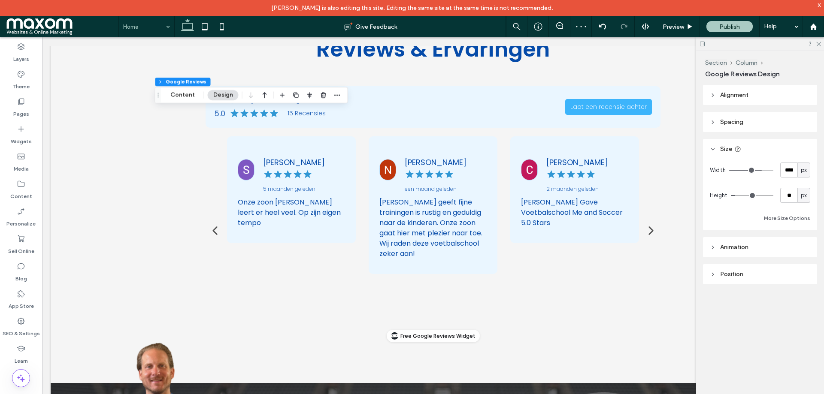
type input "****"
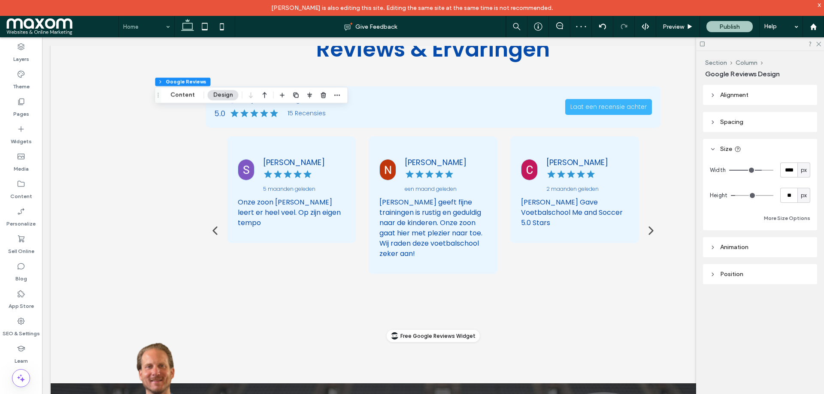
type input "****"
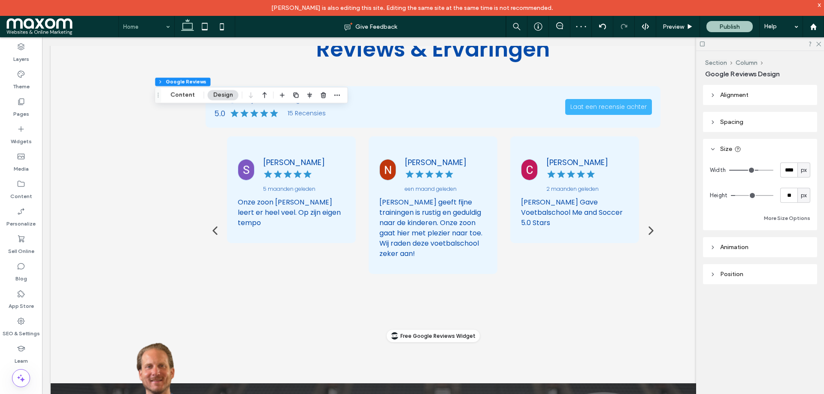
type input "****"
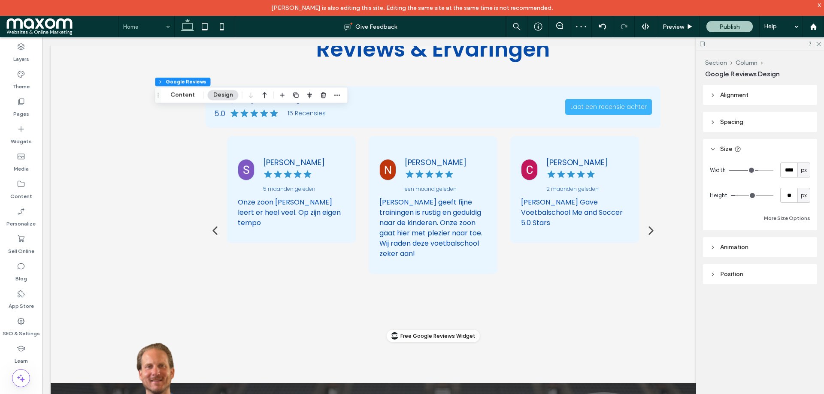
type input "****"
click at [756, 171] on input "range" at bounding box center [751, 170] width 44 height 1
type input "****"
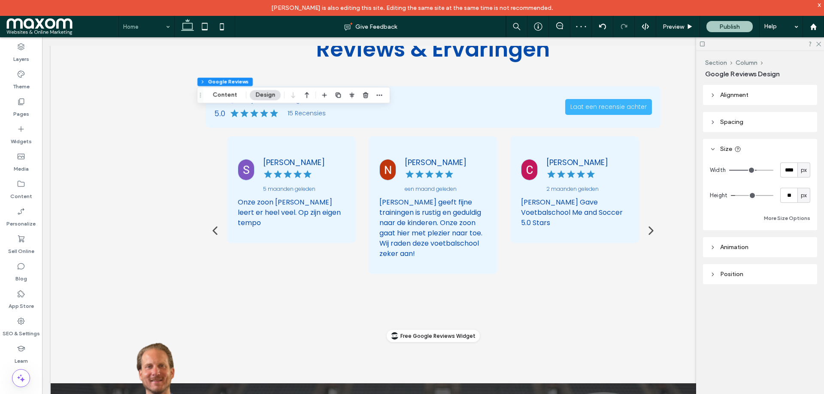
type input "****"
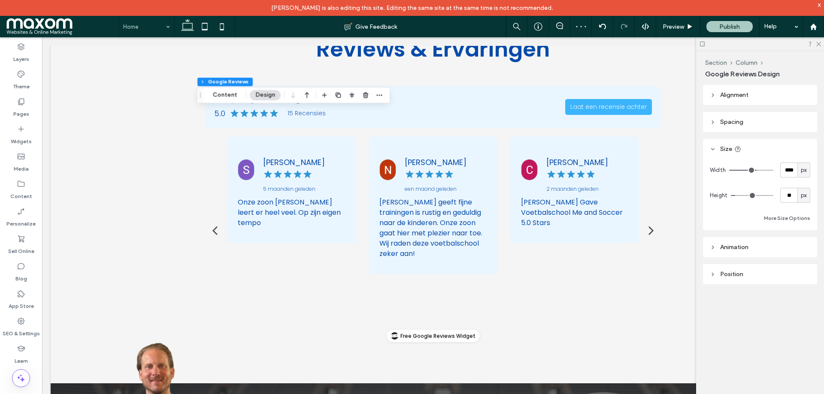
type input "****"
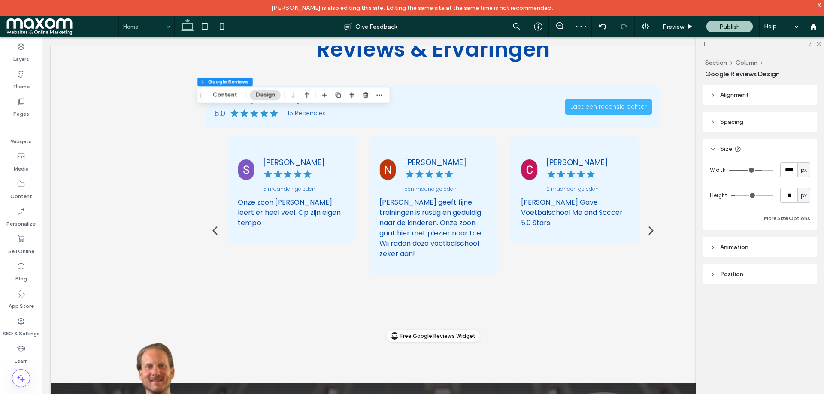
type input "****"
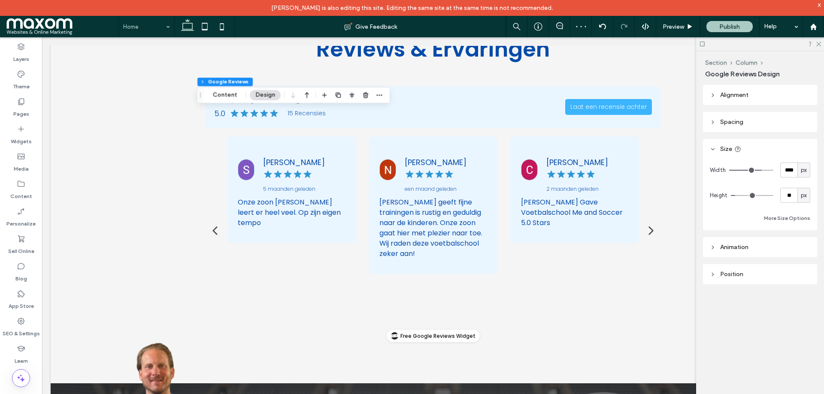
type input "****"
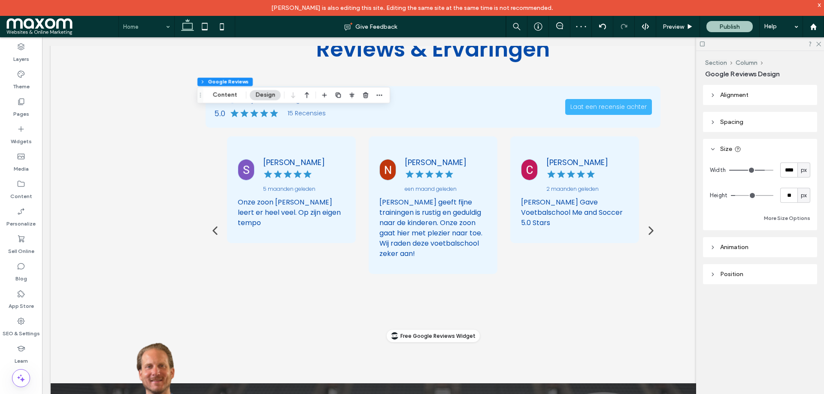
type input "****"
drag, startPoint x: 759, startPoint y: 173, endPoint x: 763, endPoint y: 173, distance: 4.7
click at [763, 171] on input "range" at bounding box center [751, 170] width 44 height 1
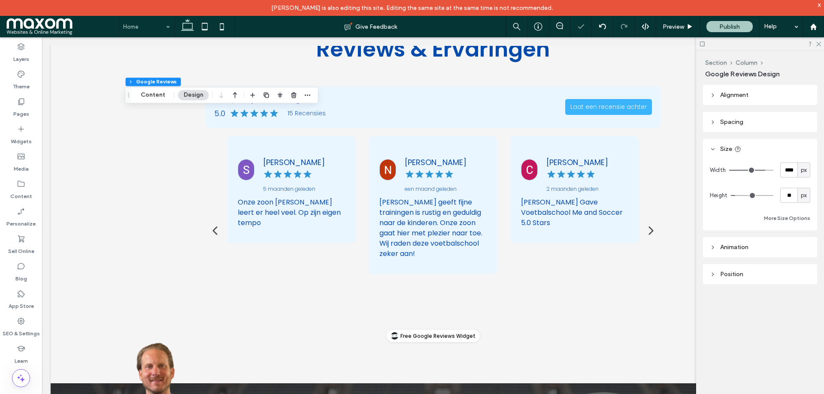
click at [767, 174] on div "Width **** px" at bounding box center [760, 170] width 100 height 15
type input "****"
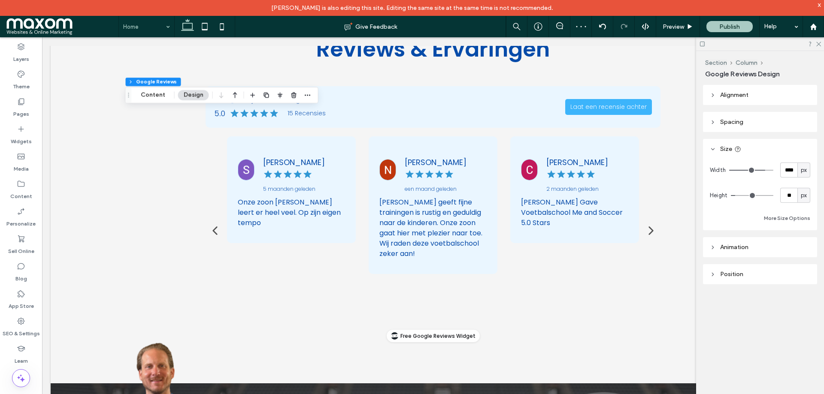
type input "****"
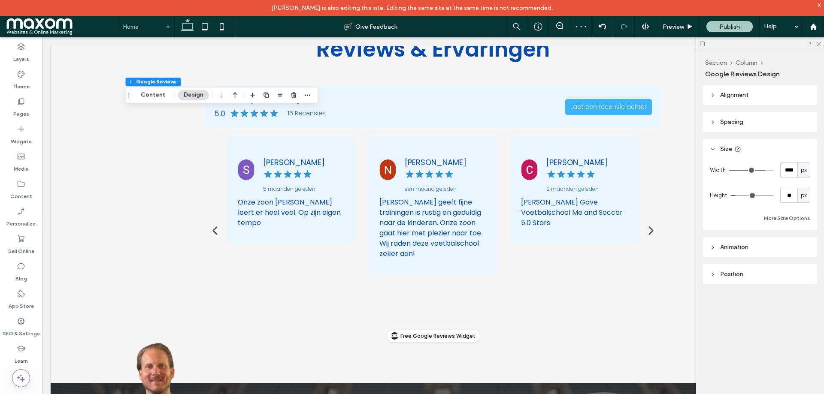
type input "****"
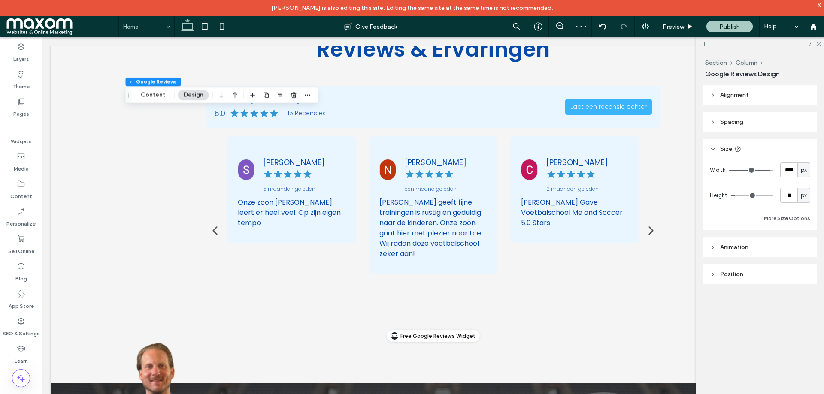
type input "****"
drag, startPoint x: 763, startPoint y: 172, endPoint x: 769, endPoint y: 172, distance: 5.6
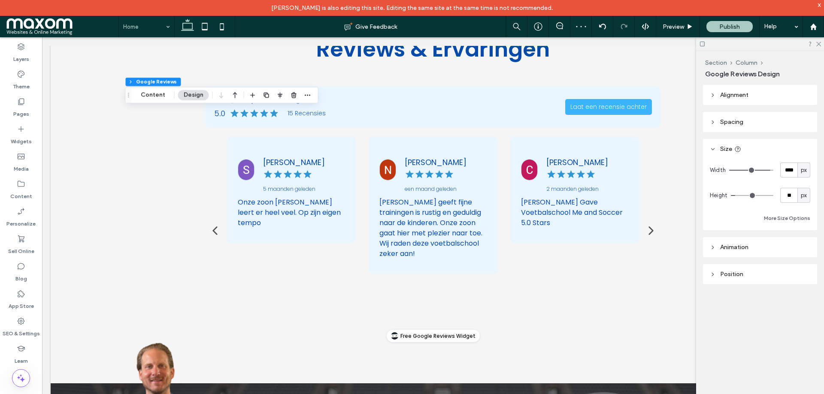
click at [769, 171] on input "range" at bounding box center [751, 170] width 44 height 1
type input "****"
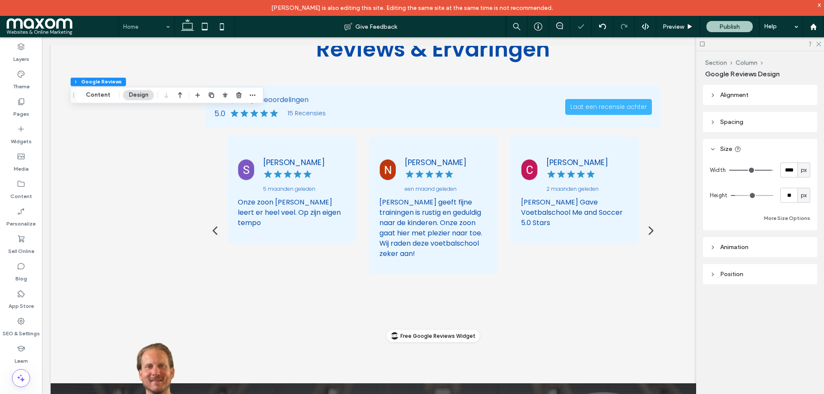
type input "****"
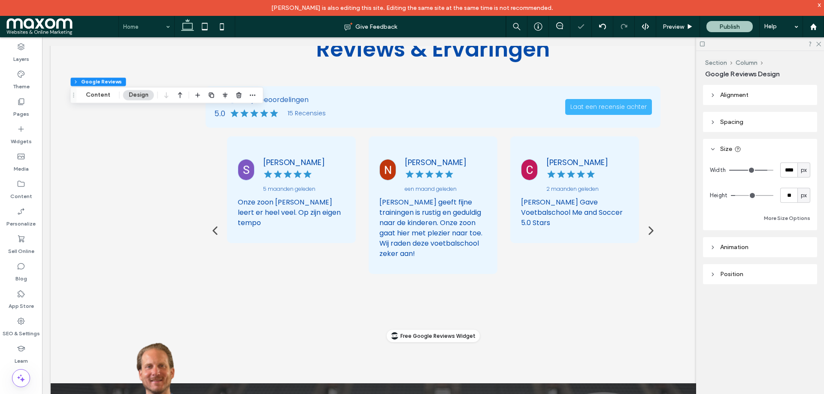
type input "****"
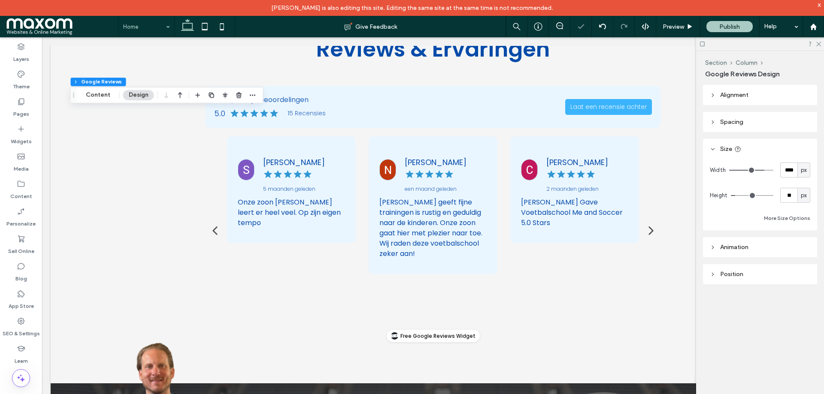
drag, startPoint x: 769, startPoint y: 172, endPoint x: 762, endPoint y: 172, distance: 6.9
click at [762, 171] on input "range" at bounding box center [751, 170] width 44 height 1
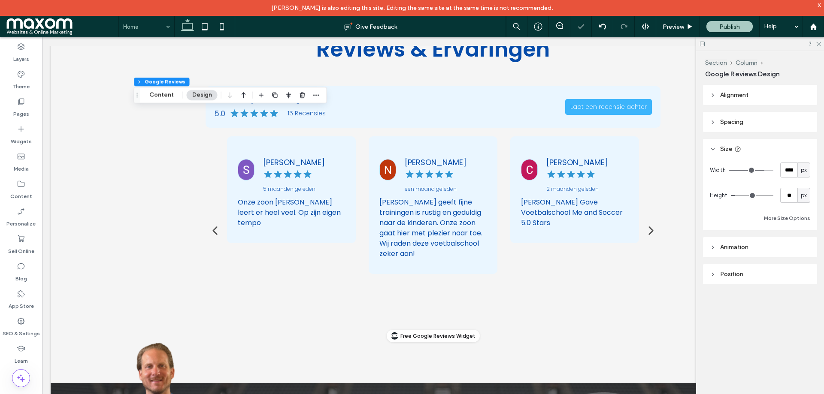
type input "****"
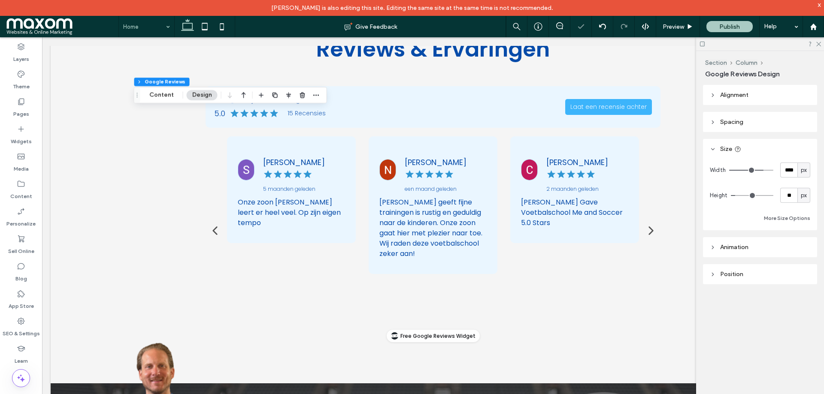
type input "****"
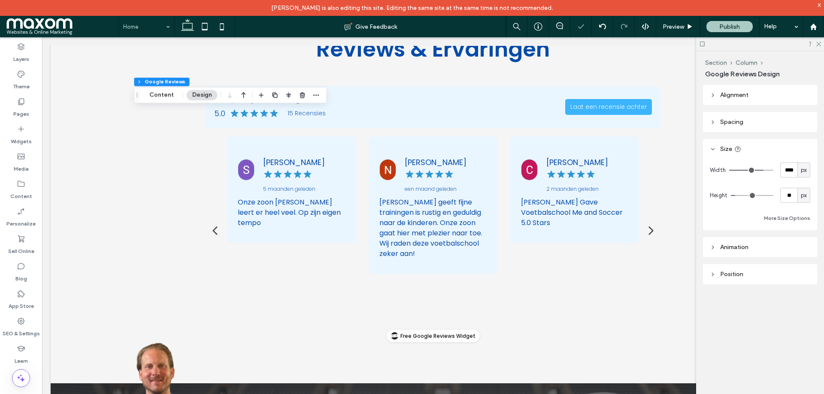
type input "****"
click at [760, 171] on input "range" at bounding box center [751, 170] width 44 height 1
type input "****"
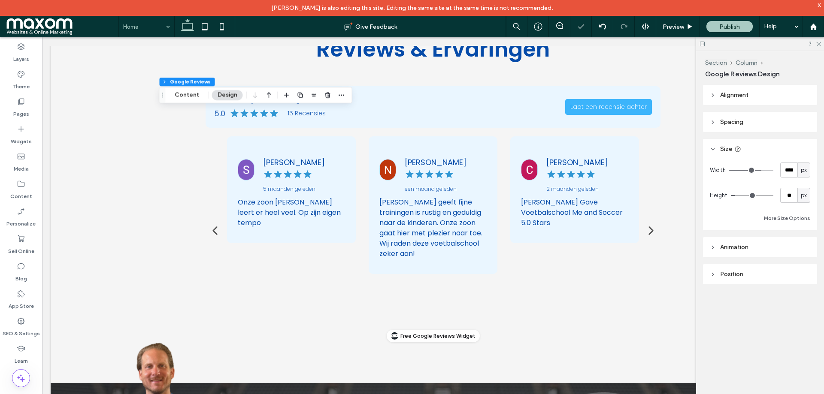
type input "****"
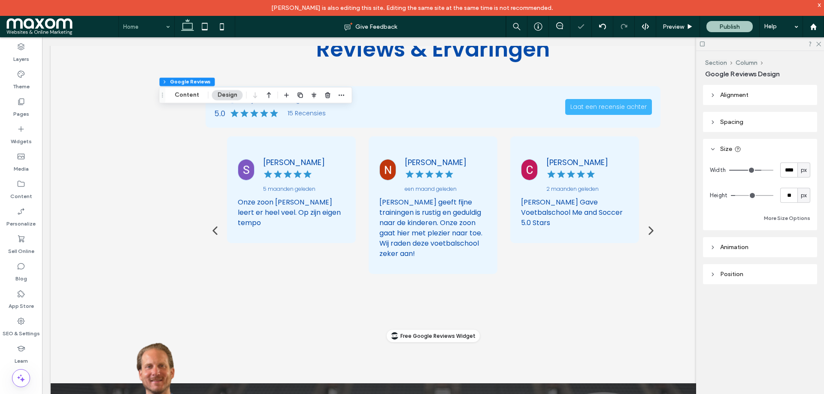
type input "****"
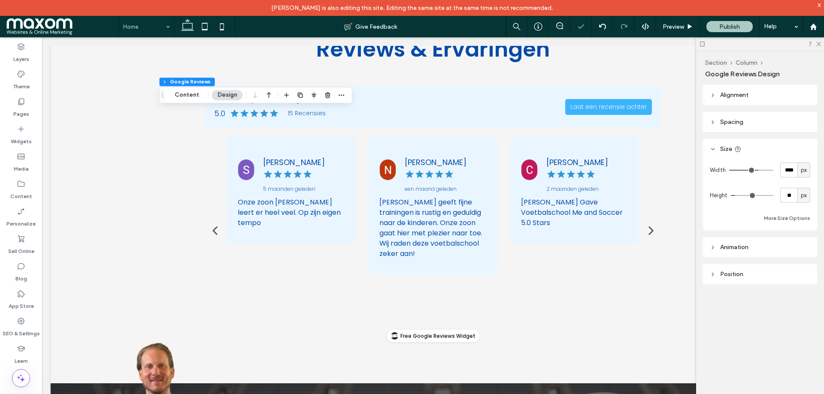
click at [757, 171] on input "range" at bounding box center [751, 170] width 44 height 1
type input "****"
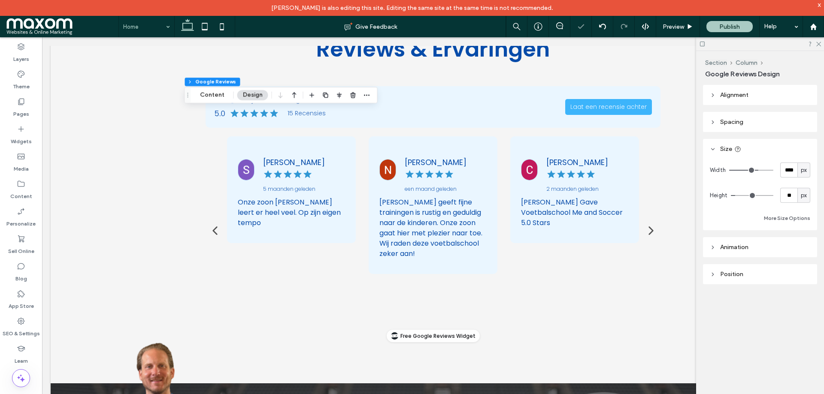
type input "****"
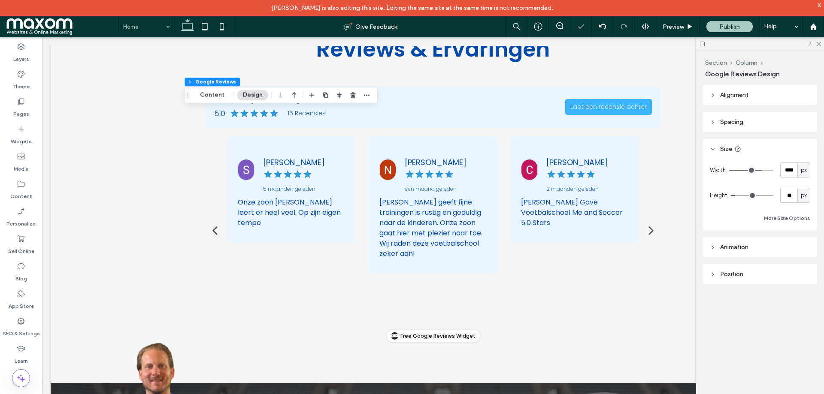
type input "****"
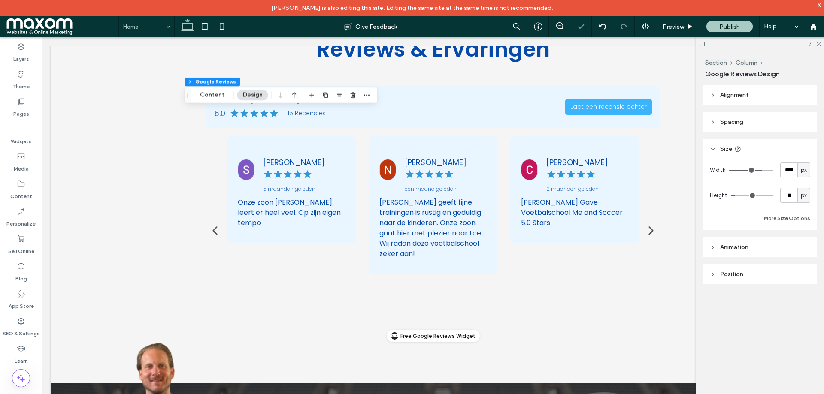
type input "****"
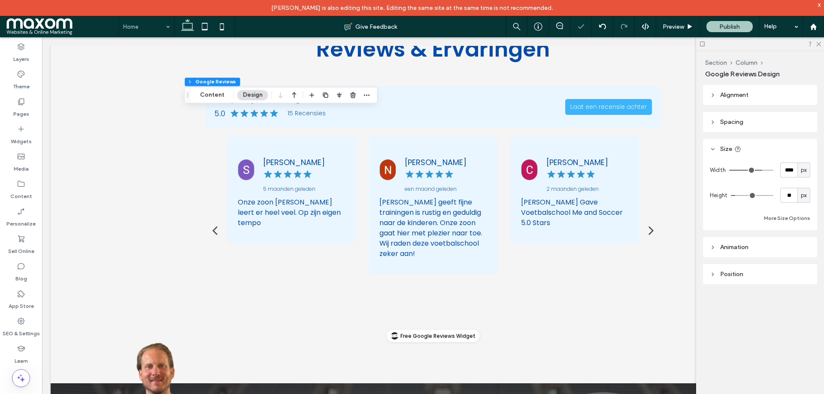
type input "****"
click at [763, 171] on input "range" at bounding box center [751, 170] width 44 height 1
click at [795, 171] on input "****" at bounding box center [788, 170] width 17 height 15
type input "****"
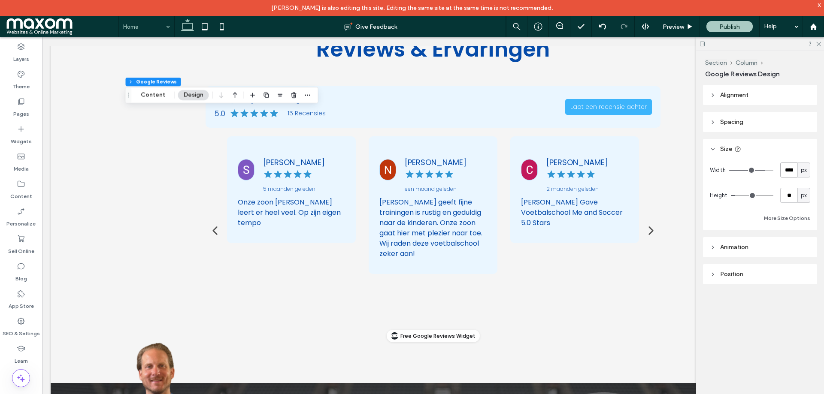
type input "****"
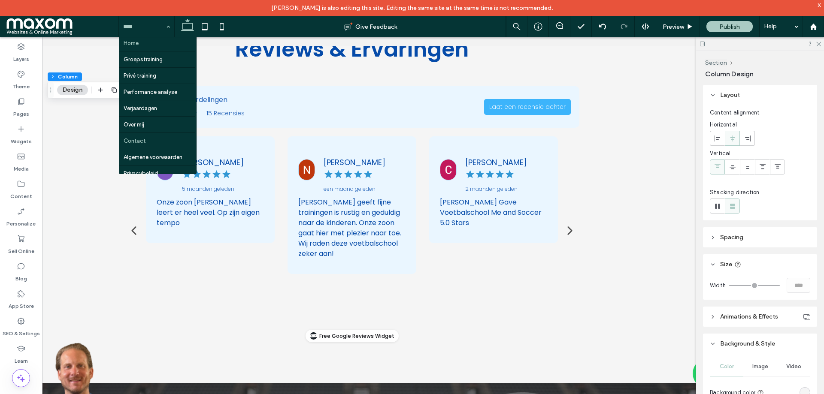
scroll to position [3, 0]
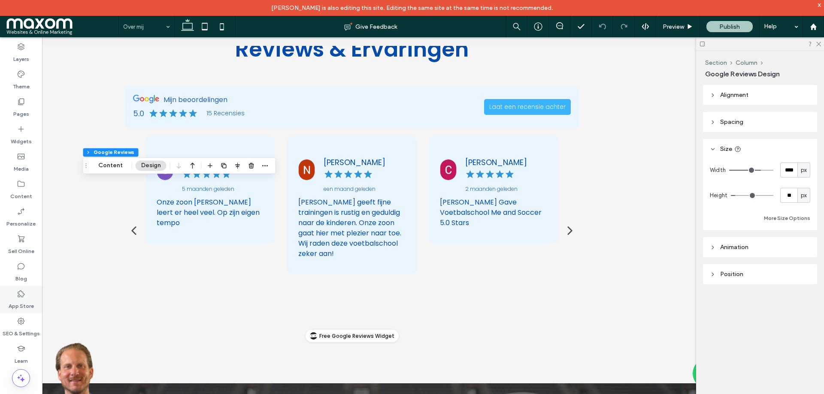
click at [20, 299] on label "App Store" at bounding box center [21, 304] width 25 height 12
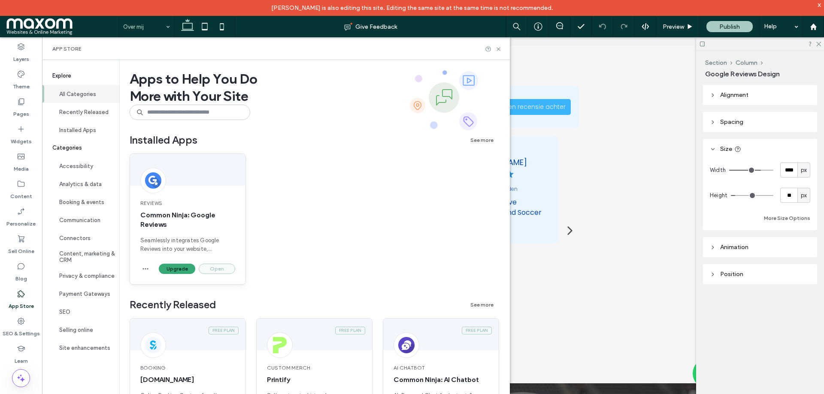
click at [212, 269] on button "Open" at bounding box center [217, 269] width 36 height 10
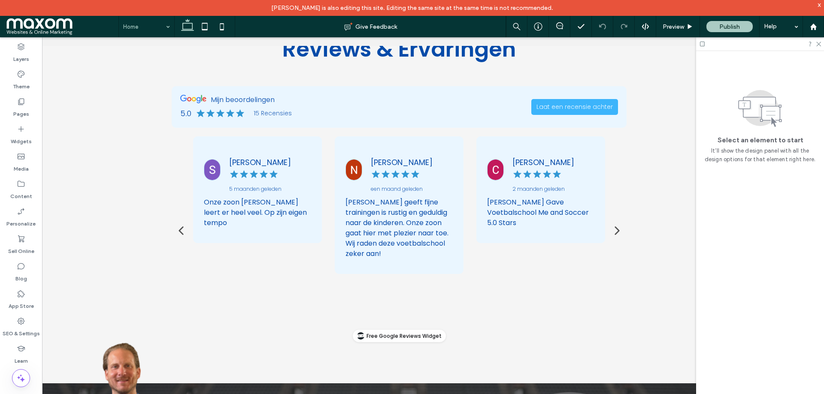
scroll to position [0, 27]
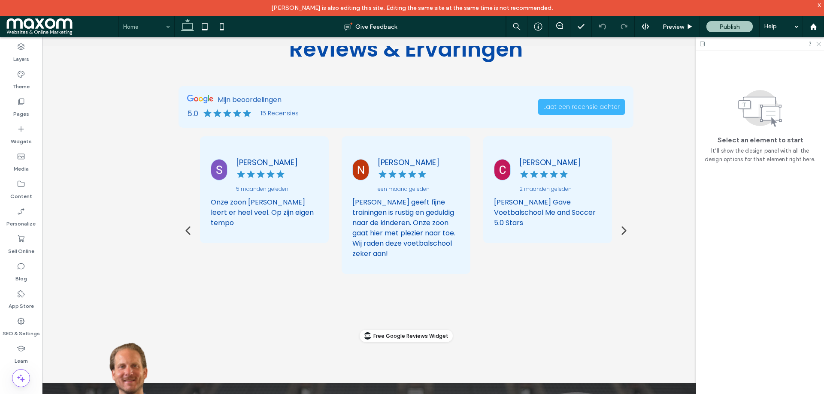
click at [819, 46] on icon at bounding box center [819, 44] width 6 height 6
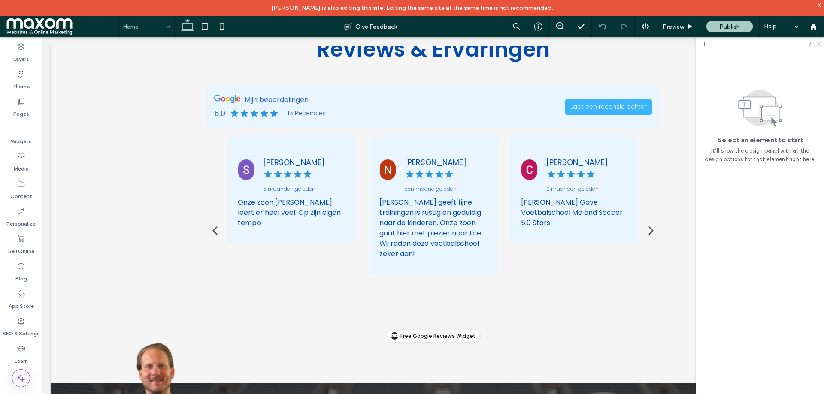
scroll to position [0, 0]
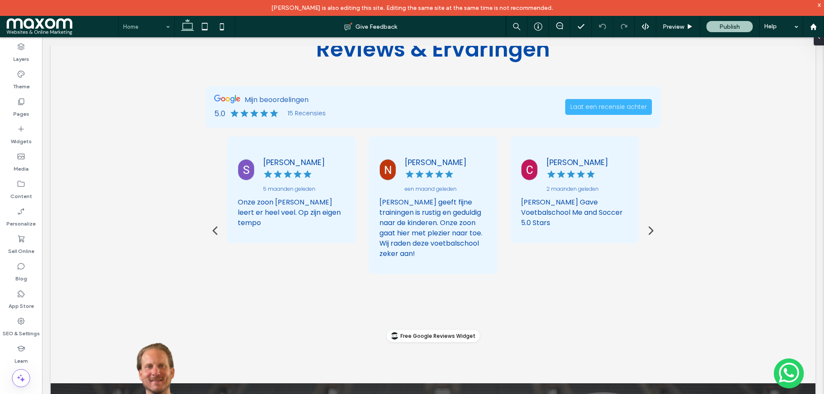
type input "****"
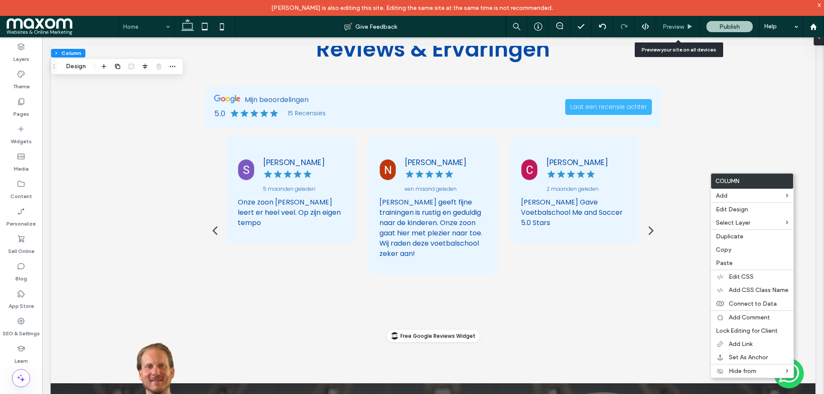
click at [668, 31] on div "Preview" at bounding box center [678, 26] width 44 height 21
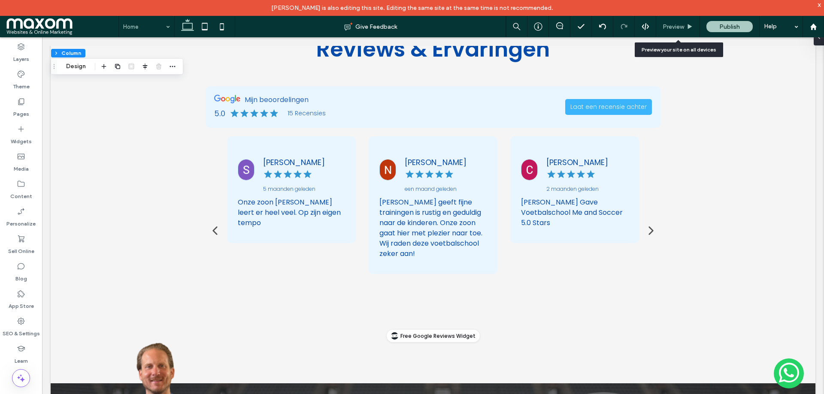
click at [671, 29] on span "Preview" at bounding box center [673, 26] width 21 height 7
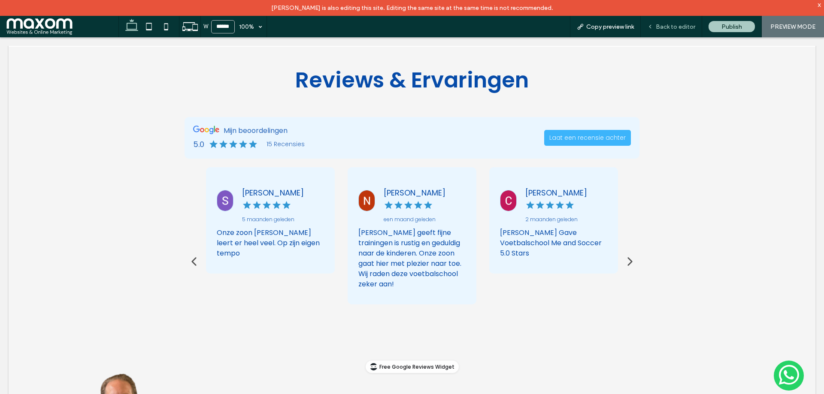
click at [680, 28] on span "Back to editor" at bounding box center [675, 26] width 39 height 7
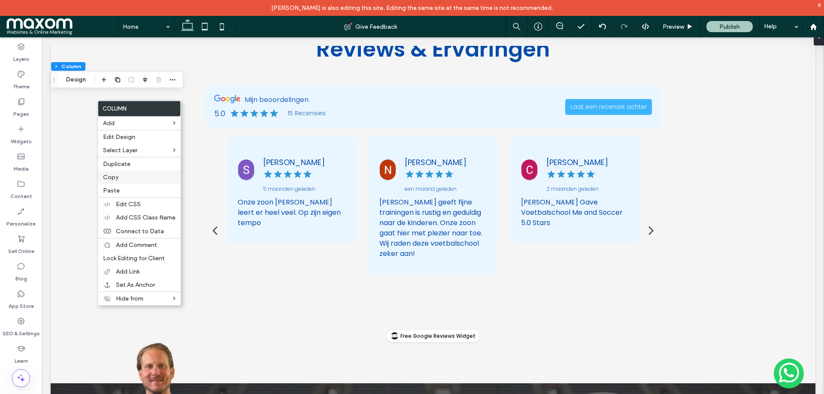
click at [110, 181] on span "Copy" at bounding box center [110, 177] width 15 height 7
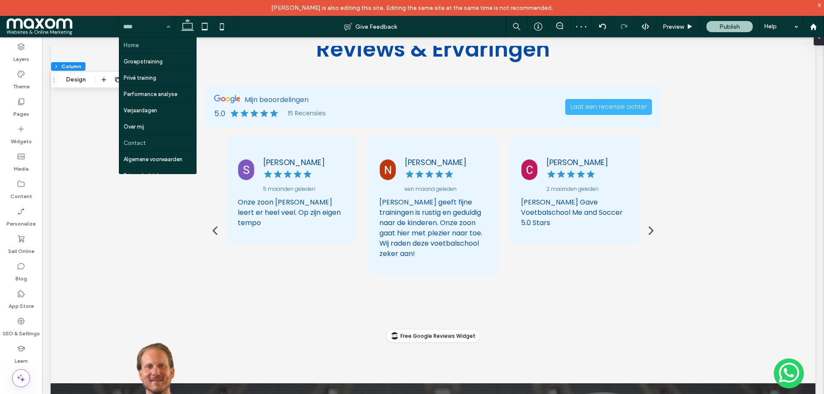
scroll to position [9, 0]
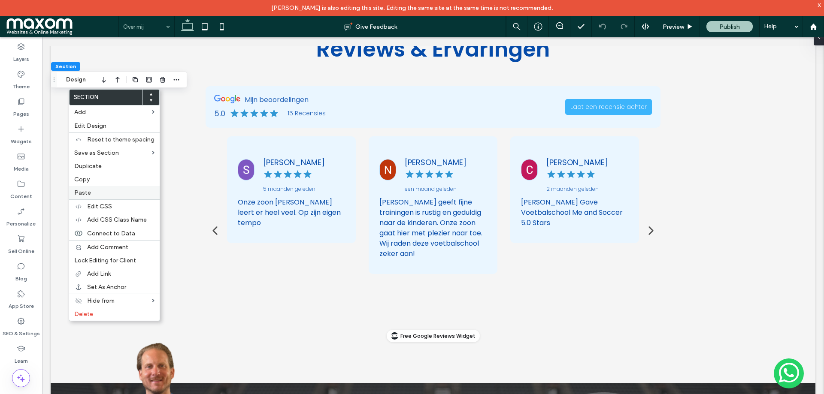
click at [89, 190] on span "Paste" at bounding box center [82, 192] width 17 height 7
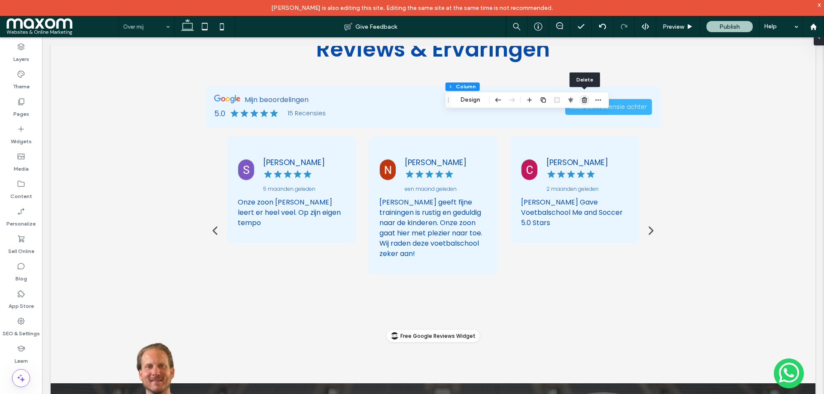
click at [581, 105] on span "button" at bounding box center [585, 100] width 10 height 10
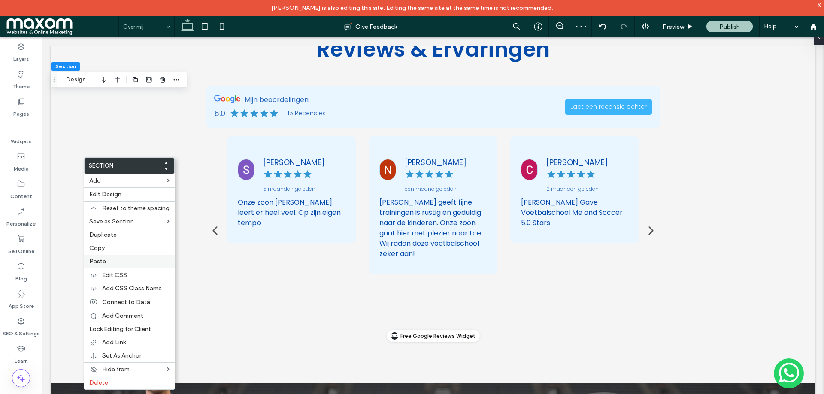
click at [106, 261] on label "Paste" at bounding box center [129, 261] width 80 height 7
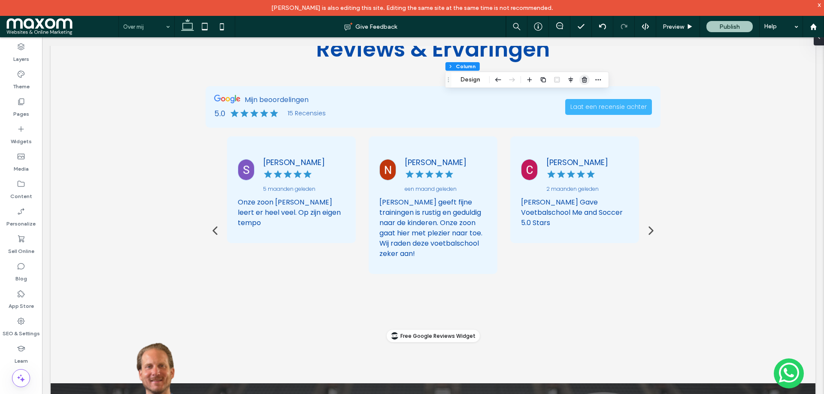
click at [583, 80] on use "button" at bounding box center [584, 80] width 5 height 6
click at [176, 111] on use "button" at bounding box center [177, 111] width 6 height 1
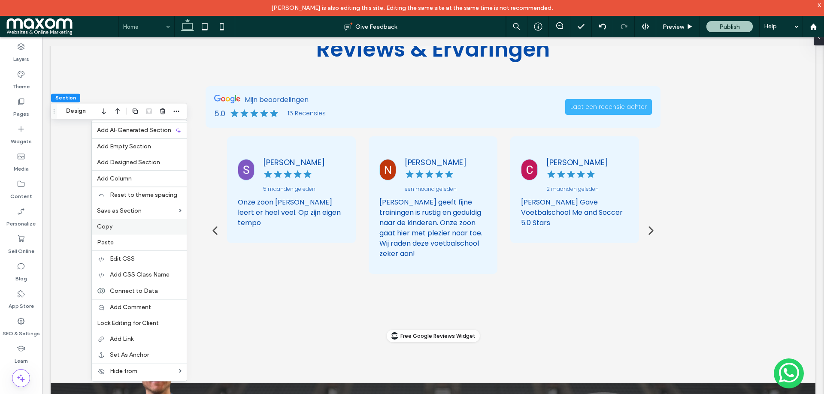
click at [114, 230] on label "Copy" at bounding box center [139, 226] width 85 height 7
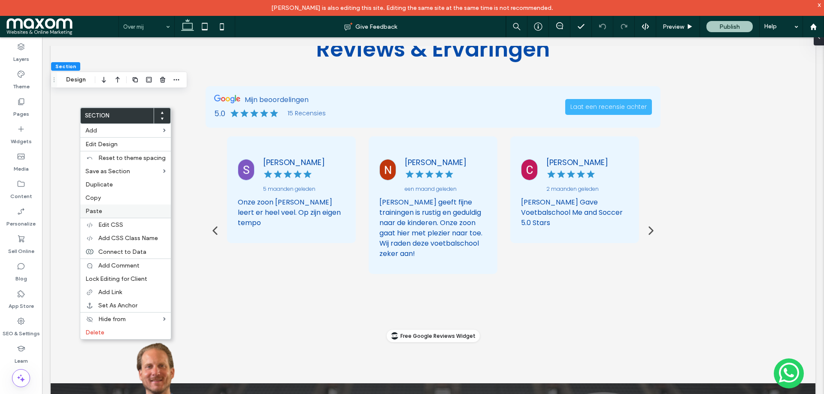
click at [97, 213] on span "Paste" at bounding box center [93, 211] width 17 height 7
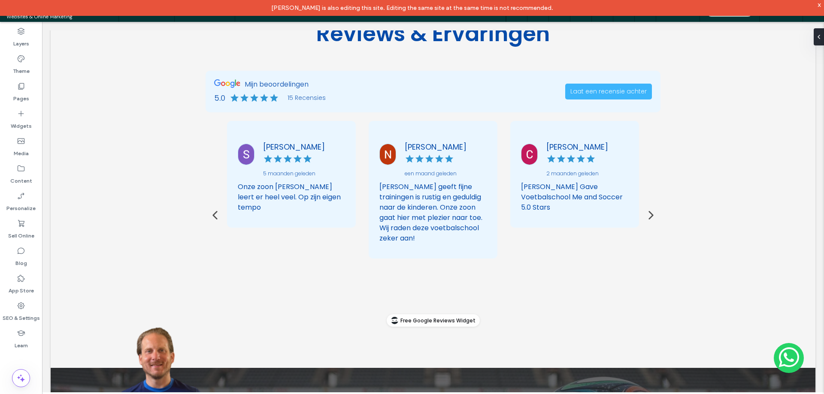
click at [819, 5] on div "x" at bounding box center [820, 4] width 4 height 7
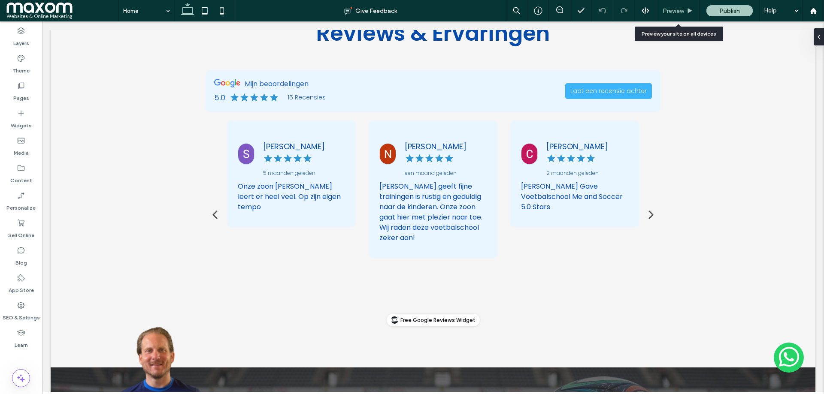
click at [673, 13] on span "Preview" at bounding box center [673, 10] width 21 height 7
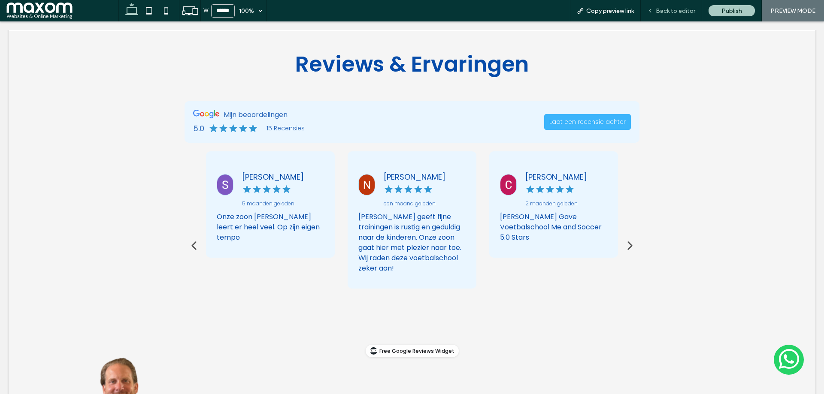
click at [661, 11] on span "Back to editor" at bounding box center [675, 10] width 39 height 7
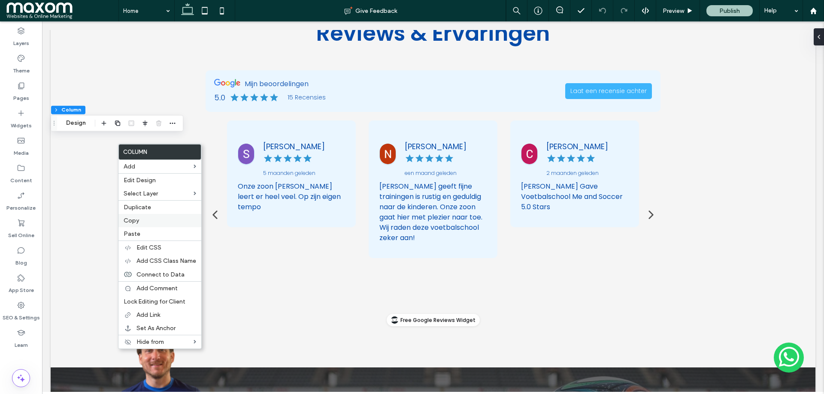
click at [151, 218] on label "Copy" at bounding box center [160, 220] width 73 height 7
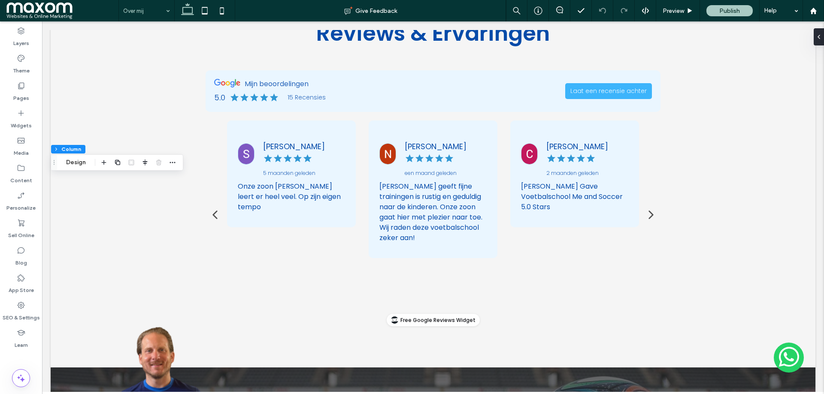
click at [178, 162] on div "Section Column Design" at bounding box center [117, 163] width 133 height 16
click at [172, 164] on icon "button" at bounding box center [172, 162] width 7 height 7
click at [177, 69] on div at bounding box center [176, 63] width 10 height 15
click at [178, 66] on icon "button" at bounding box center [176, 64] width 7 height 7
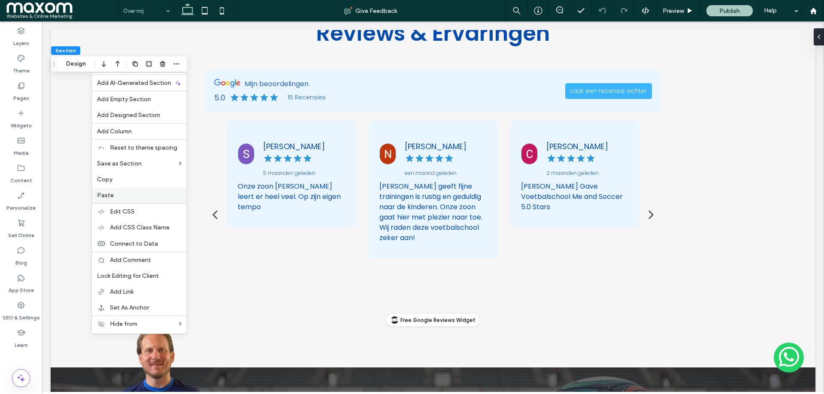
click at [115, 195] on label "Paste" at bounding box center [139, 195] width 85 height 7
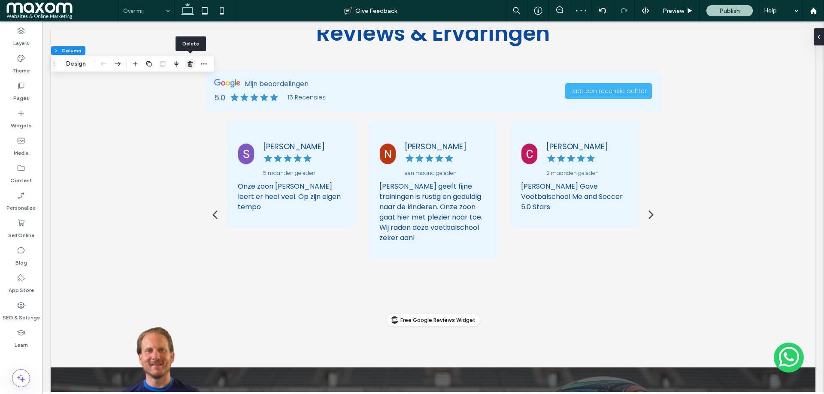
click at [188, 61] on icon "button" at bounding box center [190, 64] width 7 height 7
click at [24, 282] on icon at bounding box center [21, 278] width 9 height 9
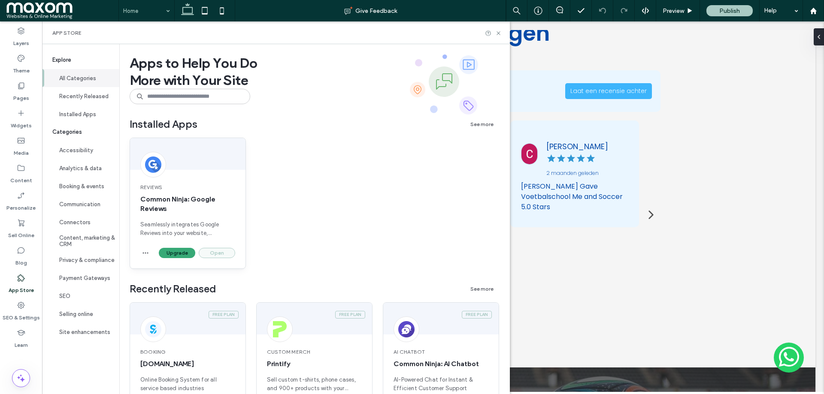
click at [209, 251] on button "Open" at bounding box center [217, 253] width 36 height 10
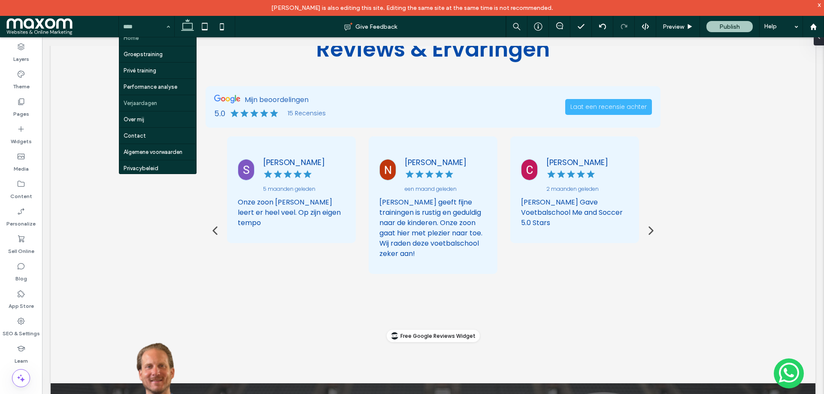
scroll to position [9, 0]
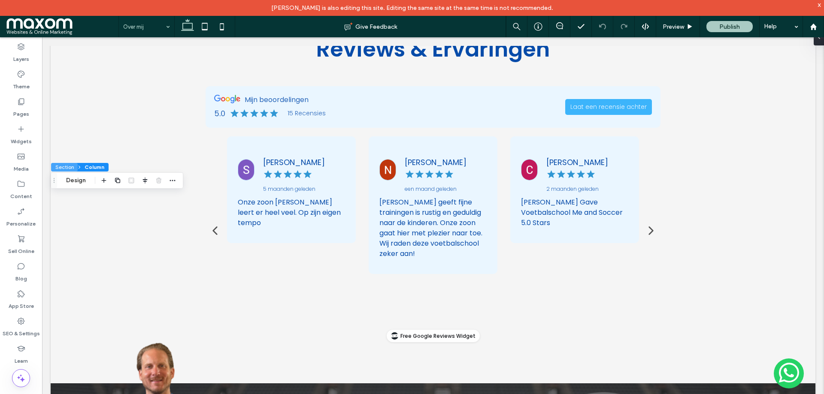
click at [62, 167] on button "Section" at bounding box center [64, 167] width 27 height 9
click at [168, 180] on div at bounding box center [156, 180] width 52 height 15
click at [164, 180] on use "button" at bounding box center [162, 181] width 5 height 6
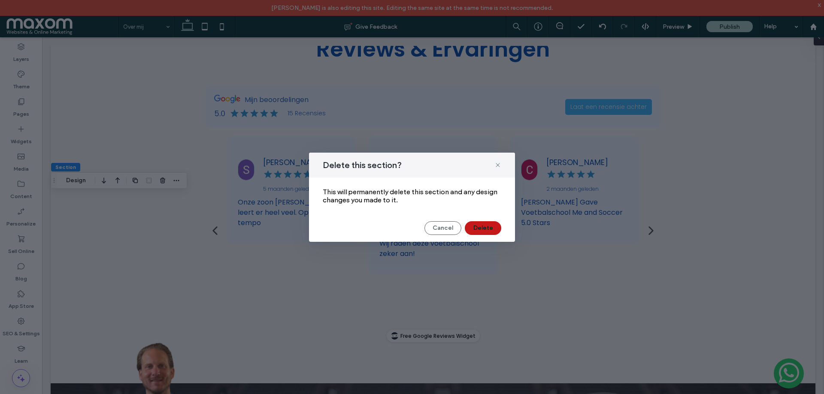
click at [472, 228] on button "Delete" at bounding box center [483, 228] width 36 height 14
